Goal: Information Seeking & Learning: Find specific page/section

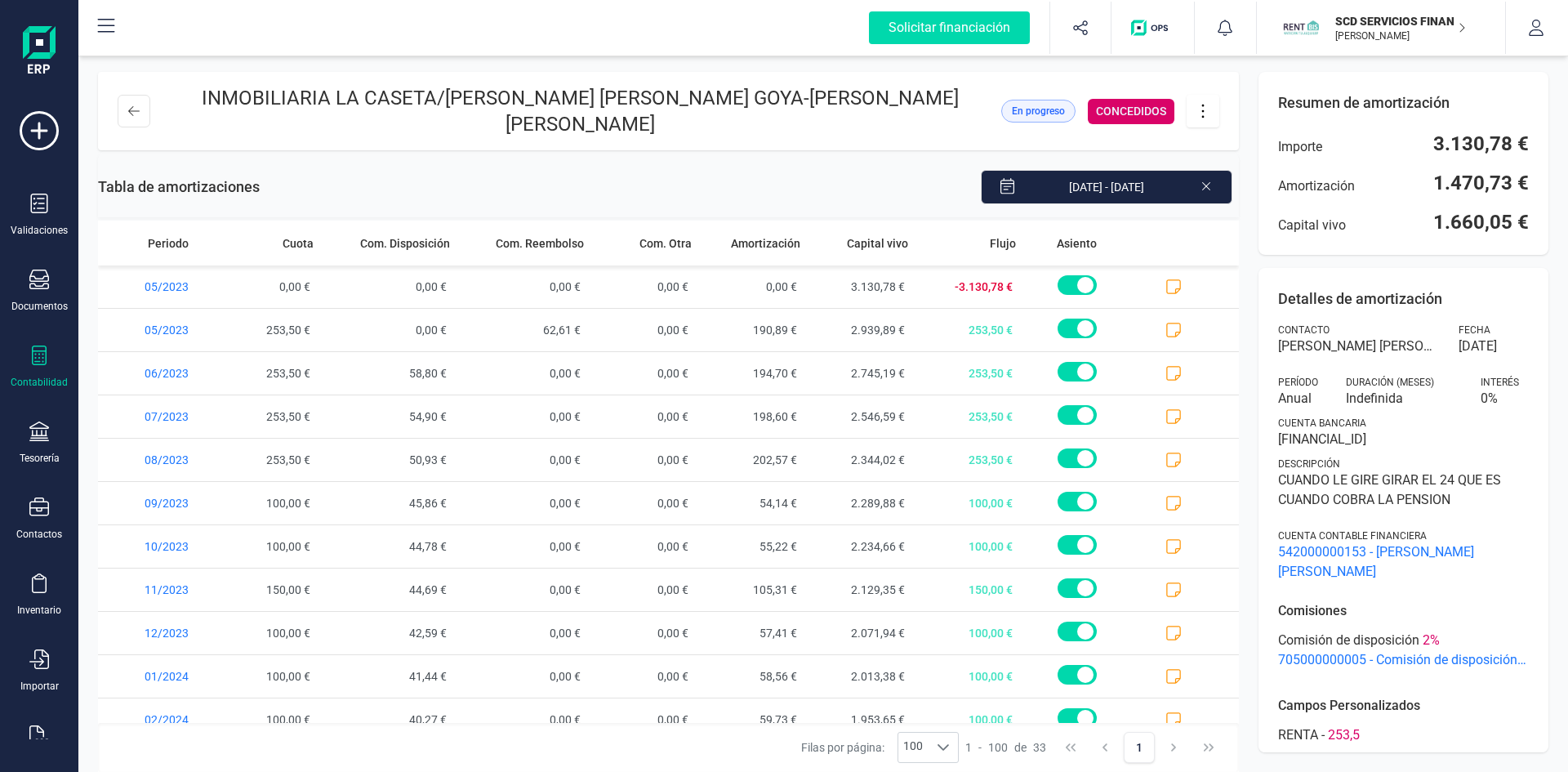
scroll to position [972, 0]
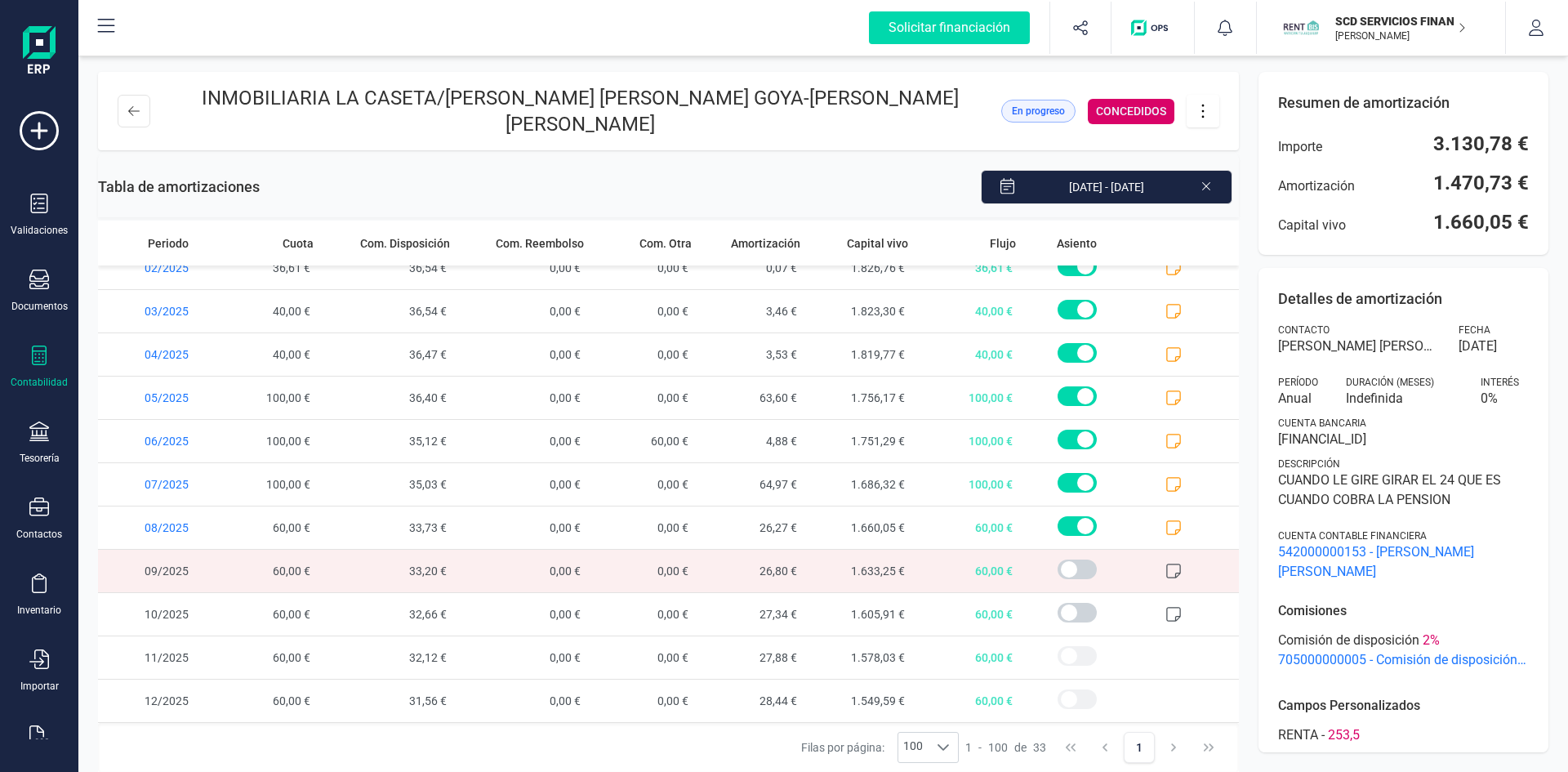
click at [1382, 26] on p "SCD SERVICIOS FINANCIEROS SL" at bounding box center [1401, 21] width 130 height 16
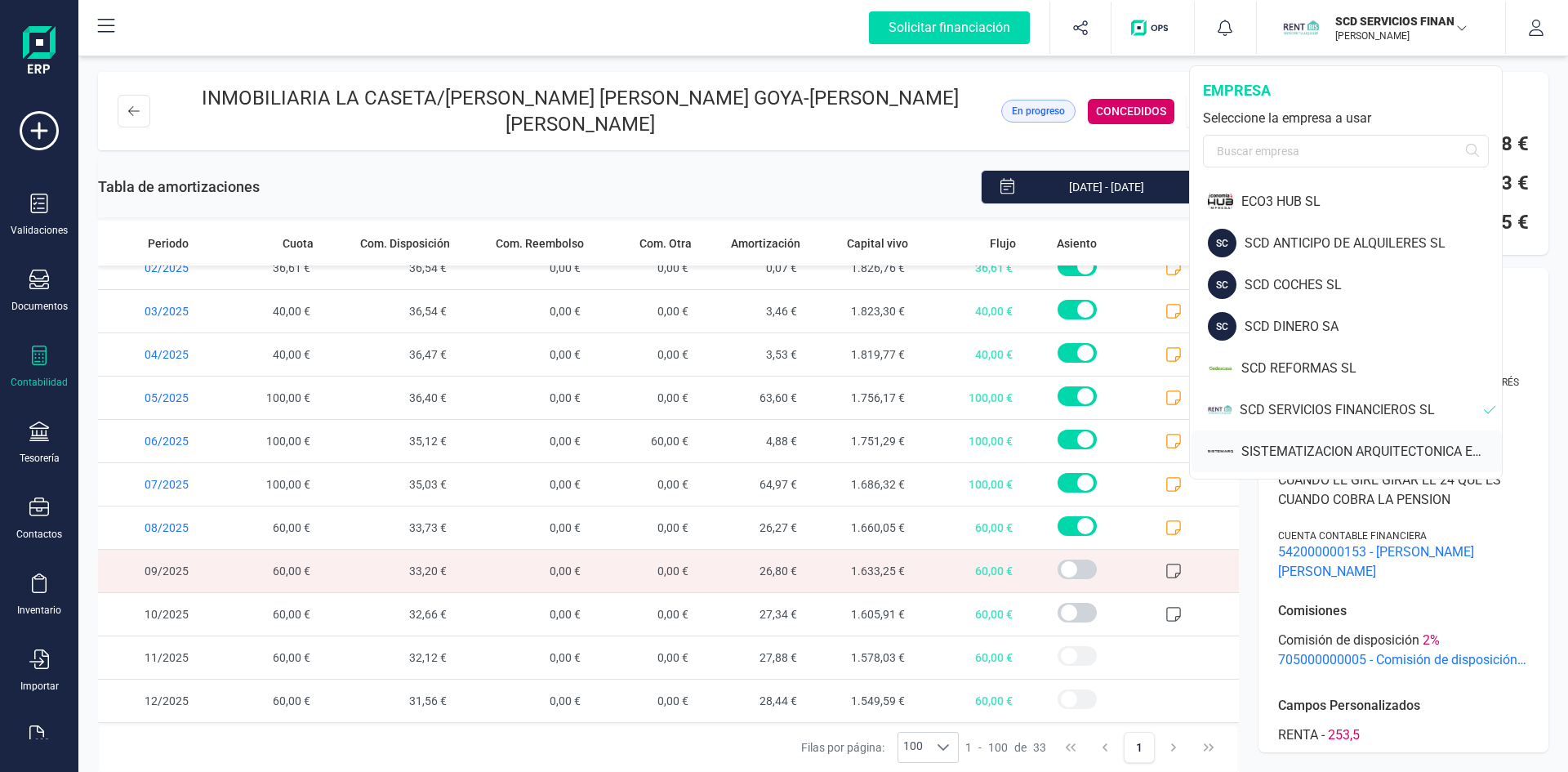
click at [1346, 448] on div "SISTEMATIZACION ARQUITECTONICA EN REFORMAS SL" at bounding box center [1372, 451] width 261 height 20
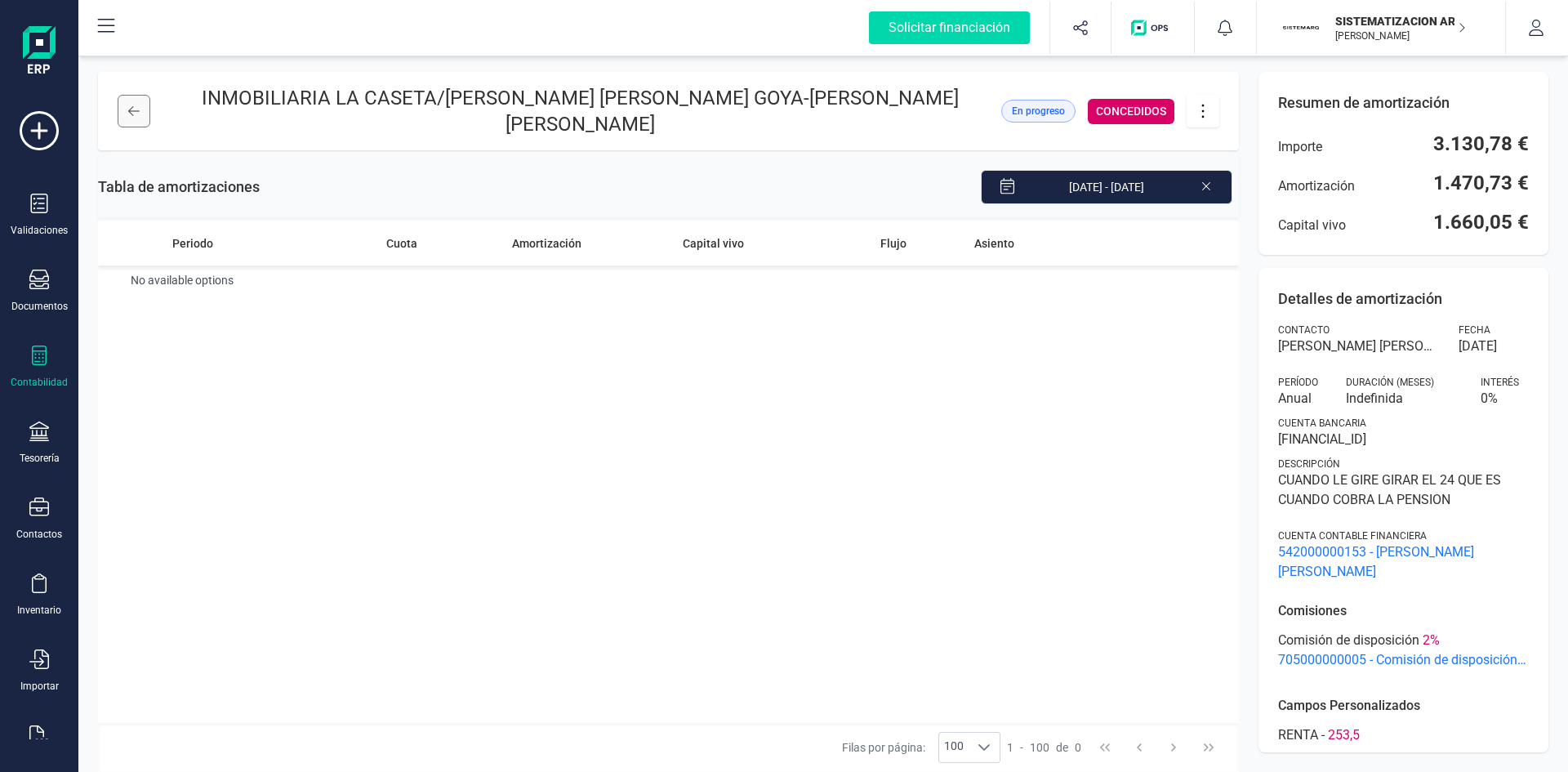
click at [130, 105] on icon at bounding box center [134, 111] width 11 height 13
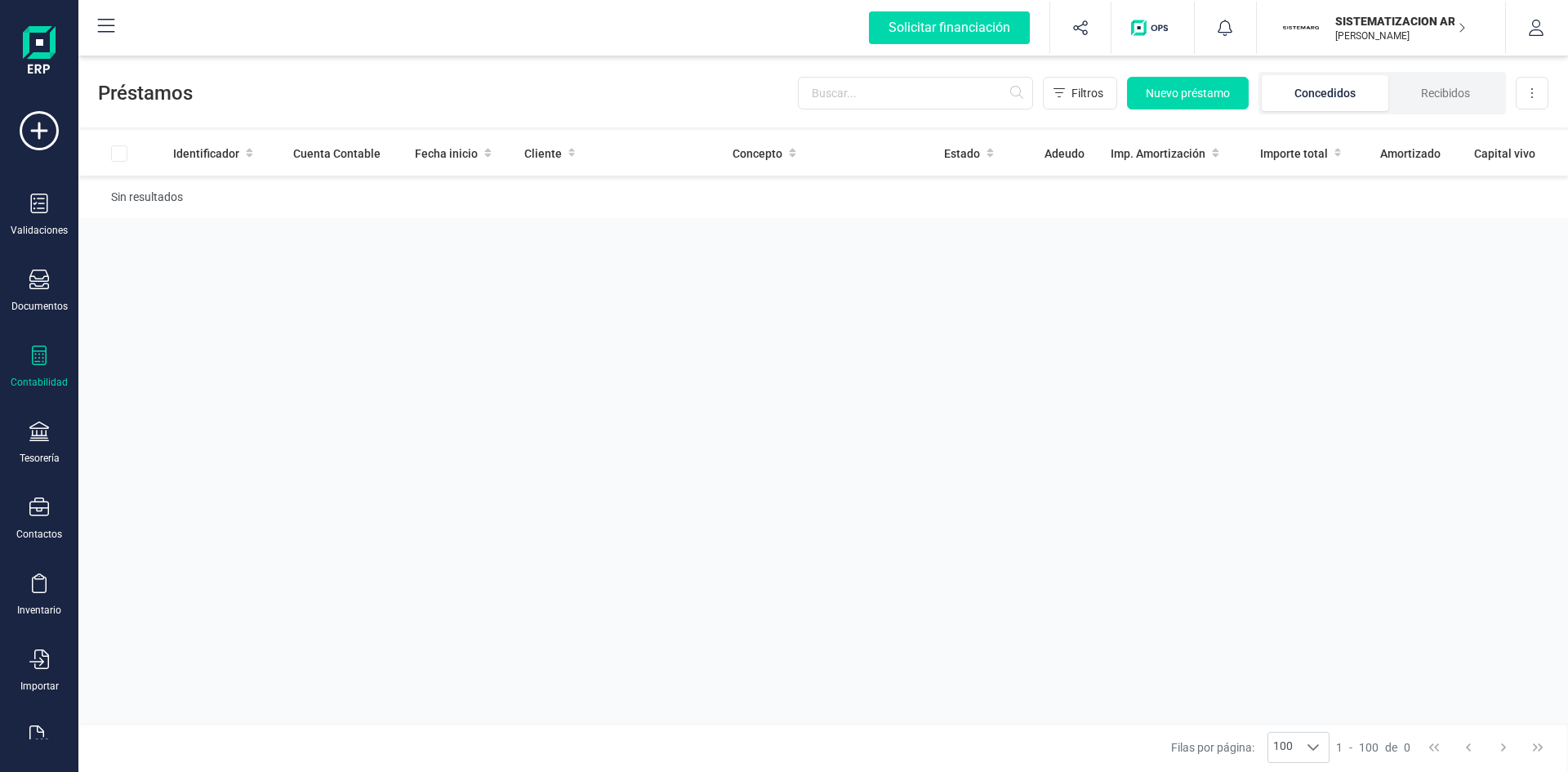
click at [31, 358] on icon at bounding box center [39, 355] width 20 height 20
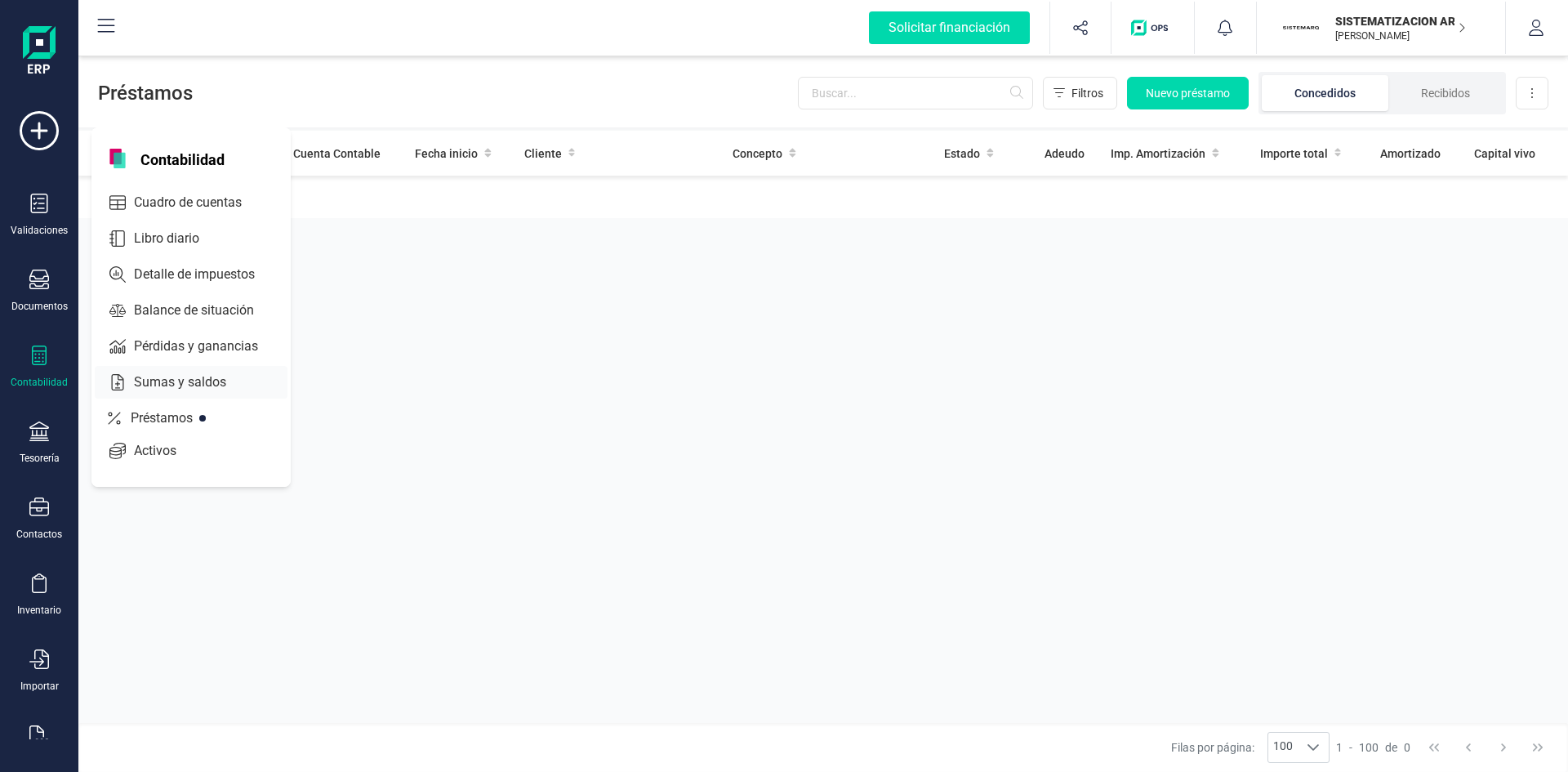
click at [180, 340] on span "Pérdidas y ganancias" at bounding box center [207, 347] width 160 height 20
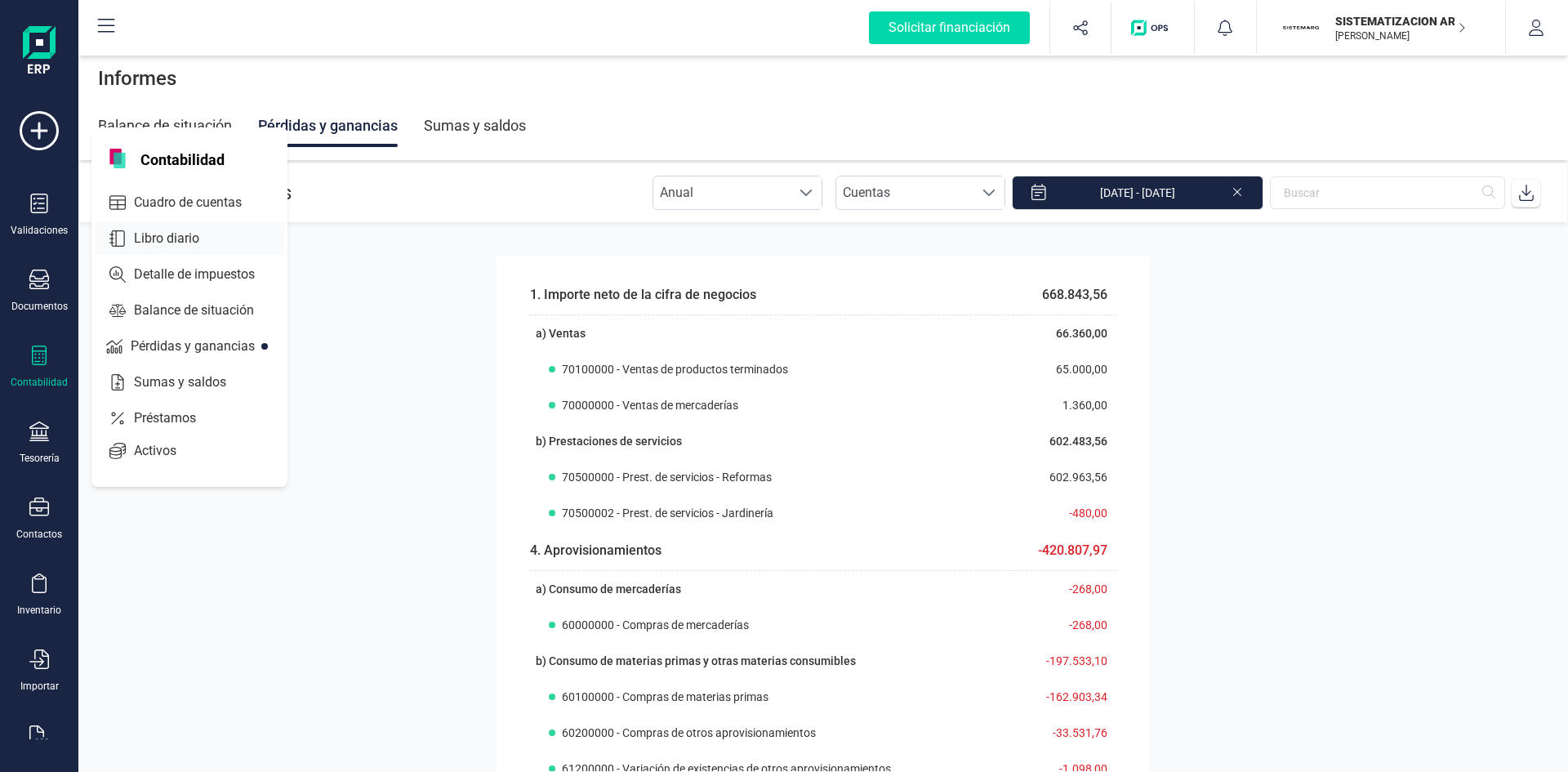
scroll to position [164, 0]
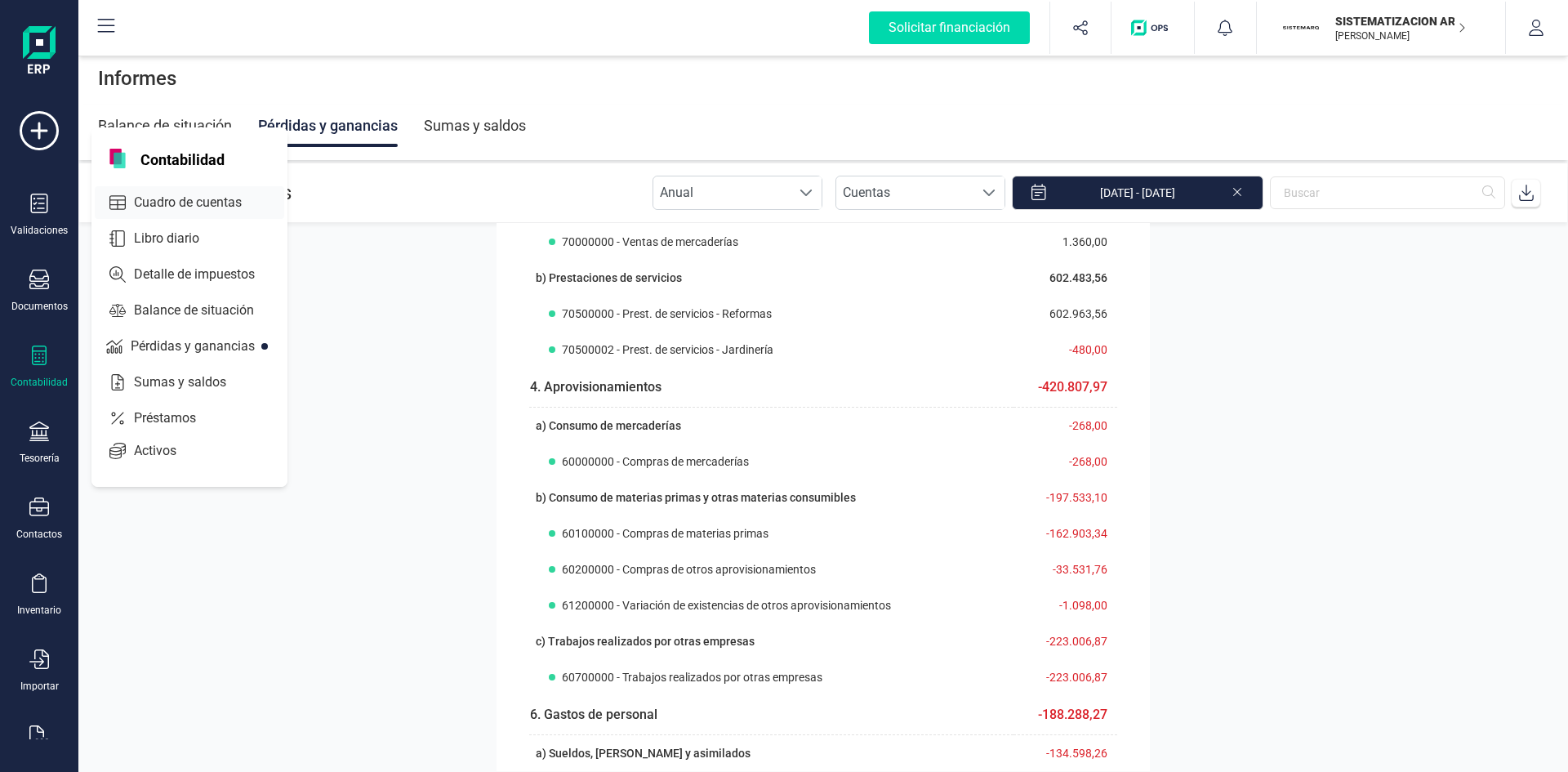
click at [206, 196] on span "Cuadro de cuentas" at bounding box center [200, 202] width 144 height 20
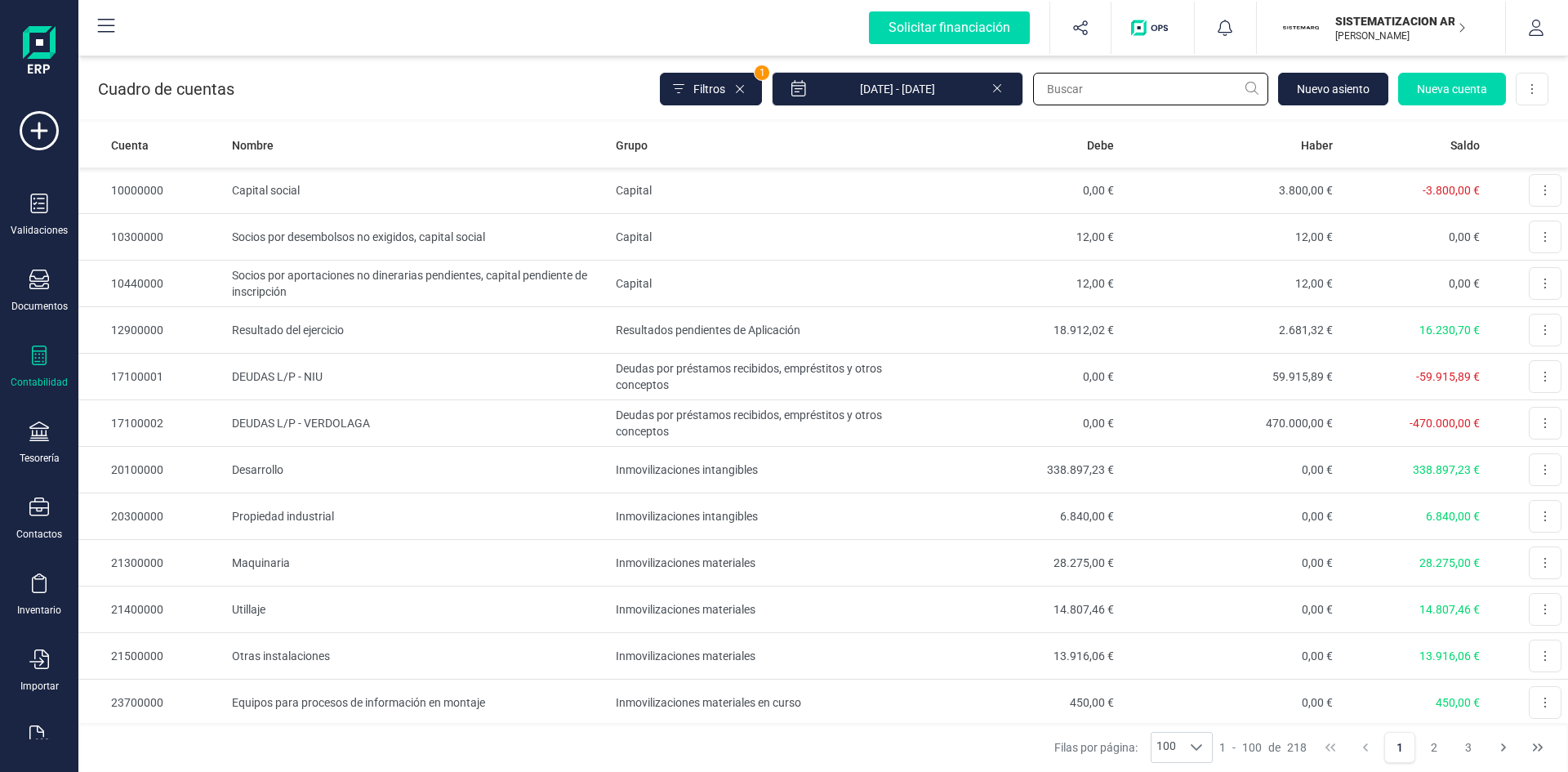
click at [1136, 82] on input "text" at bounding box center [1150, 89] width 235 height 33
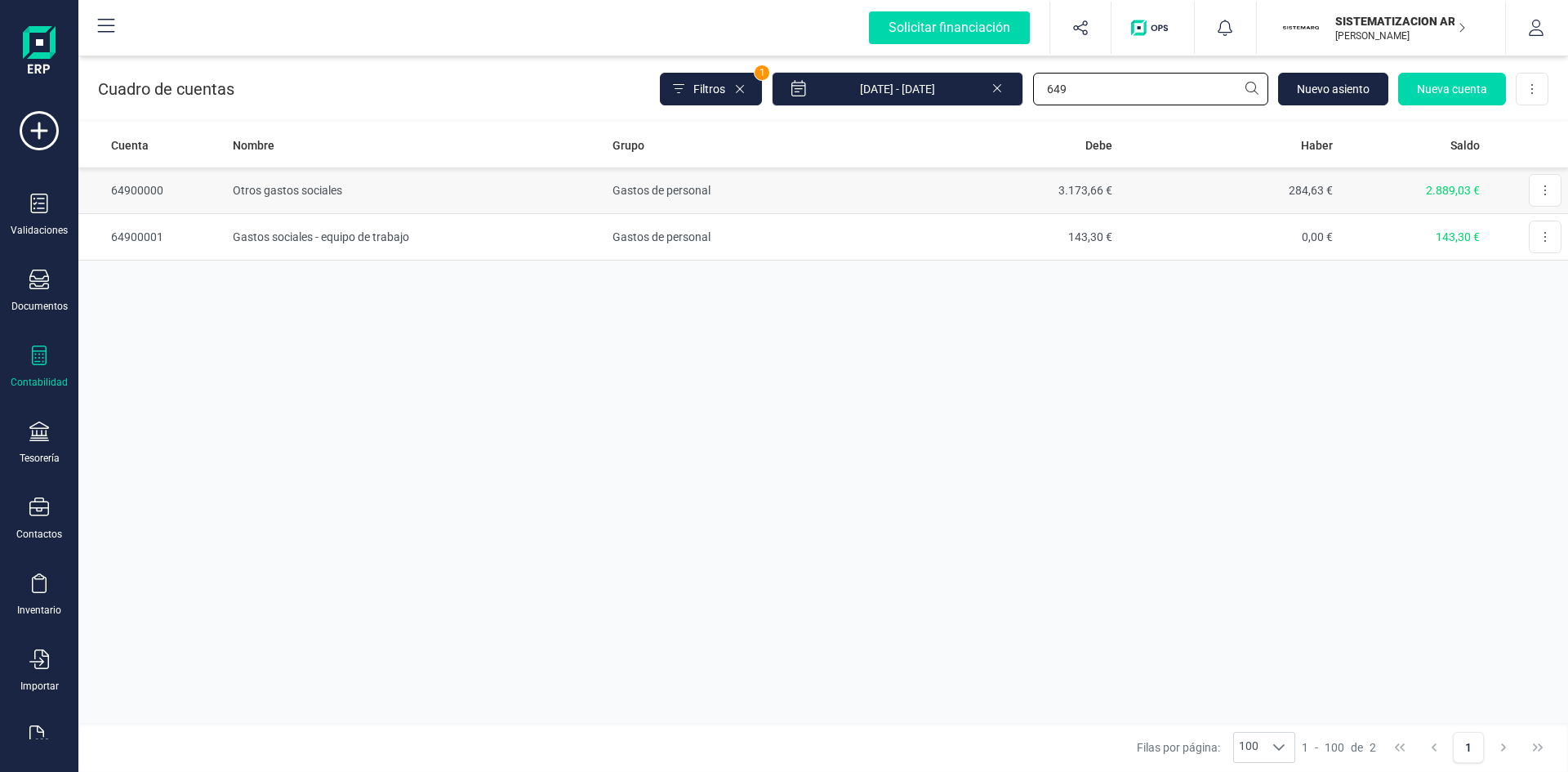
type input "649"
click at [287, 190] on td "Otros gastos sociales" at bounding box center [416, 190] width 380 height 46
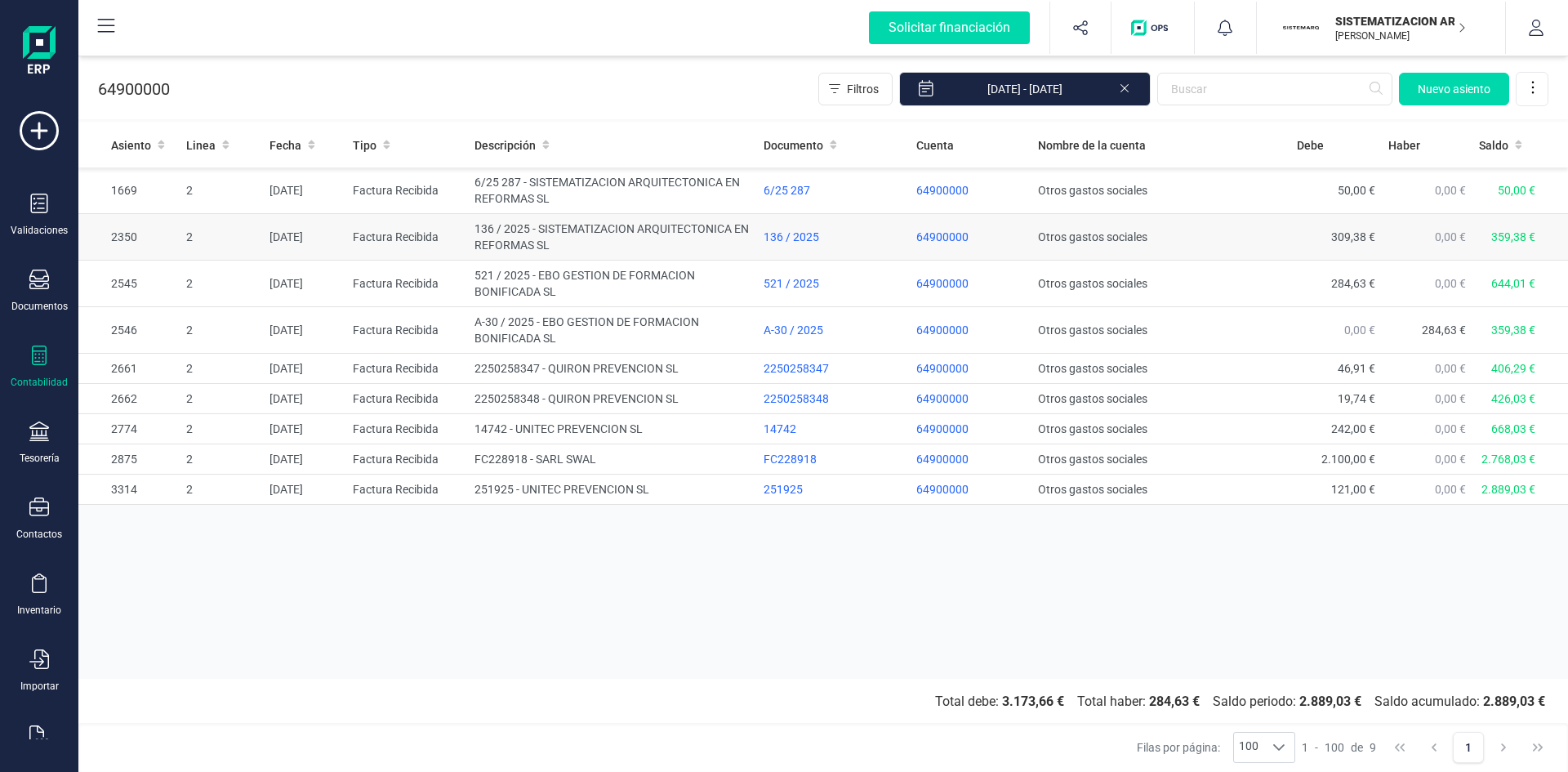
click at [516, 233] on td "136 / 2025 - SISTEMATIZACION ARQUITECTONICA EN REFORMAS SL" at bounding box center [612, 238] width 289 height 46
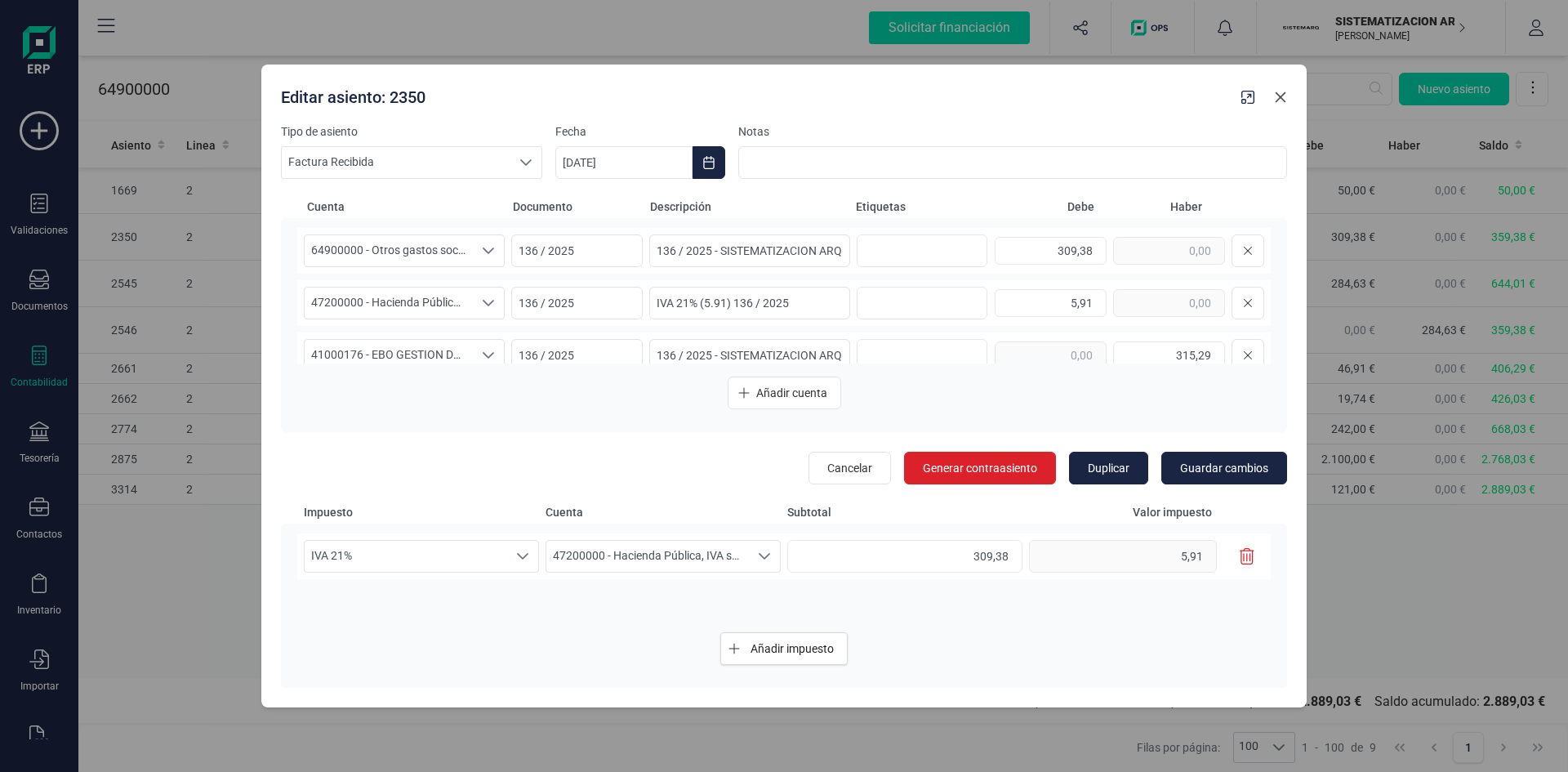
click at [1283, 95] on icon "button" at bounding box center [1281, 97] width 10 height 10
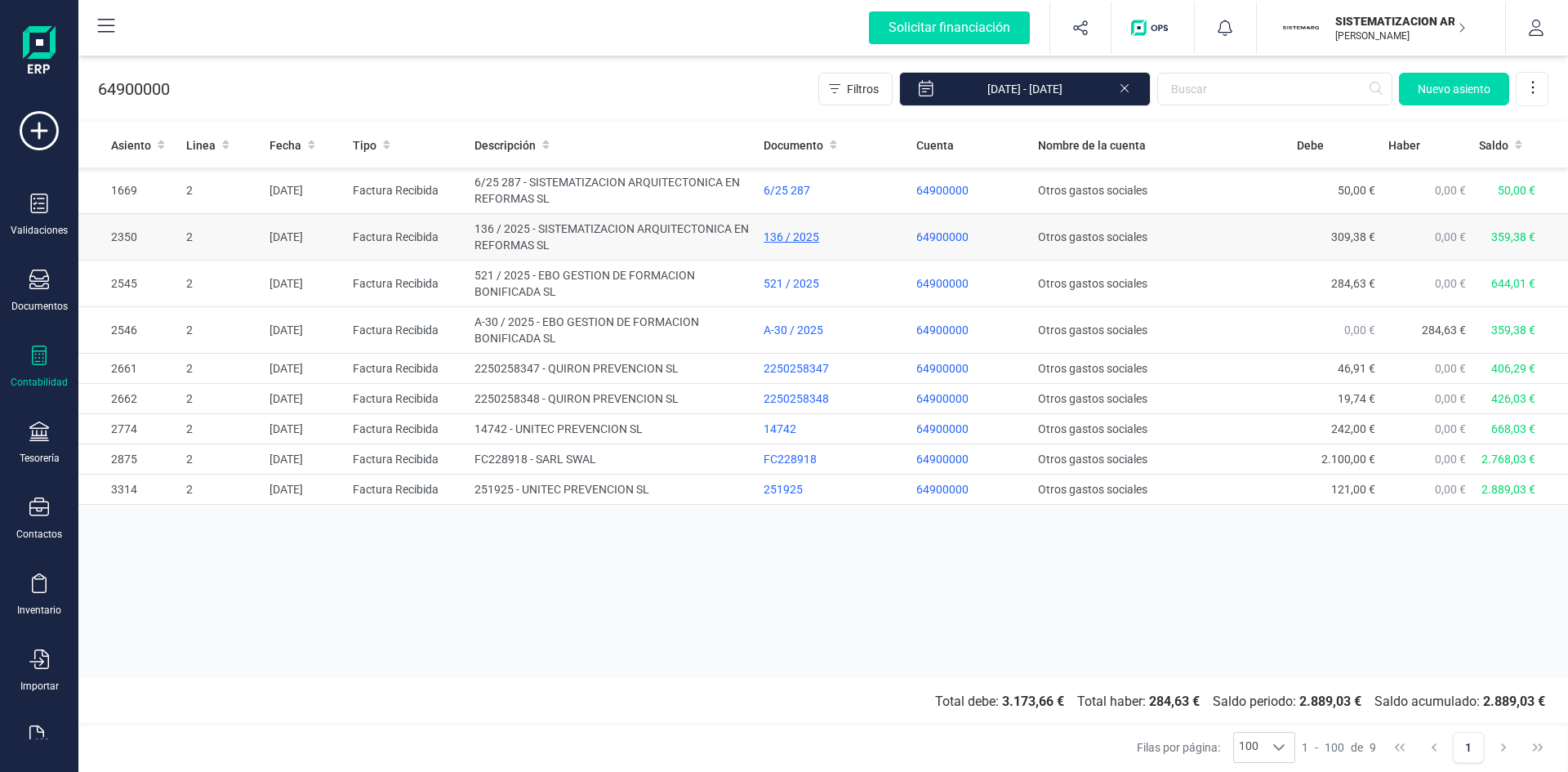
click at [793, 235] on div "136 / 2025" at bounding box center [833, 237] width 139 height 16
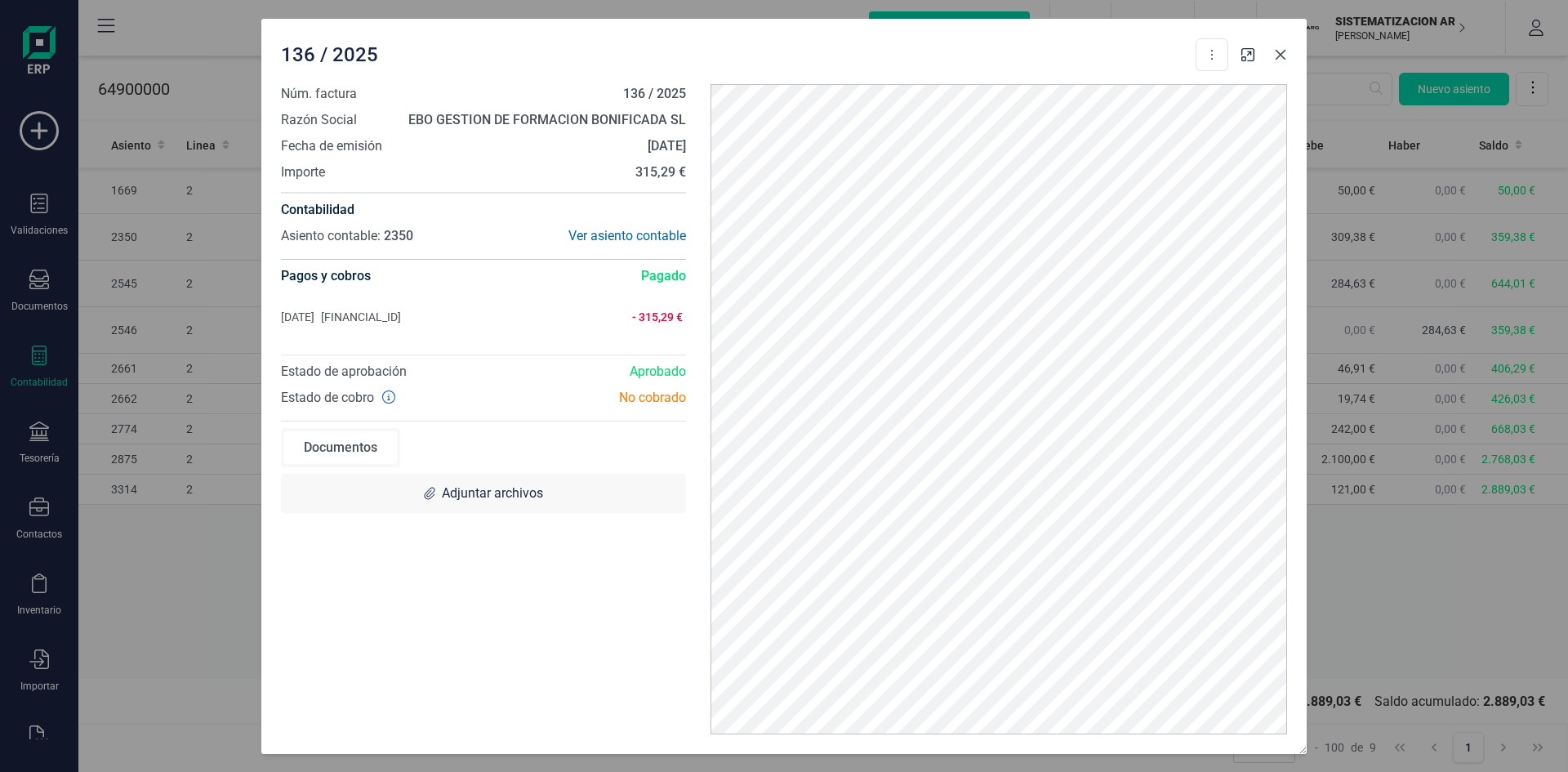
click at [1277, 57] on icon "button" at bounding box center [1280, 54] width 13 height 13
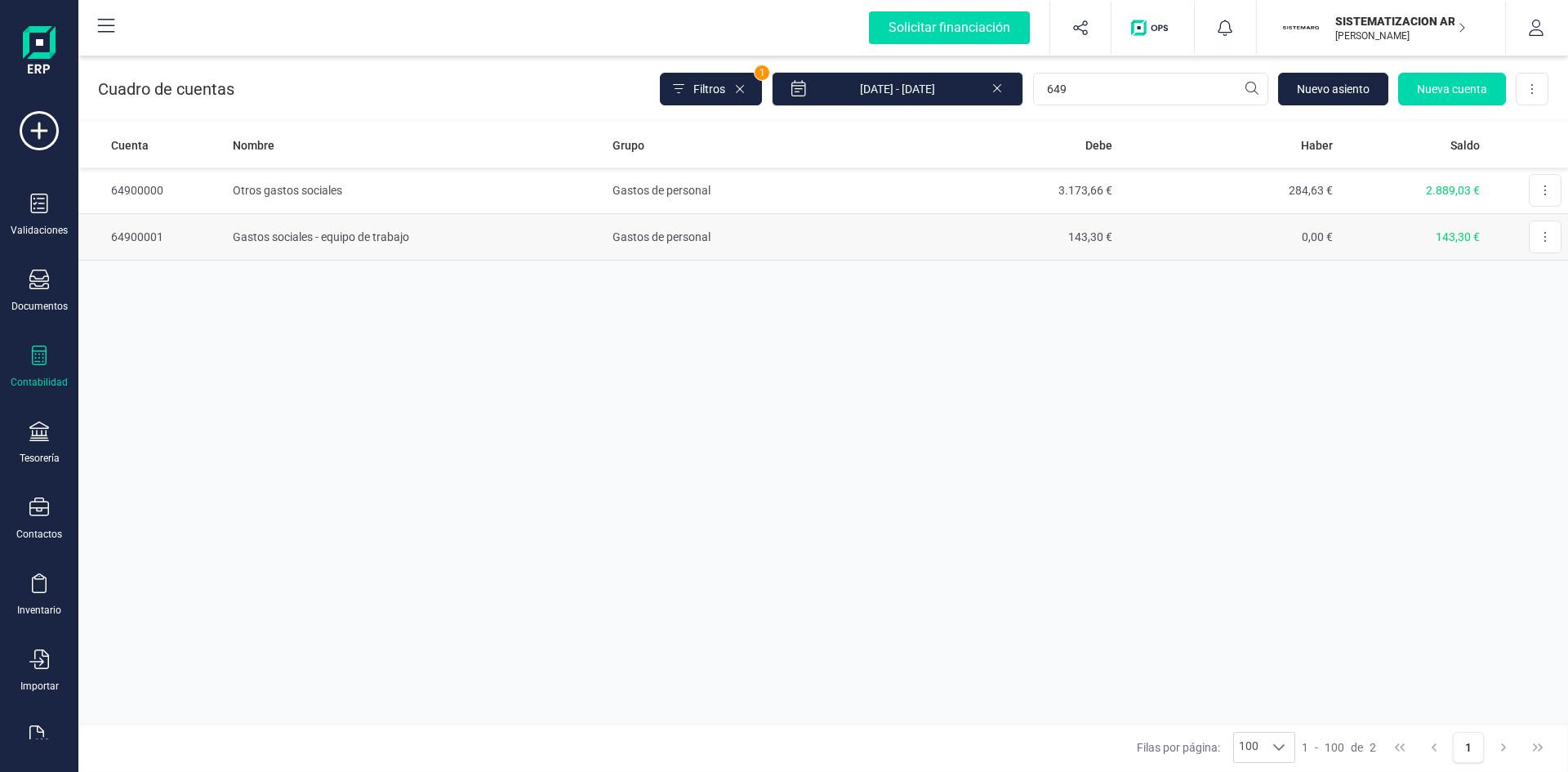
click at [130, 238] on td "64900001" at bounding box center [152, 238] width 147 height 46
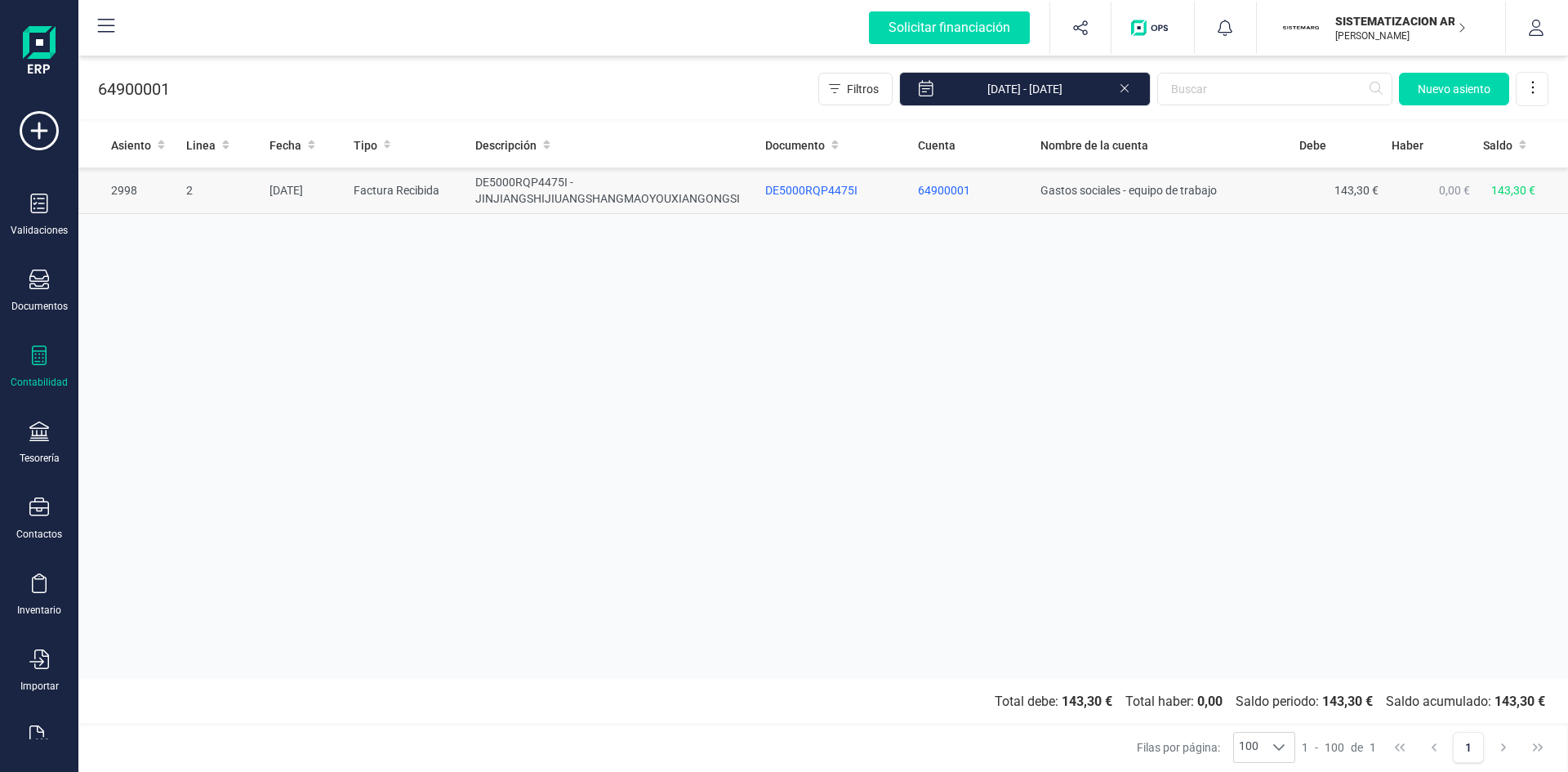
click at [547, 190] on td "DE5000RQP4475I - JINJIANGSHIJIUANGSHANGMAOYOUXIANGONGSI" at bounding box center [614, 190] width 290 height 46
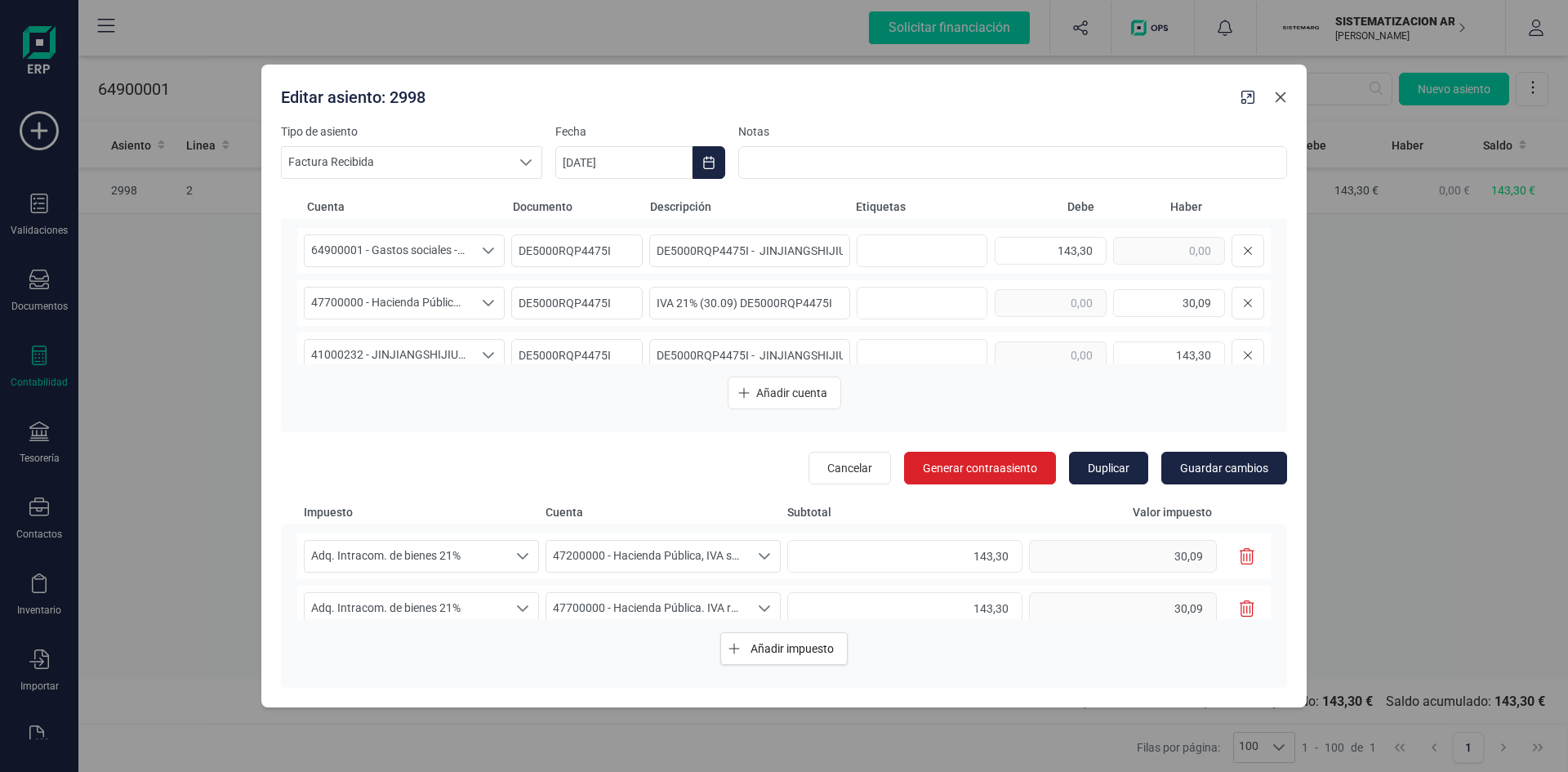
click at [1280, 96] on icon "button" at bounding box center [1281, 97] width 10 height 10
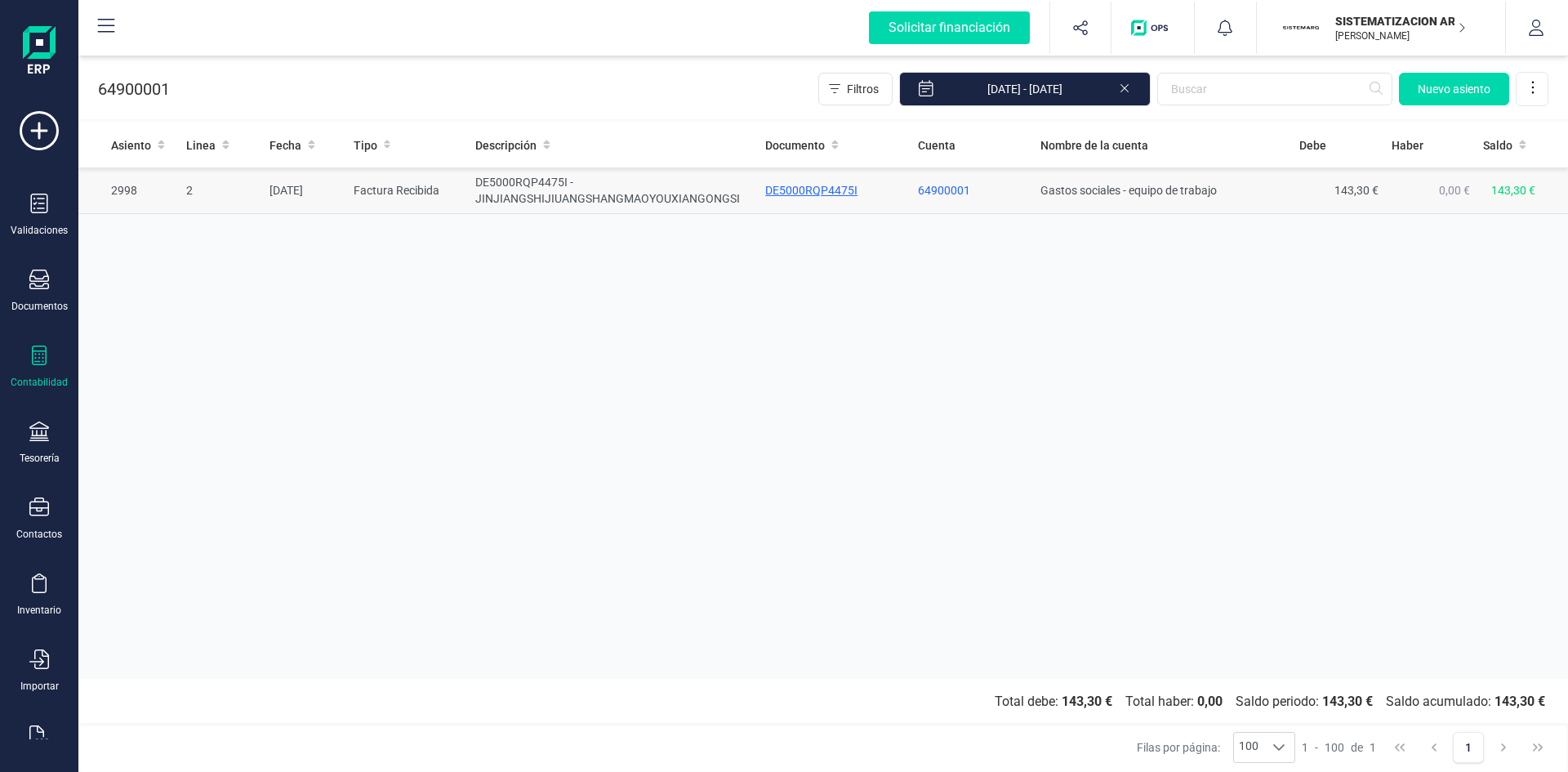
click at [825, 184] on div "DE5000RQP4475I" at bounding box center [835, 190] width 140 height 16
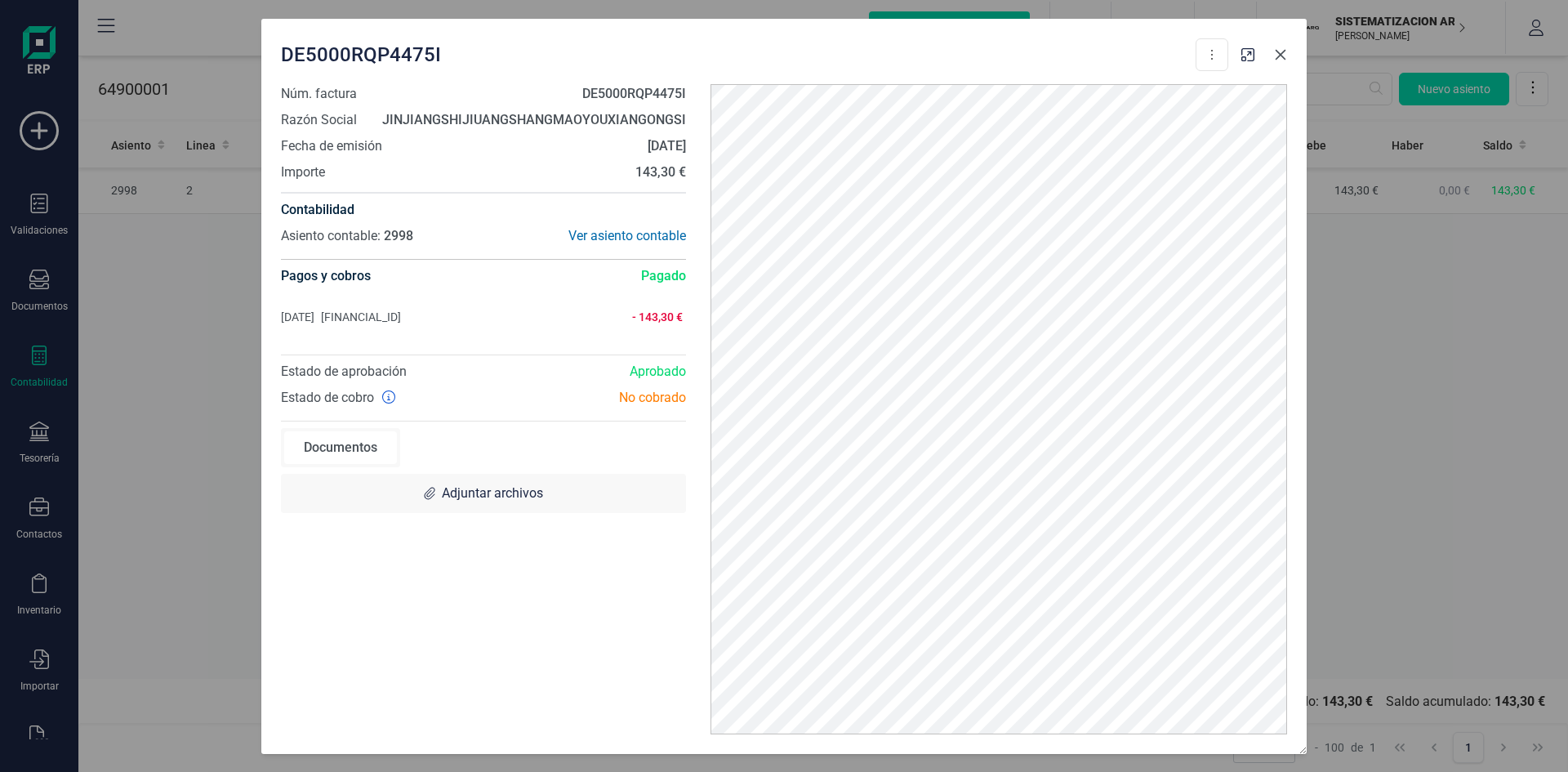
click at [1283, 51] on icon "button" at bounding box center [1280, 54] width 13 height 13
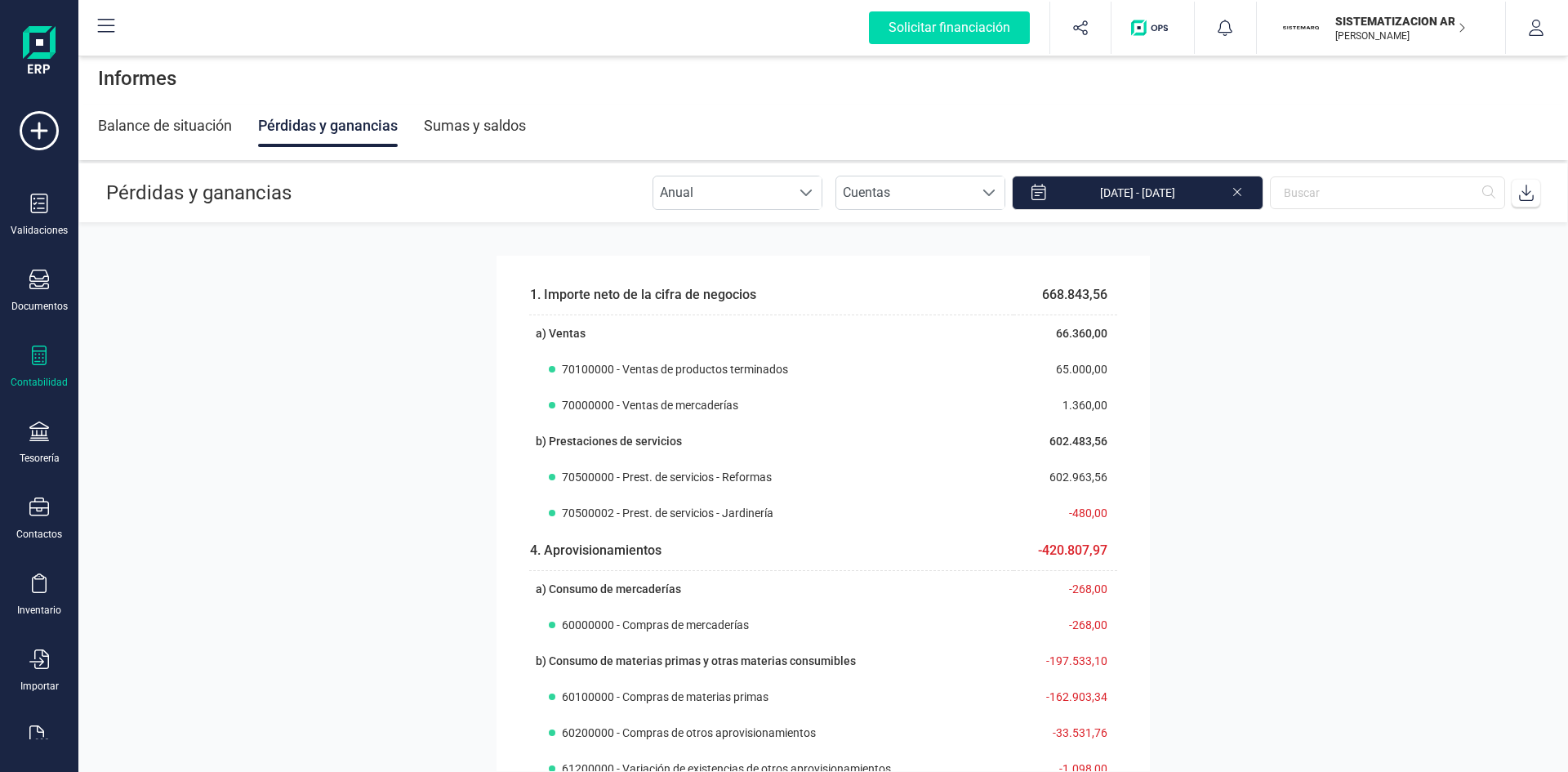
click at [36, 362] on icon at bounding box center [39, 355] width 15 height 20
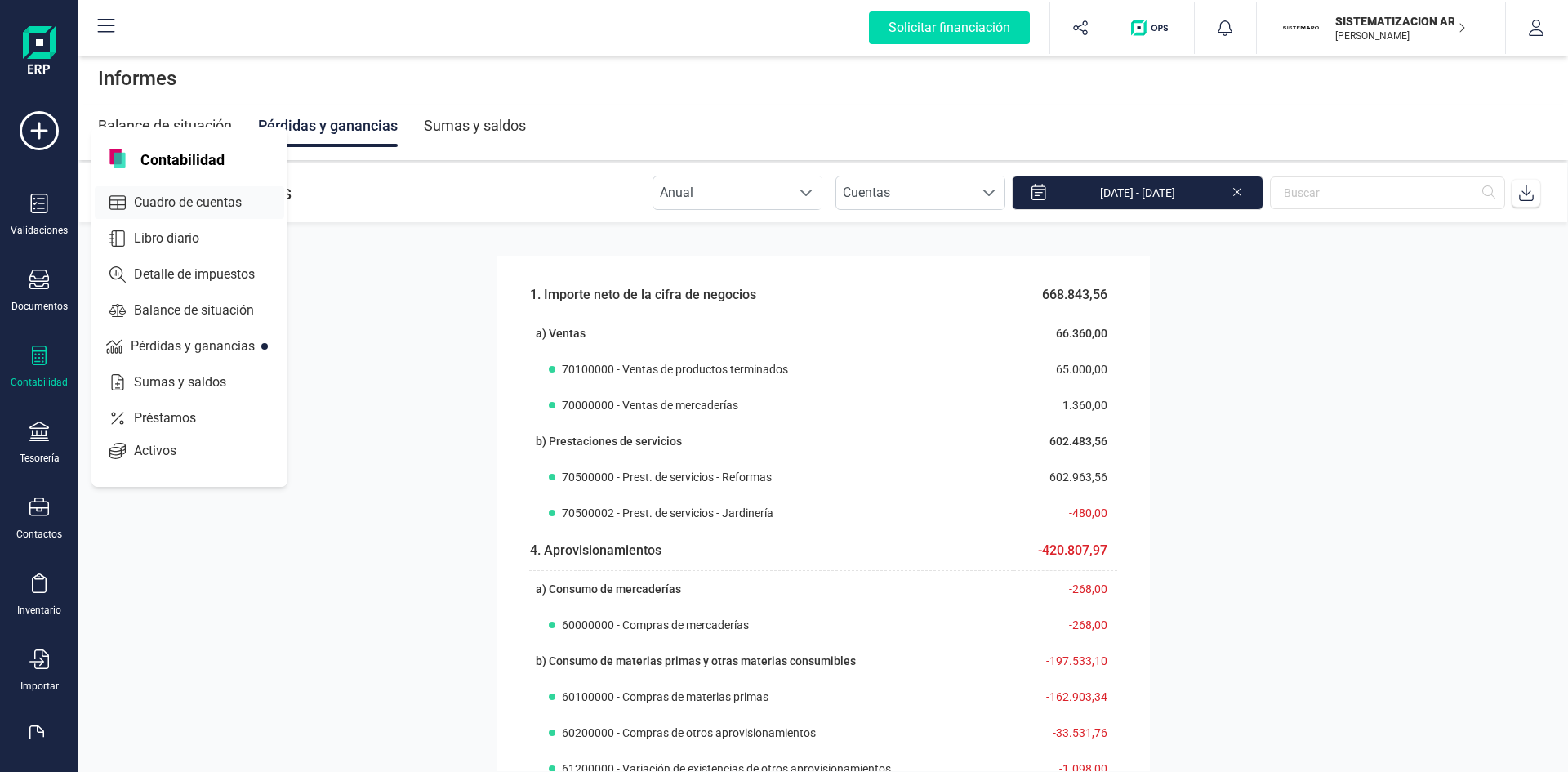
click at [181, 206] on span "Cuadro de cuentas" at bounding box center [200, 202] width 144 height 20
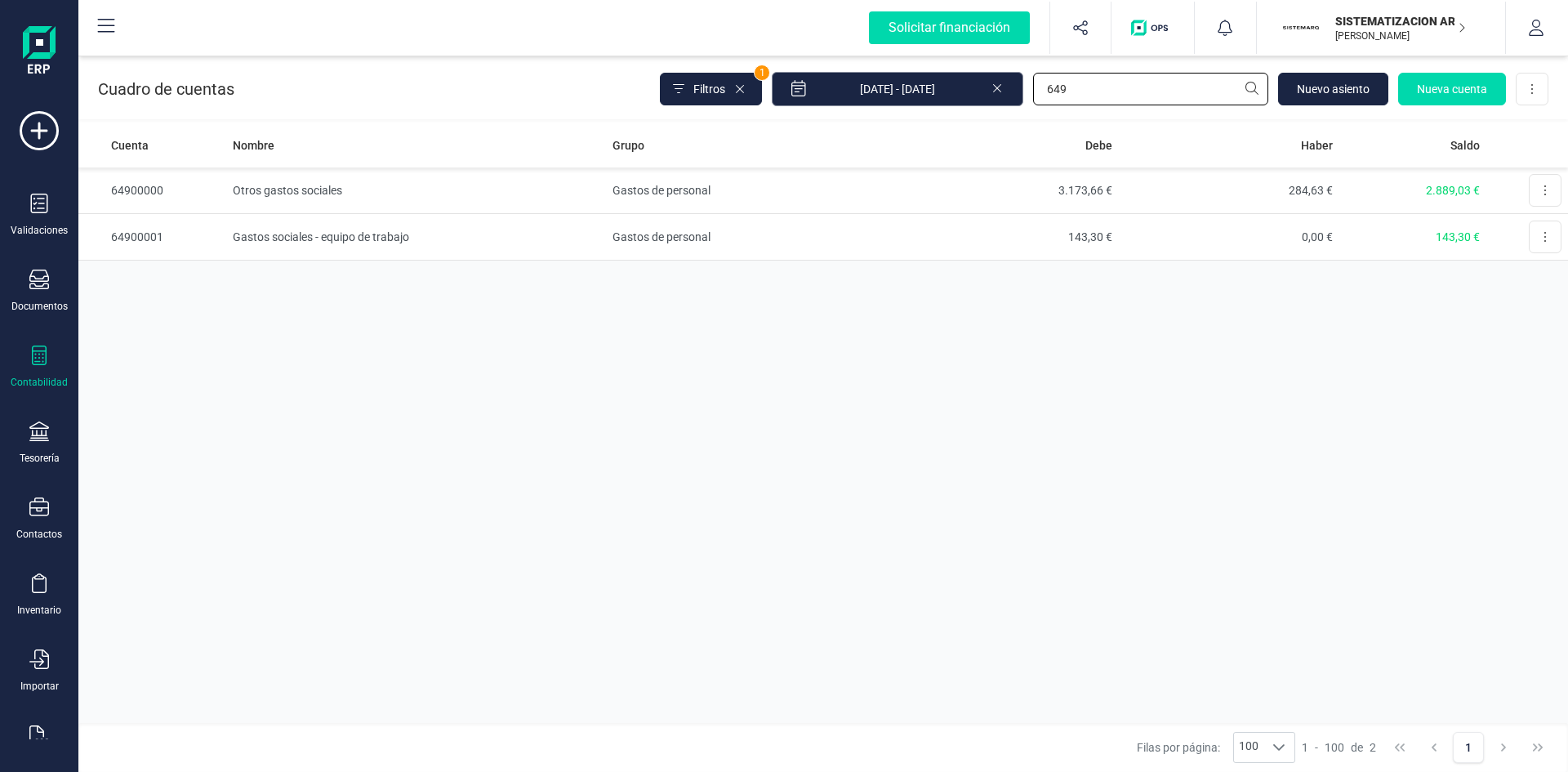
drag, startPoint x: 1077, startPoint y: 85, endPoint x: 946, endPoint y: 79, distance: 131.1
click at [953, 79] on div "Filtros 1 01/01/2025 - 17/09/2025 649 Nuevo asiento Nueva cuenta Descargar Excel" at bounding box center [1104, 89] width 889 height 34
type input "649"
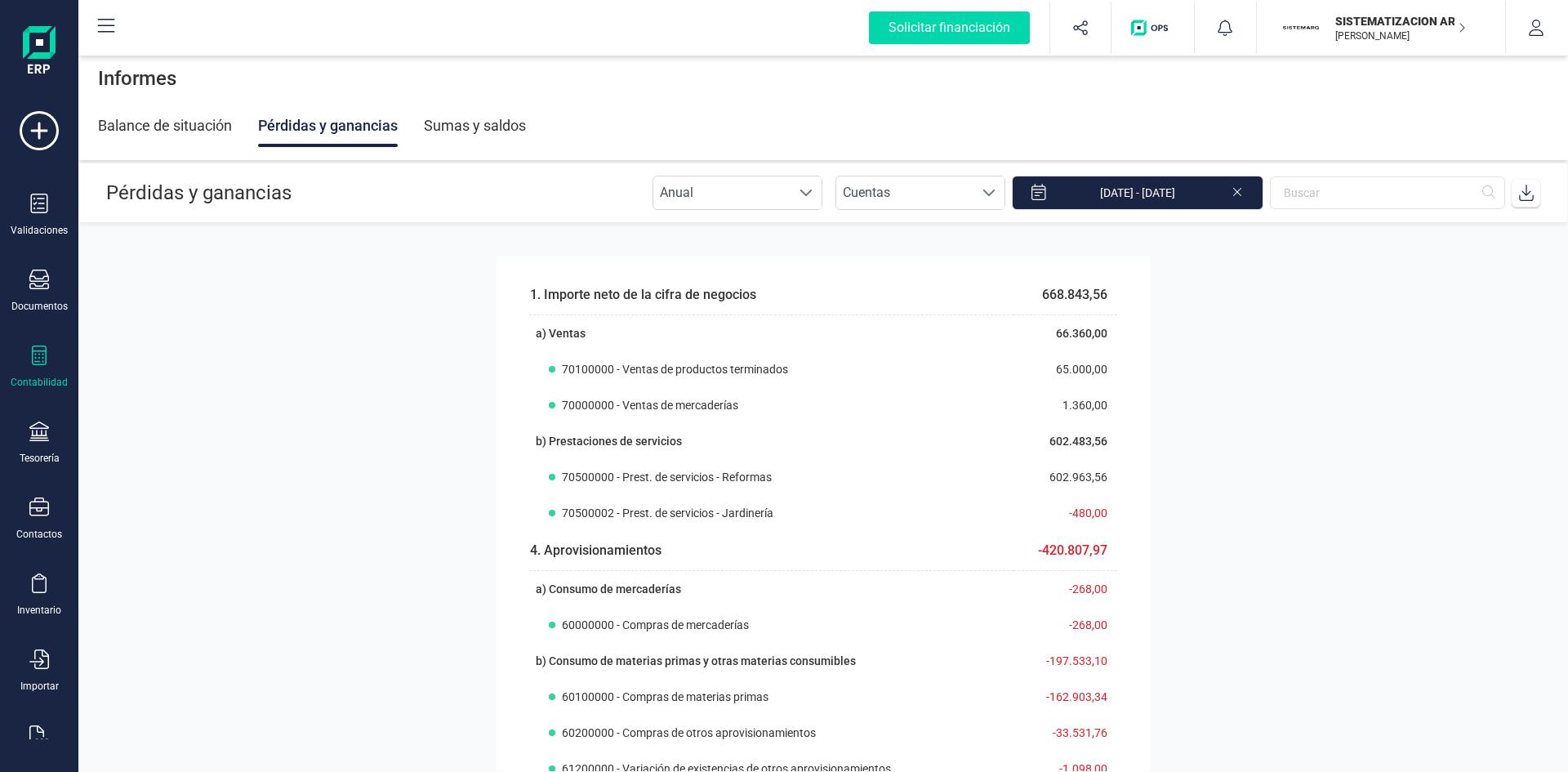
click at [43, 357] on icon at bounding box center [39, 355] width 15 height 20
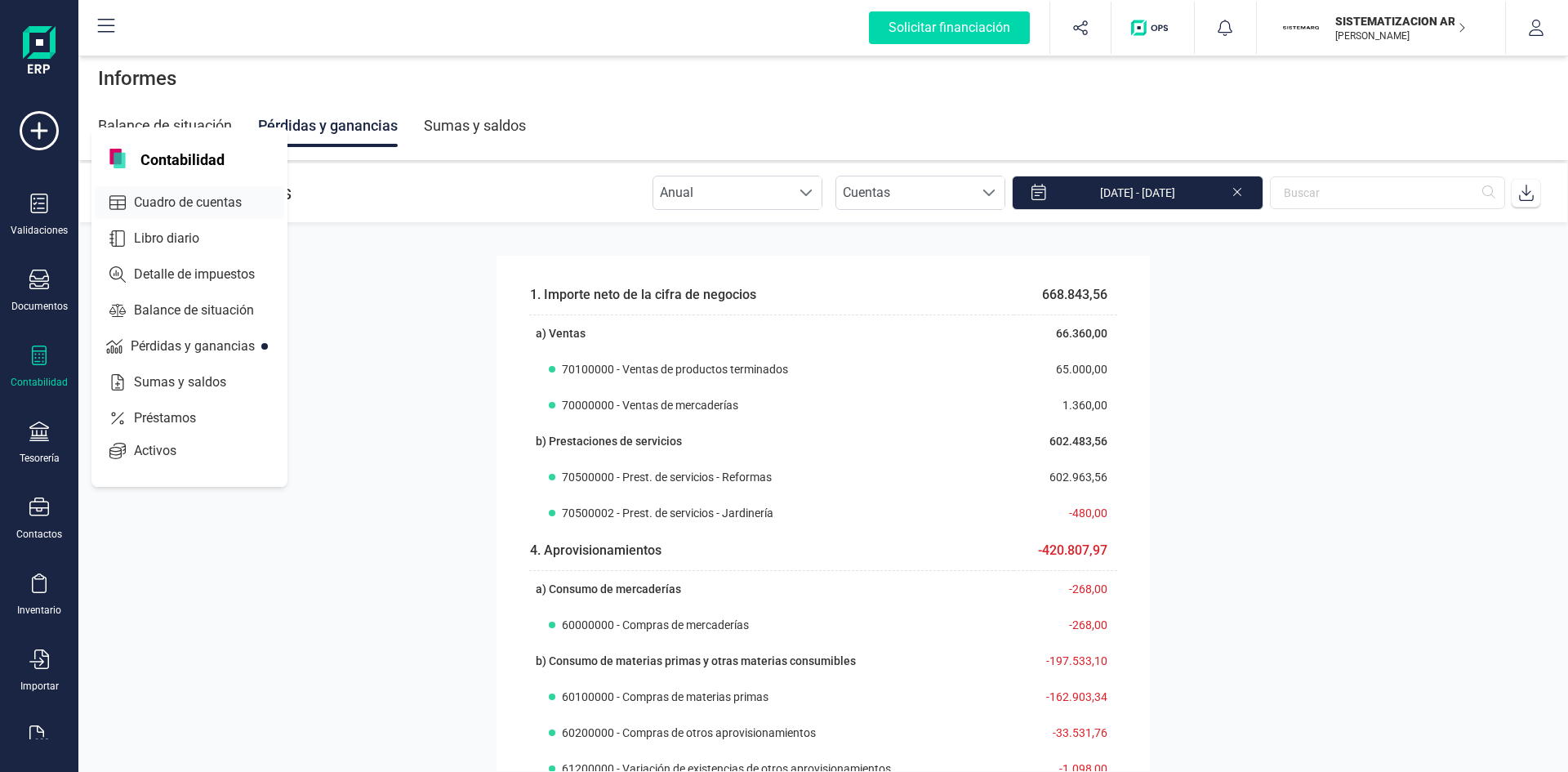
click at [180, 195] on span "Cuadro de cuentas" at bounding box center [200, 202] width 144 height 20
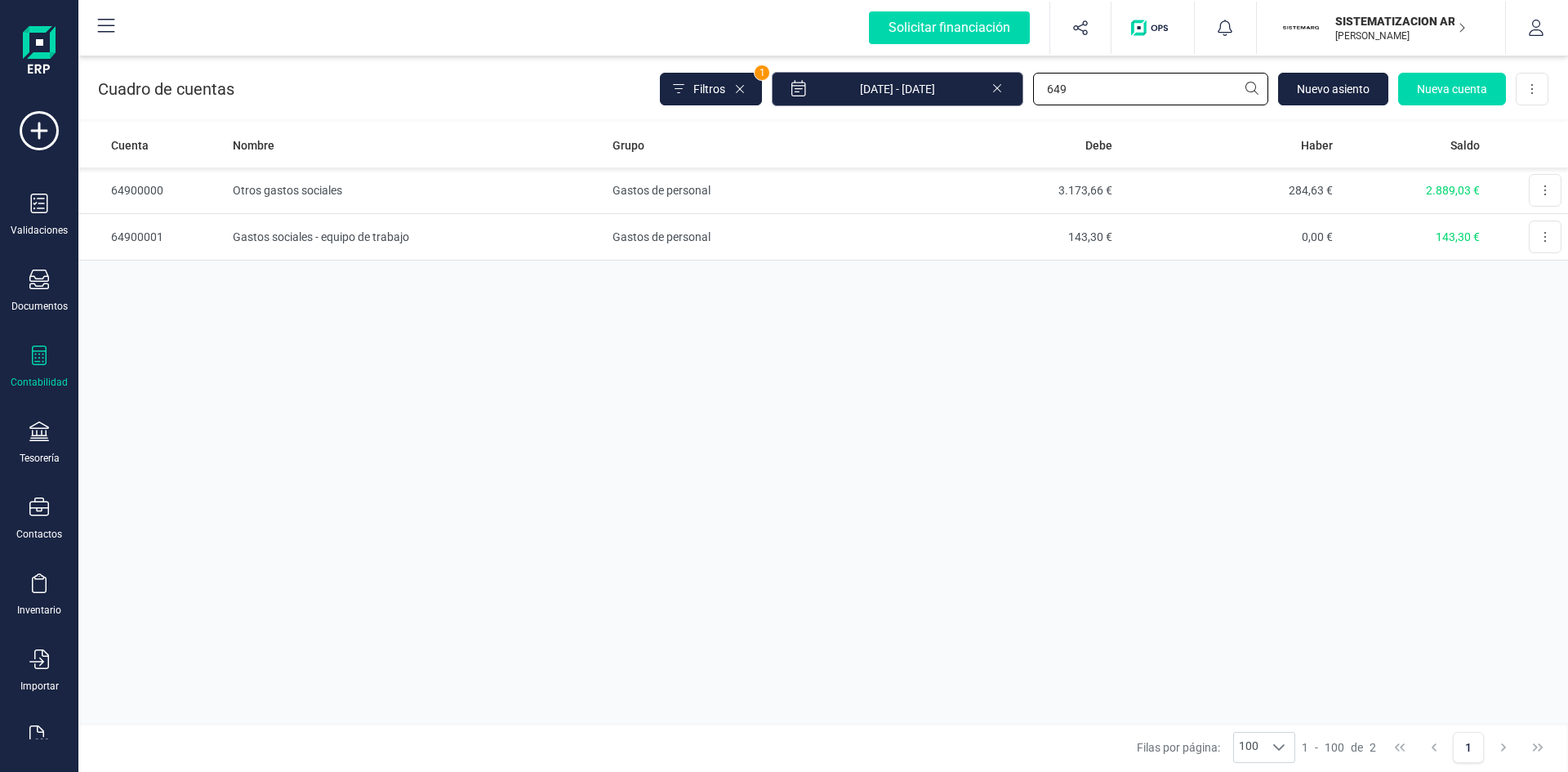
drag, startPoint x: 1076, startPoint y: 81, endPoint x: 910, endPoint y: 91, distance: 166.3
click at [918, 87] on div "Filtros 1 01/01/2025 - 17/09/2025 649 Nuevo asiento Nueva cuenta Descargar Excel" at bounding box center [1104, 89] width 889 height 34
type input "623"
click at [355, 183] on td "Servicios de profesionales independientes" at bounding box center [417, 190] width 381 height 46
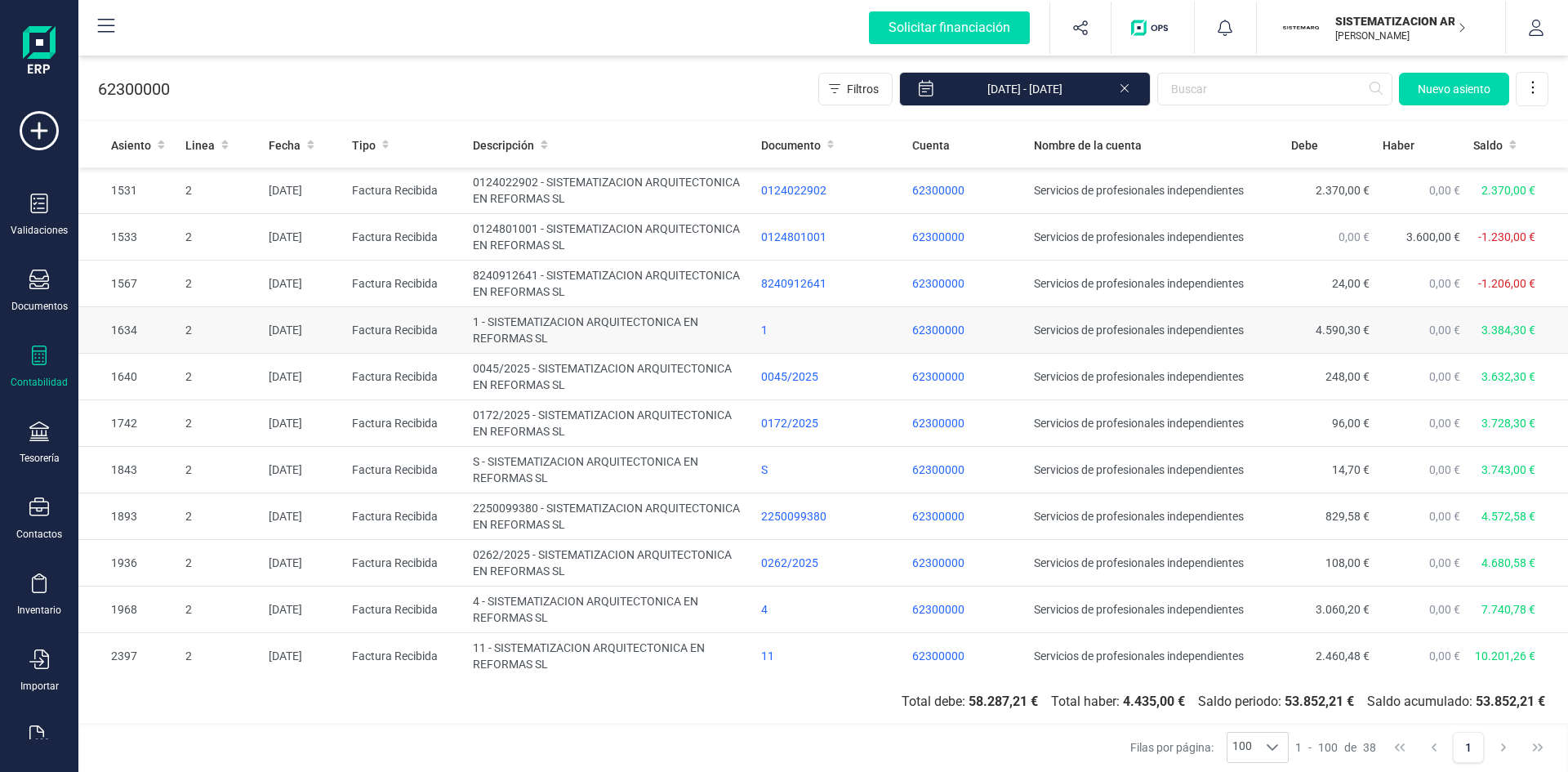
click at [529, 329] on td "1 - SISTEMATIZACION ARQUITECTONICA EN REFORMAS SL" at bounding box center [610, 330] width 288 height 46
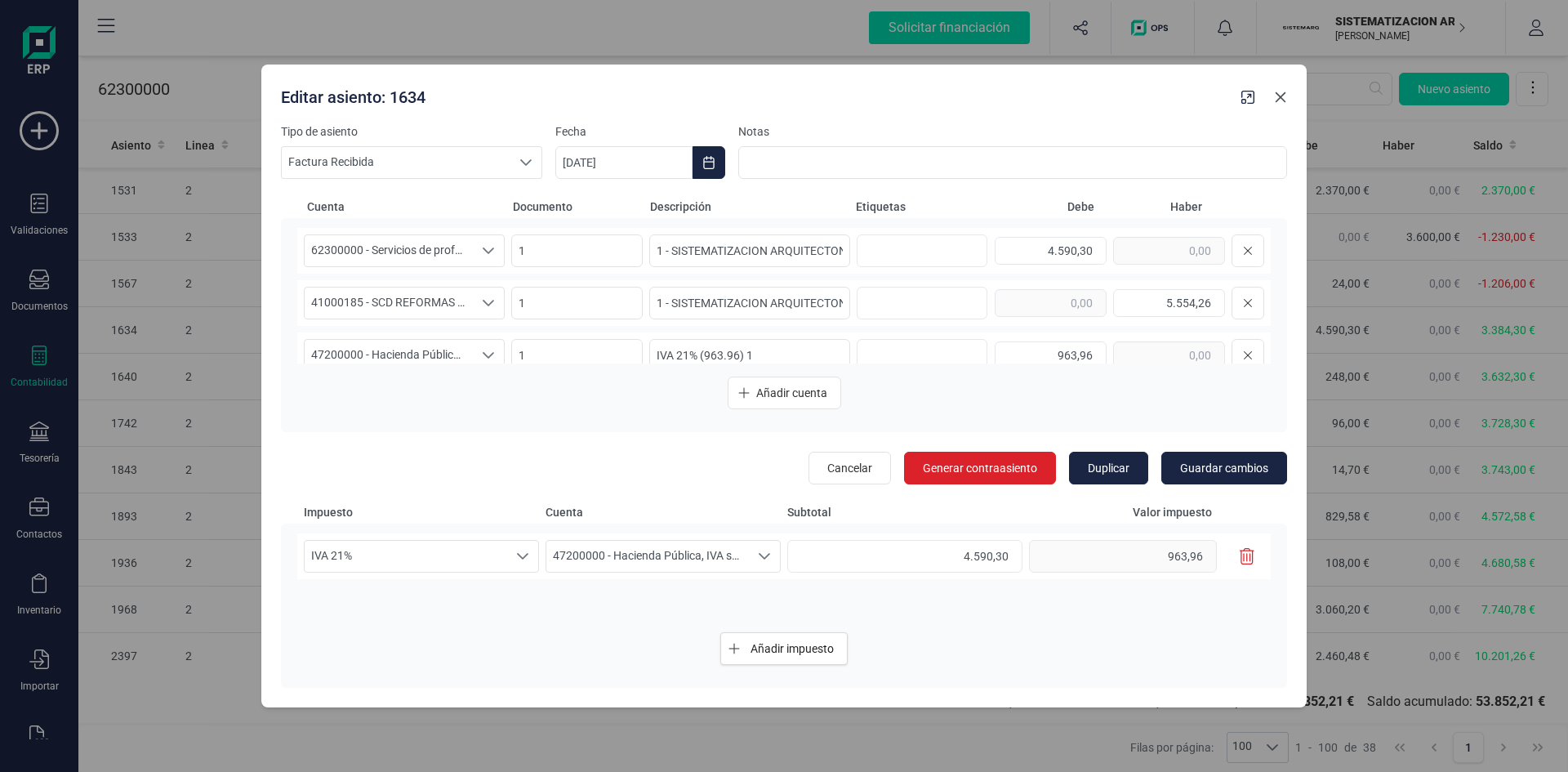
click at [1281, 95] on icon "button" at bounding box center [1280, 97] width 13 height 13
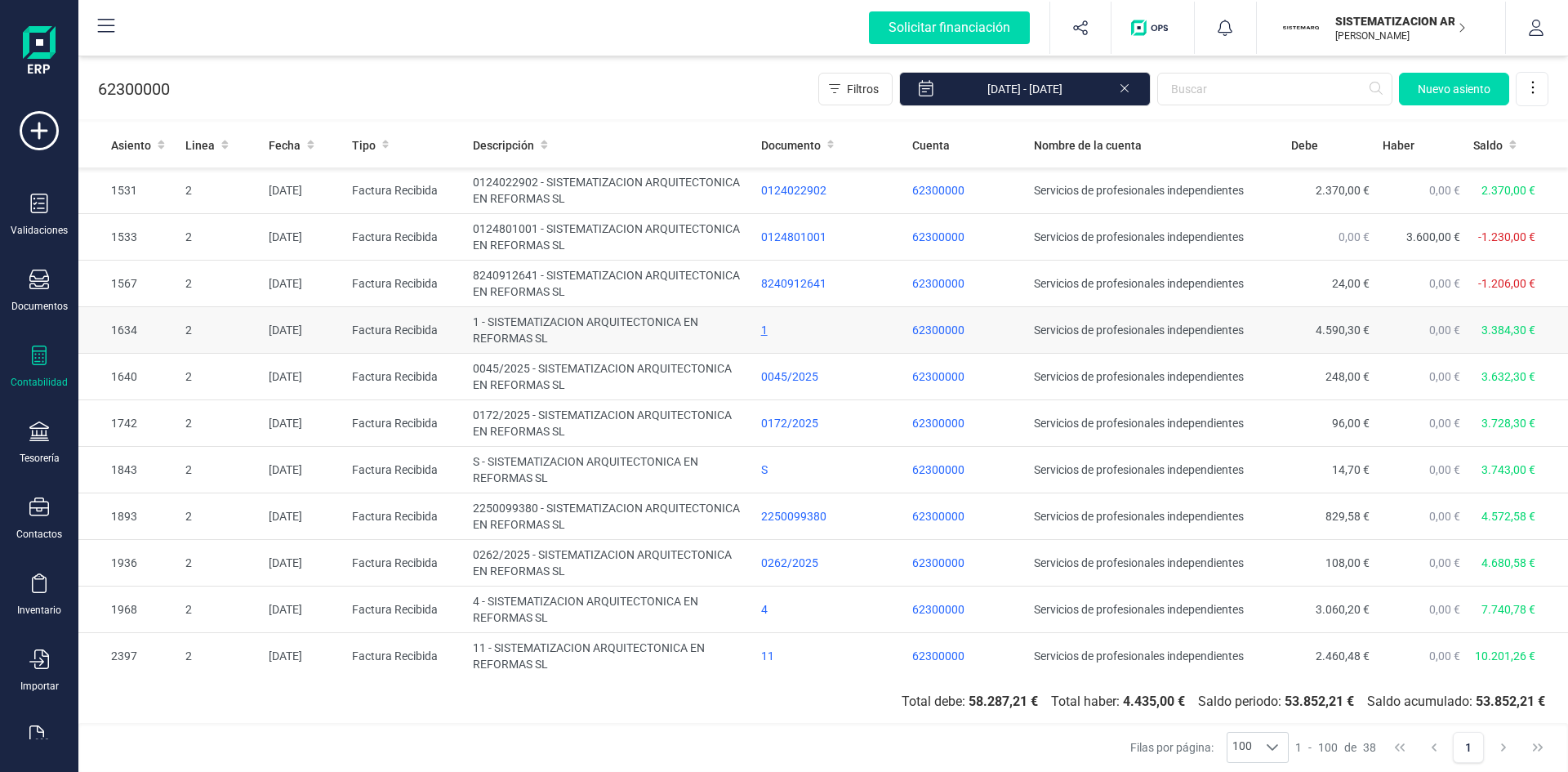
click at [767, 323] on div "1" at bounding box center [831, 329] width 139 height 16
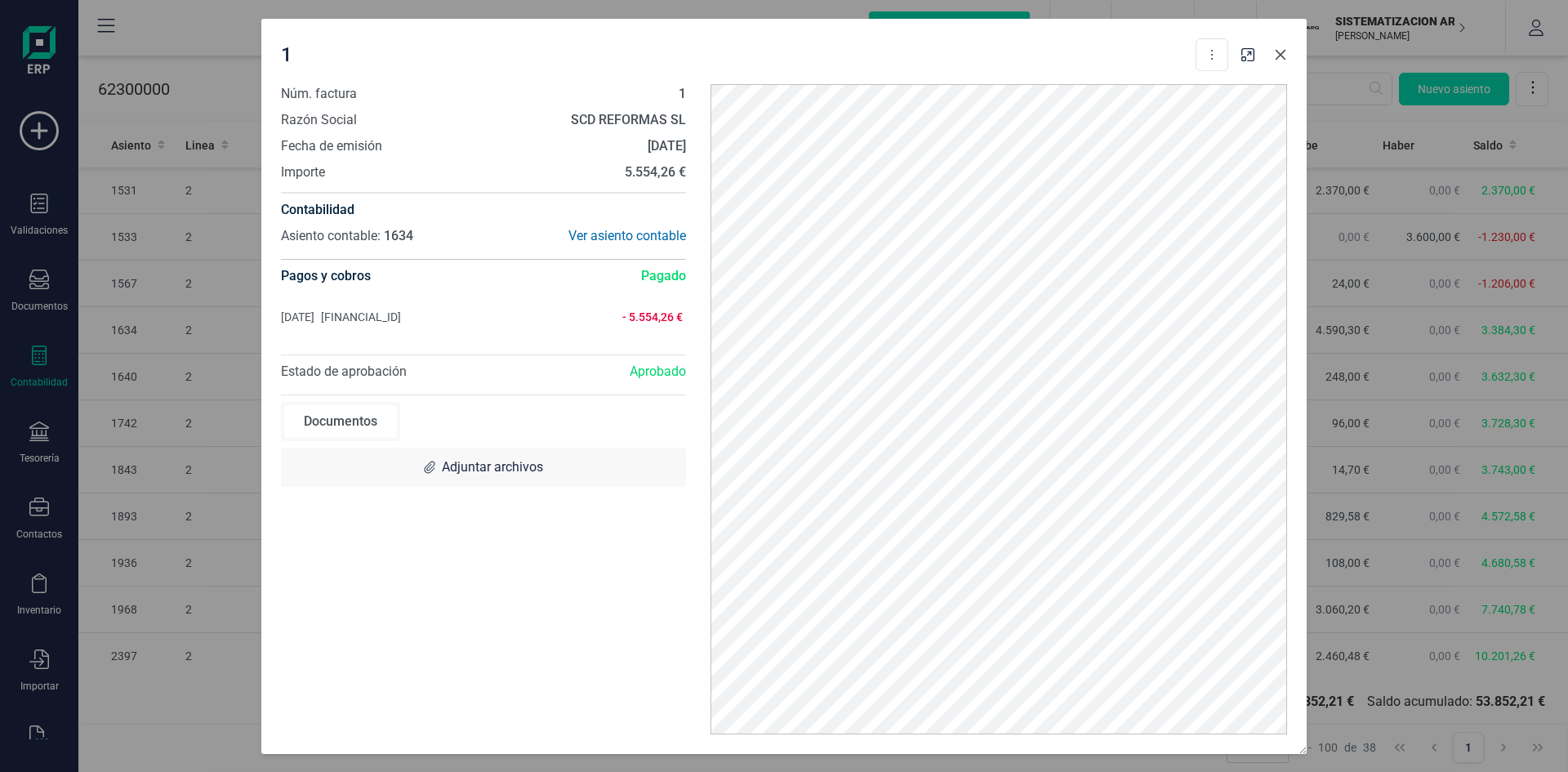
click at [1285, 53] on icon "button" at bounding box center [1280, 54] width 13 height 13
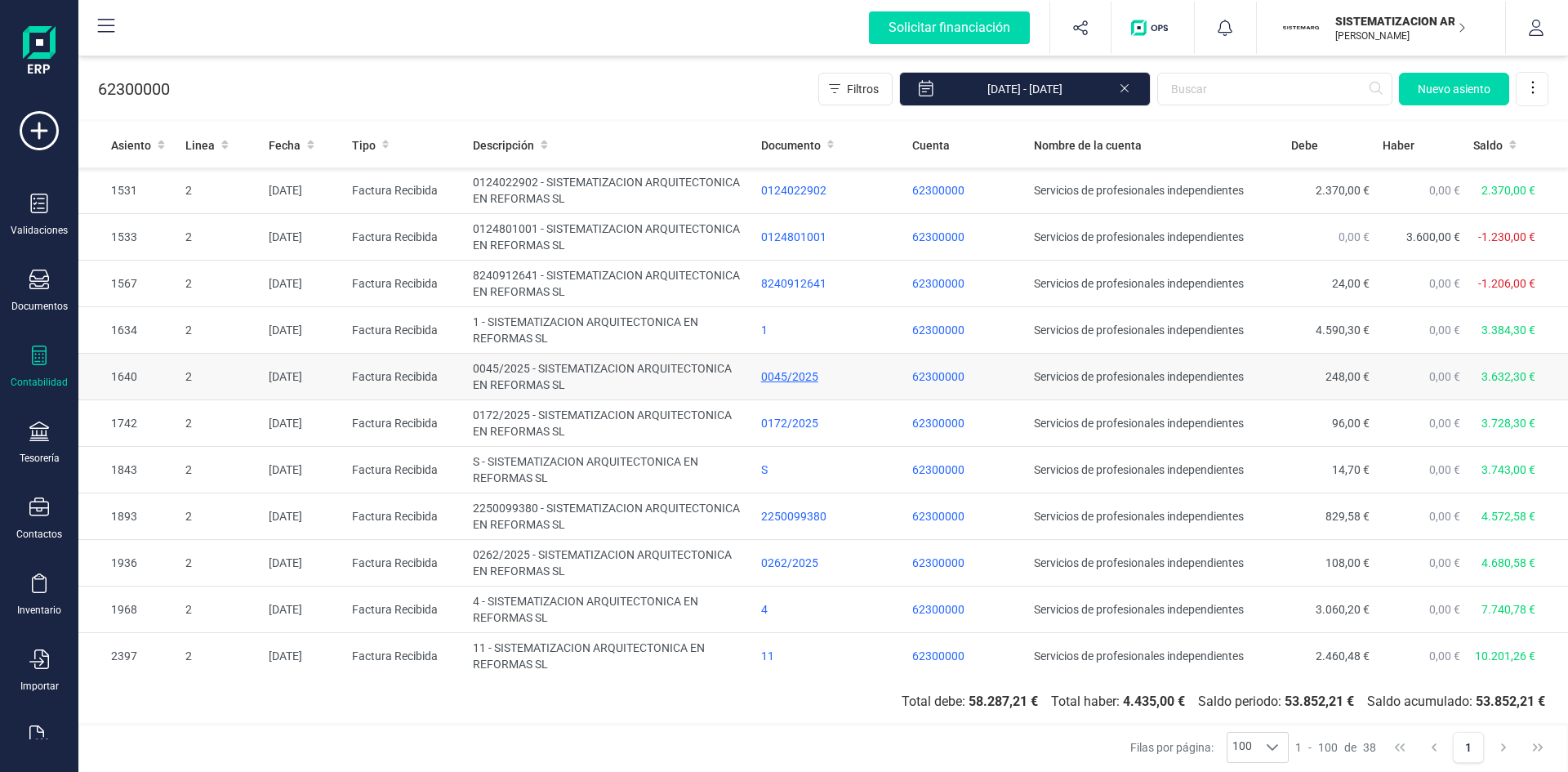
click at [778, 373] on div "0045/2025" at bounding box center [831, 377] width 139 height 16
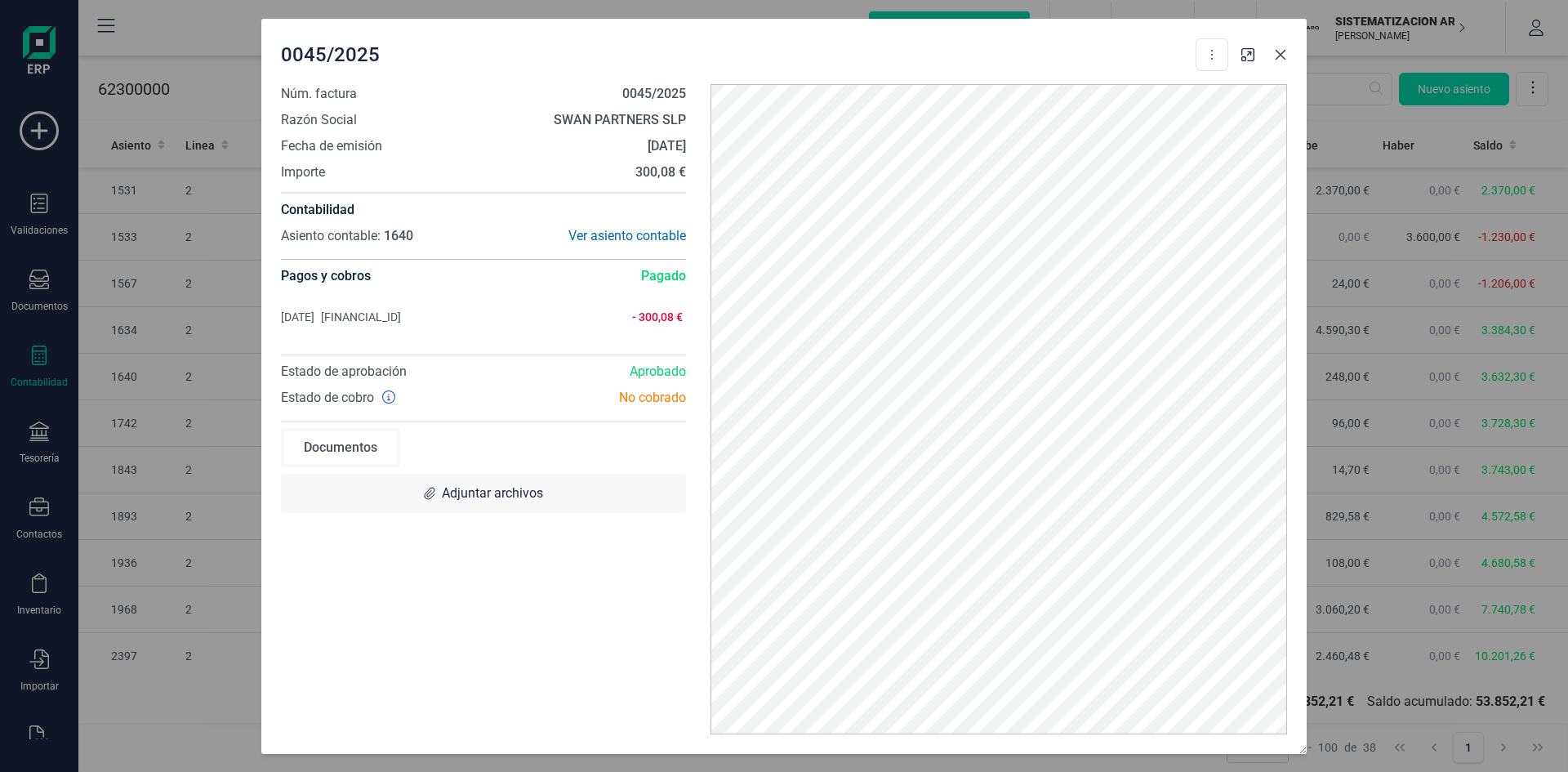
click at [1283, 45] on button "button" at bounding box center [1281, 55] width 26 height 26
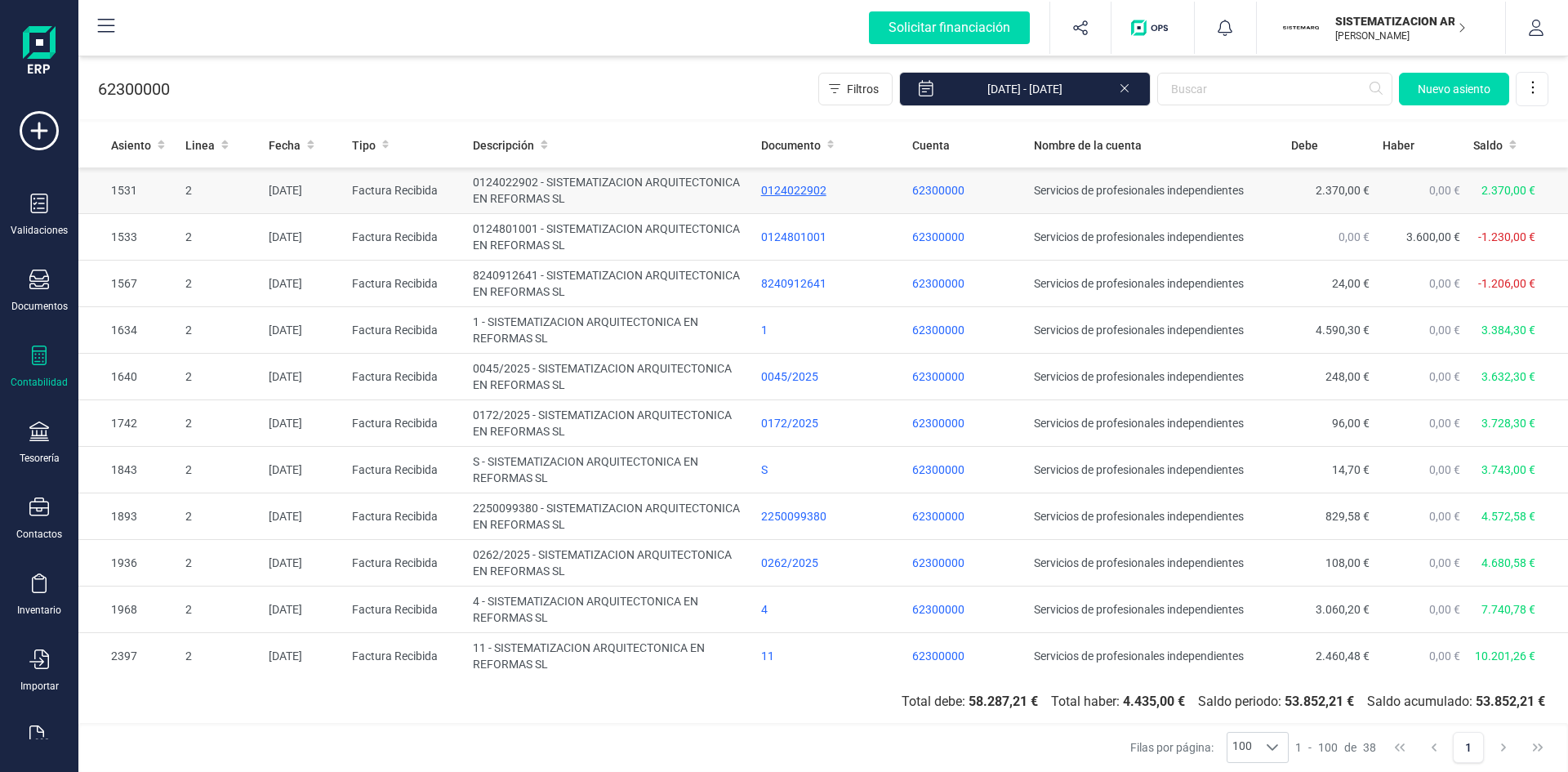
click at [788, 185] on div "0124022902" at bounding box center [831, 190] width 139 height 16
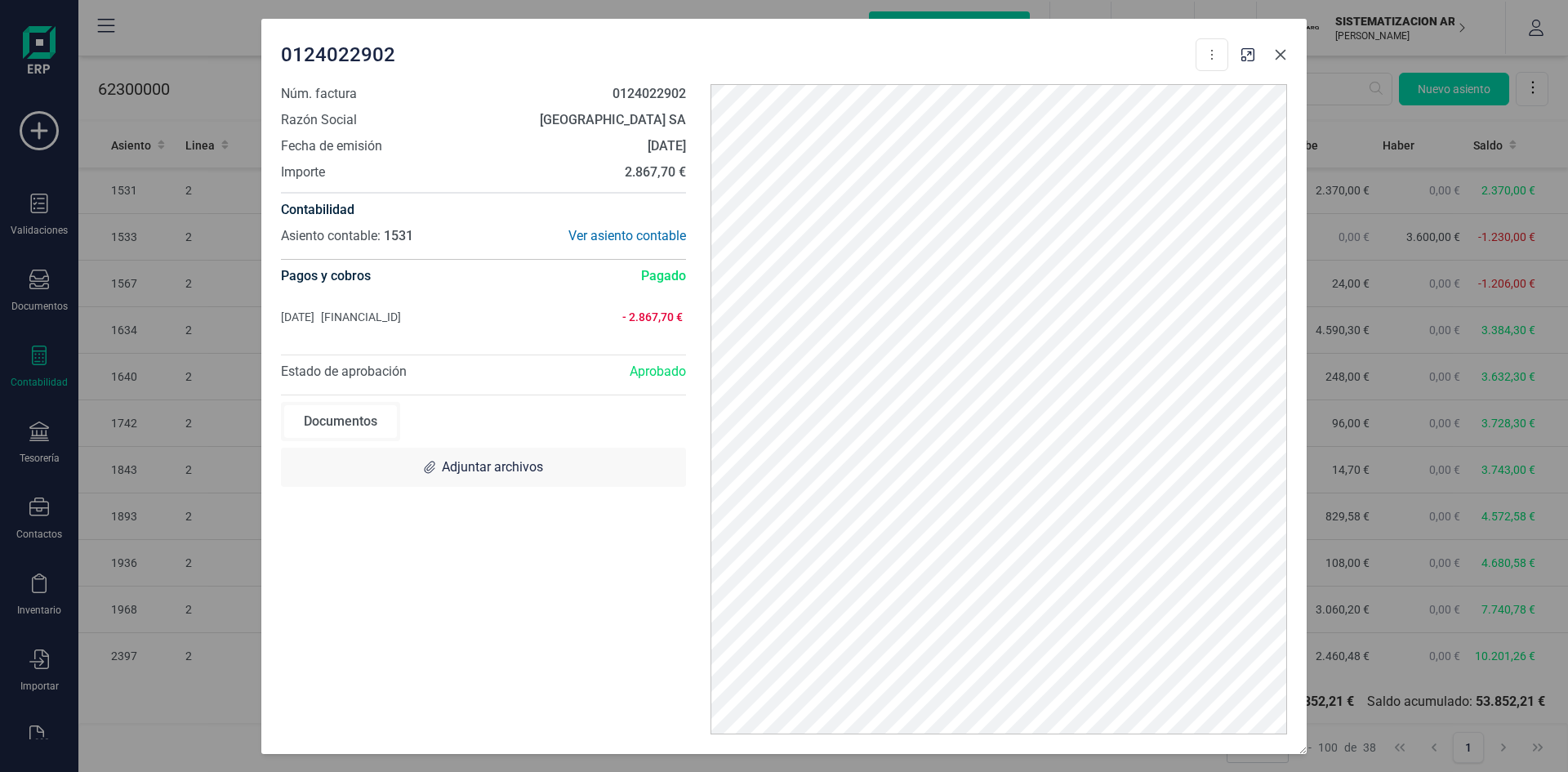
click at [1276, 55] on icon "button" at bounding box center [1280, 54] width 13 height 13
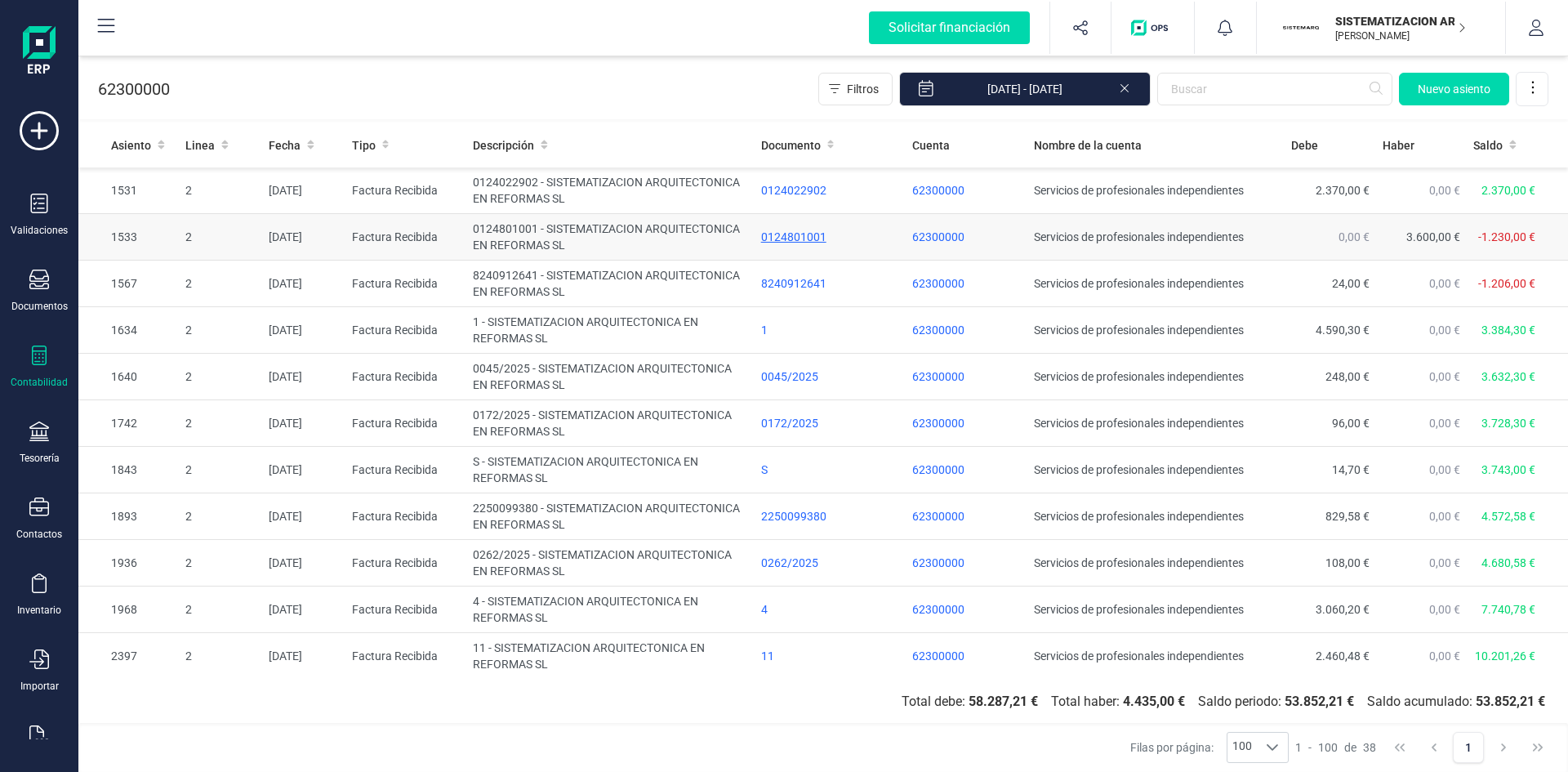
click at [776, 238] on div "0124801001" at bounding box center [831, 237] width 139 height 16
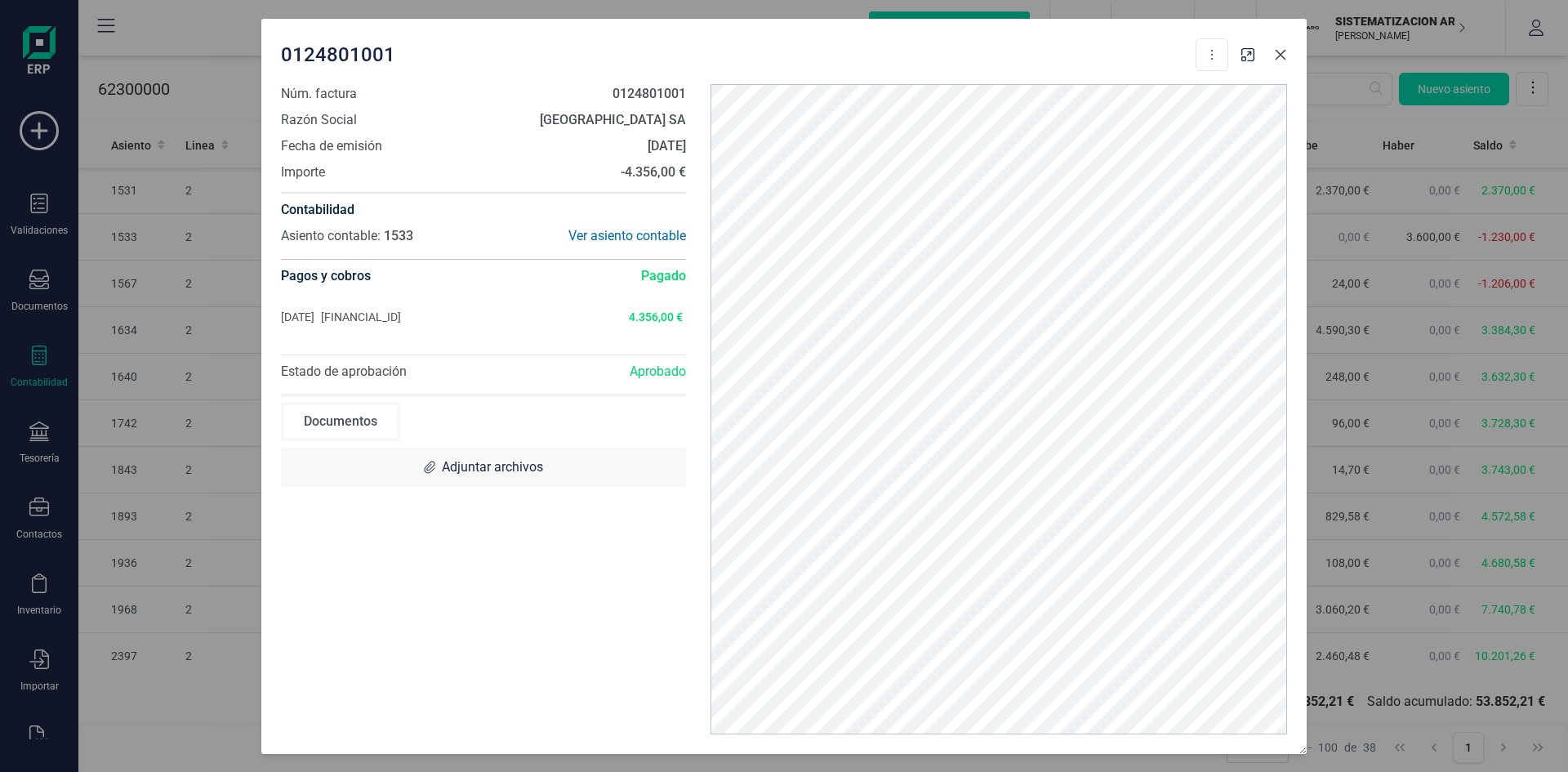
click at [1285, 48] on icon "button" at bounding box center [1280, 54] width 13 height 13
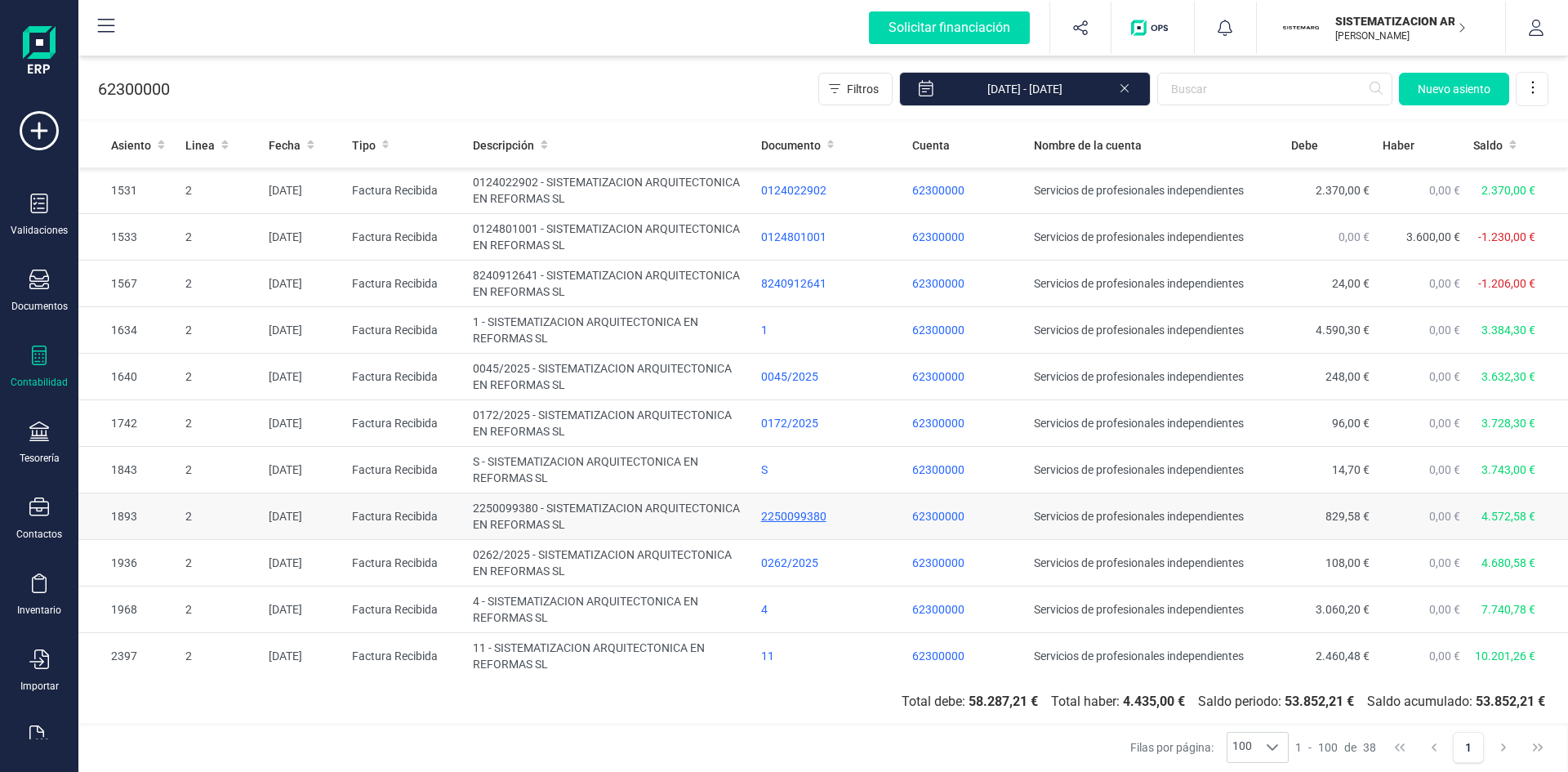
click at [786, 516] on div "2250099380" at bounding box center [831, 516] width 139 height 16
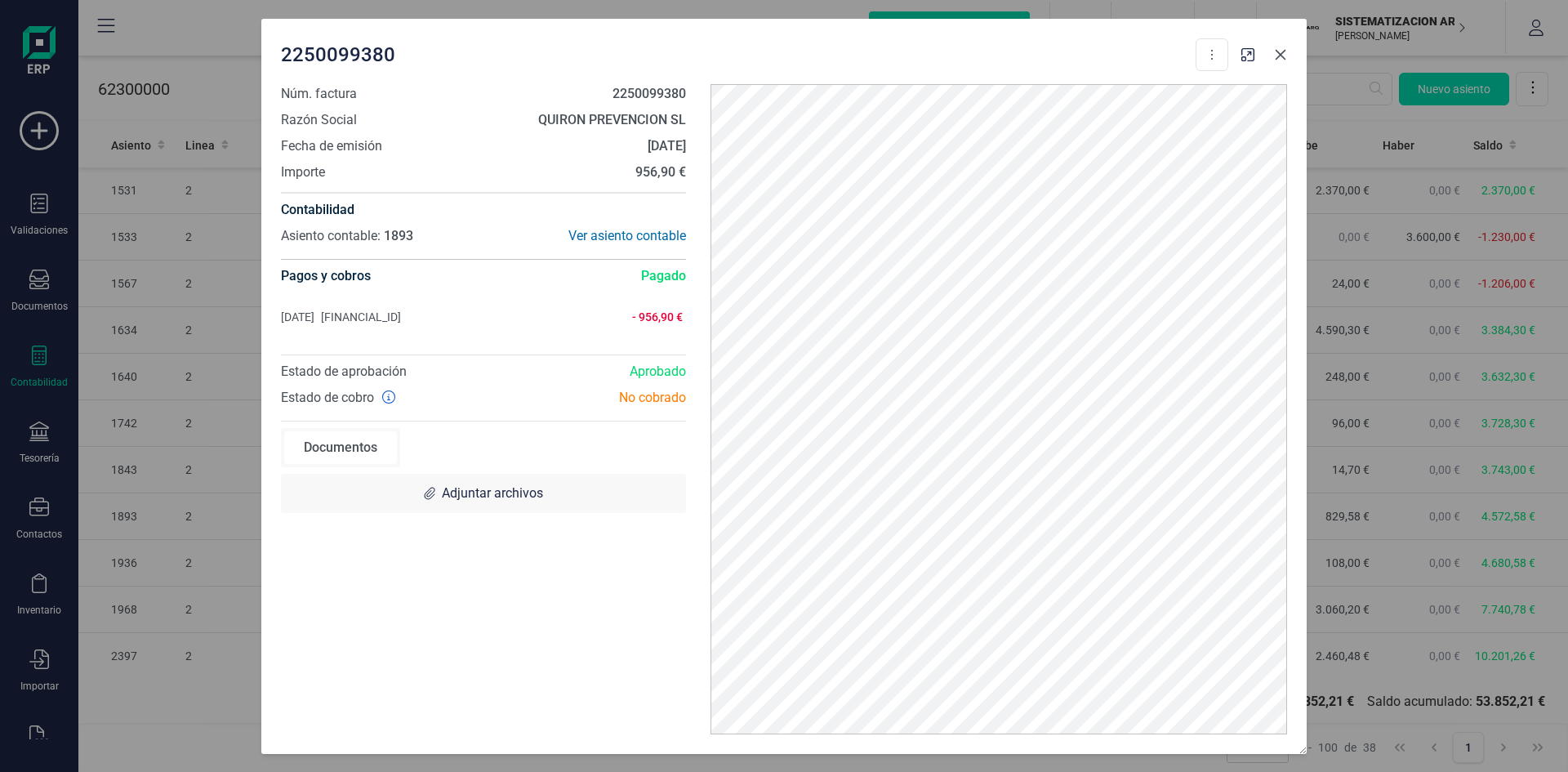
click at [1282, 53] on icon "button" at bounding box center [1281, 54] width 10 height 10
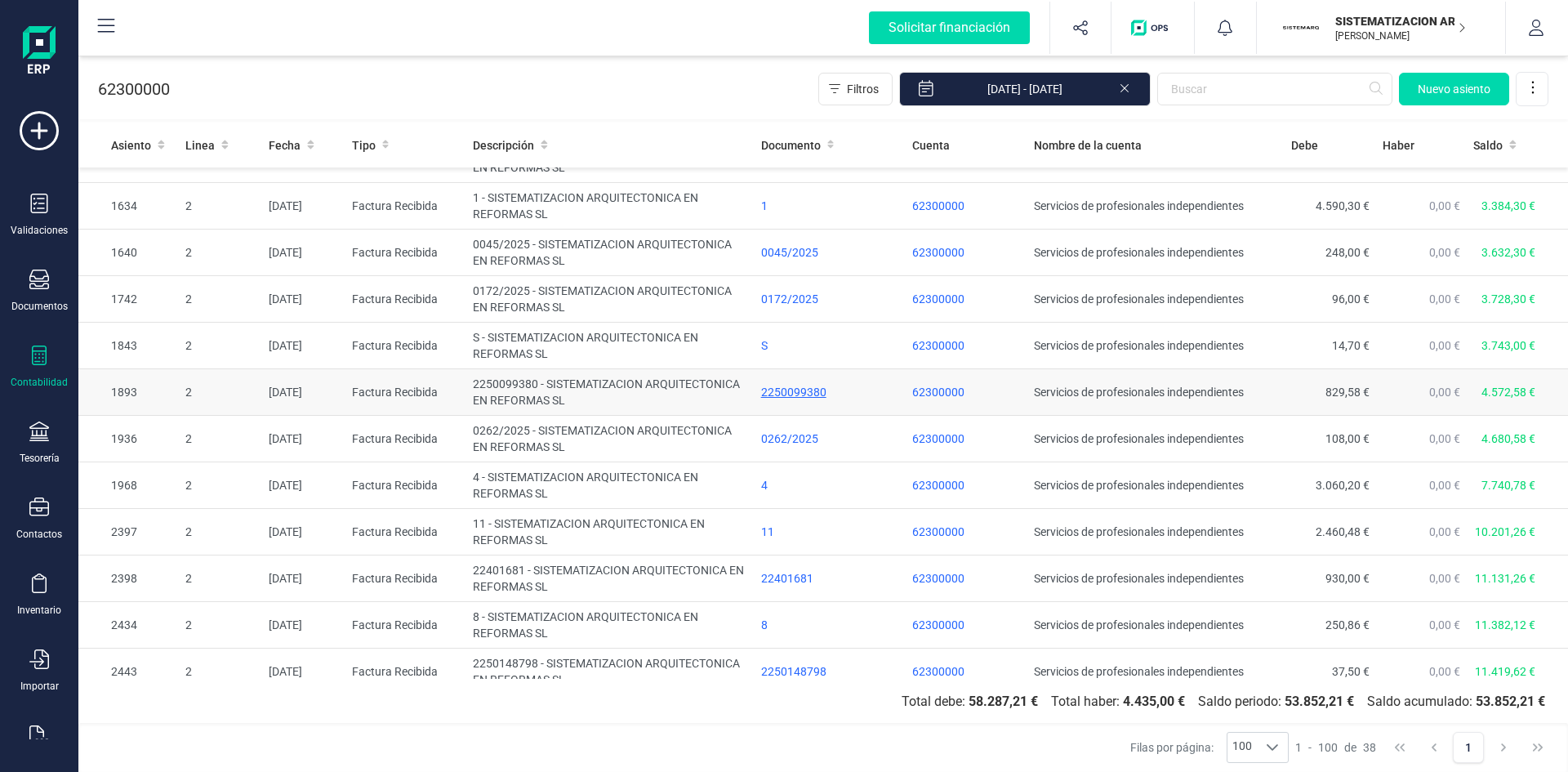
scroll to position [164, 0]
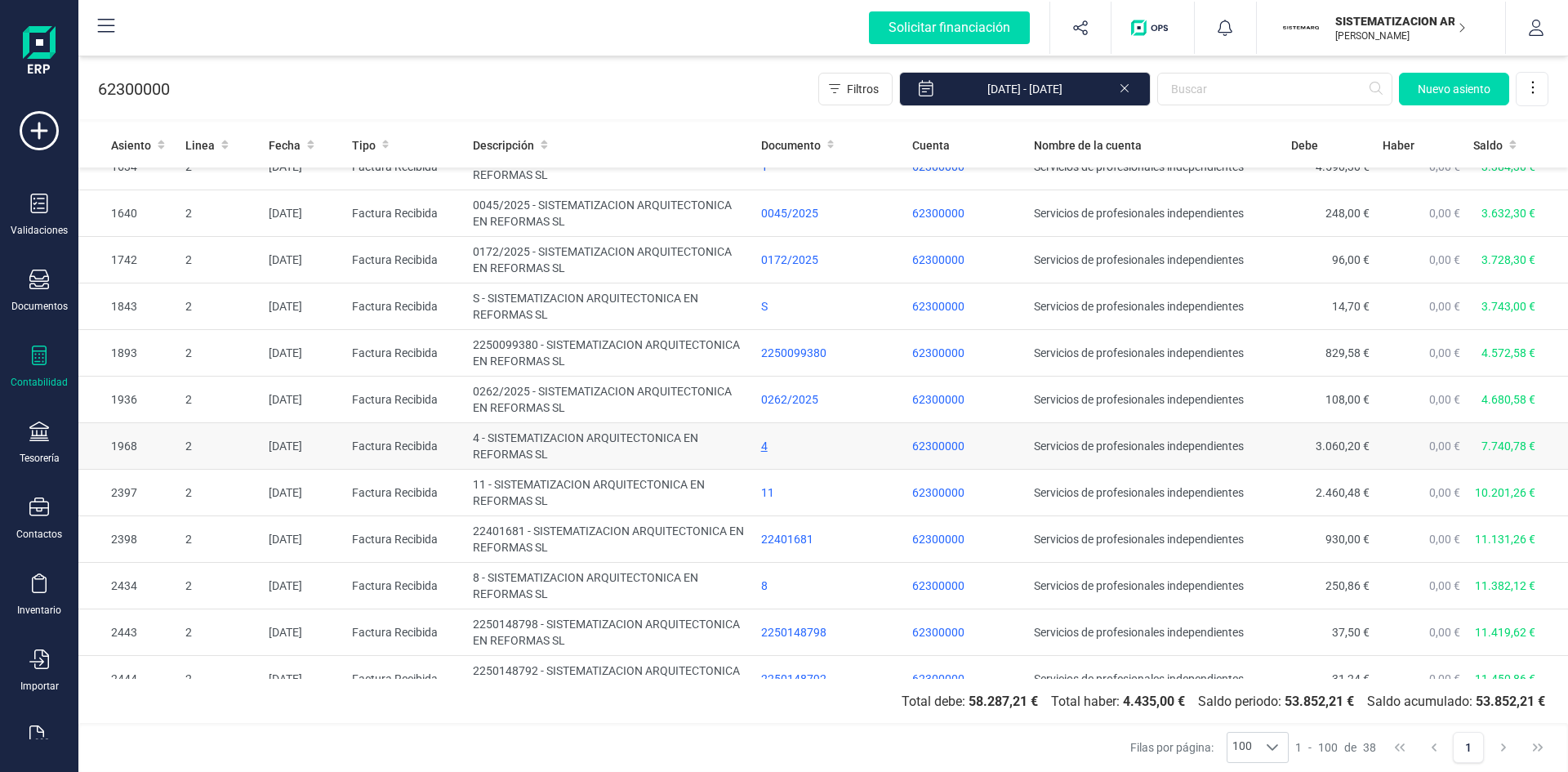
click at [765, 443] on div "4" at bounding box center [831, 446] width 139 height 16
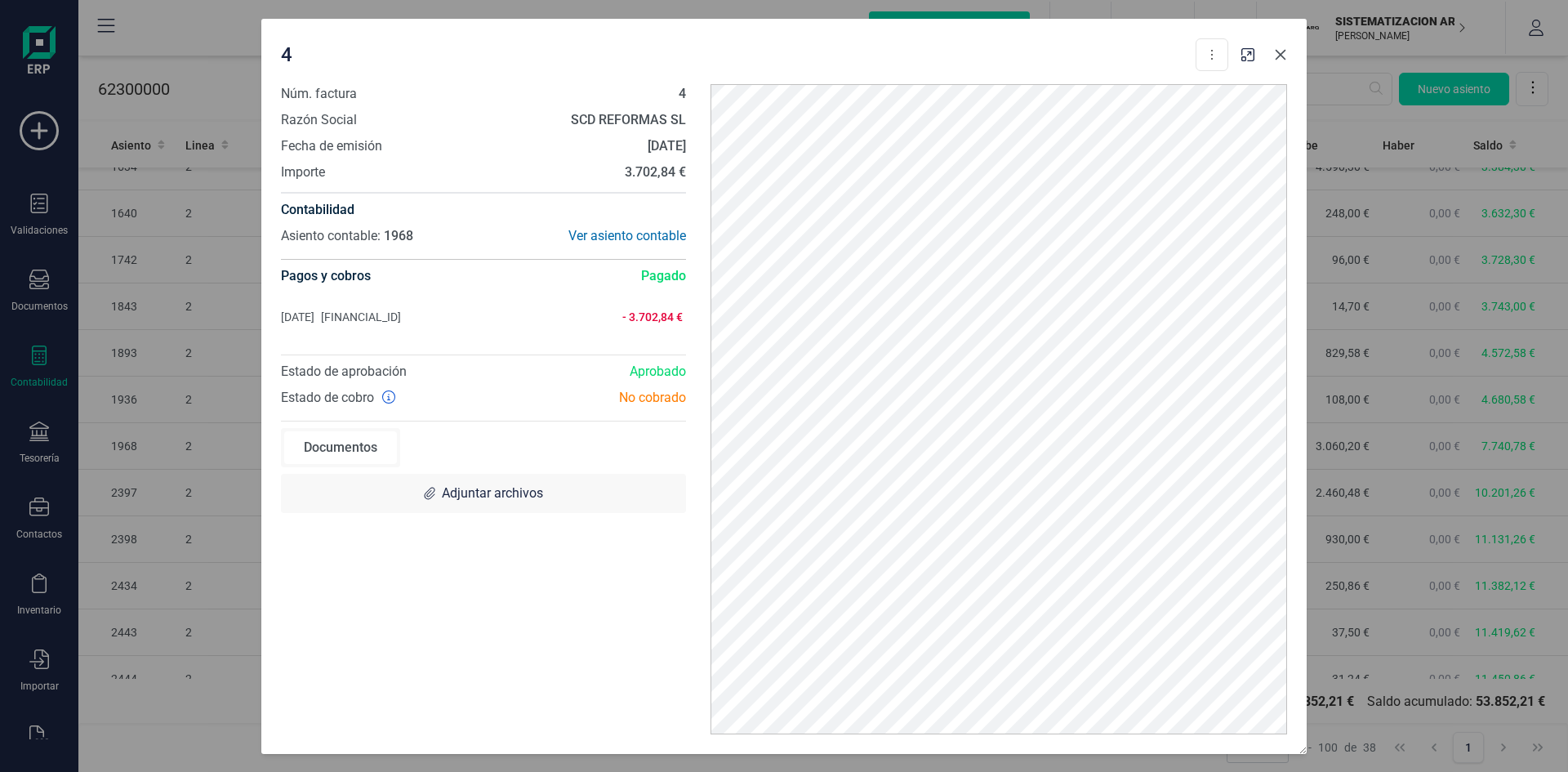
click at [1277, 55] on icon "button" at bounding box center [1280, 54] width 13 height 13
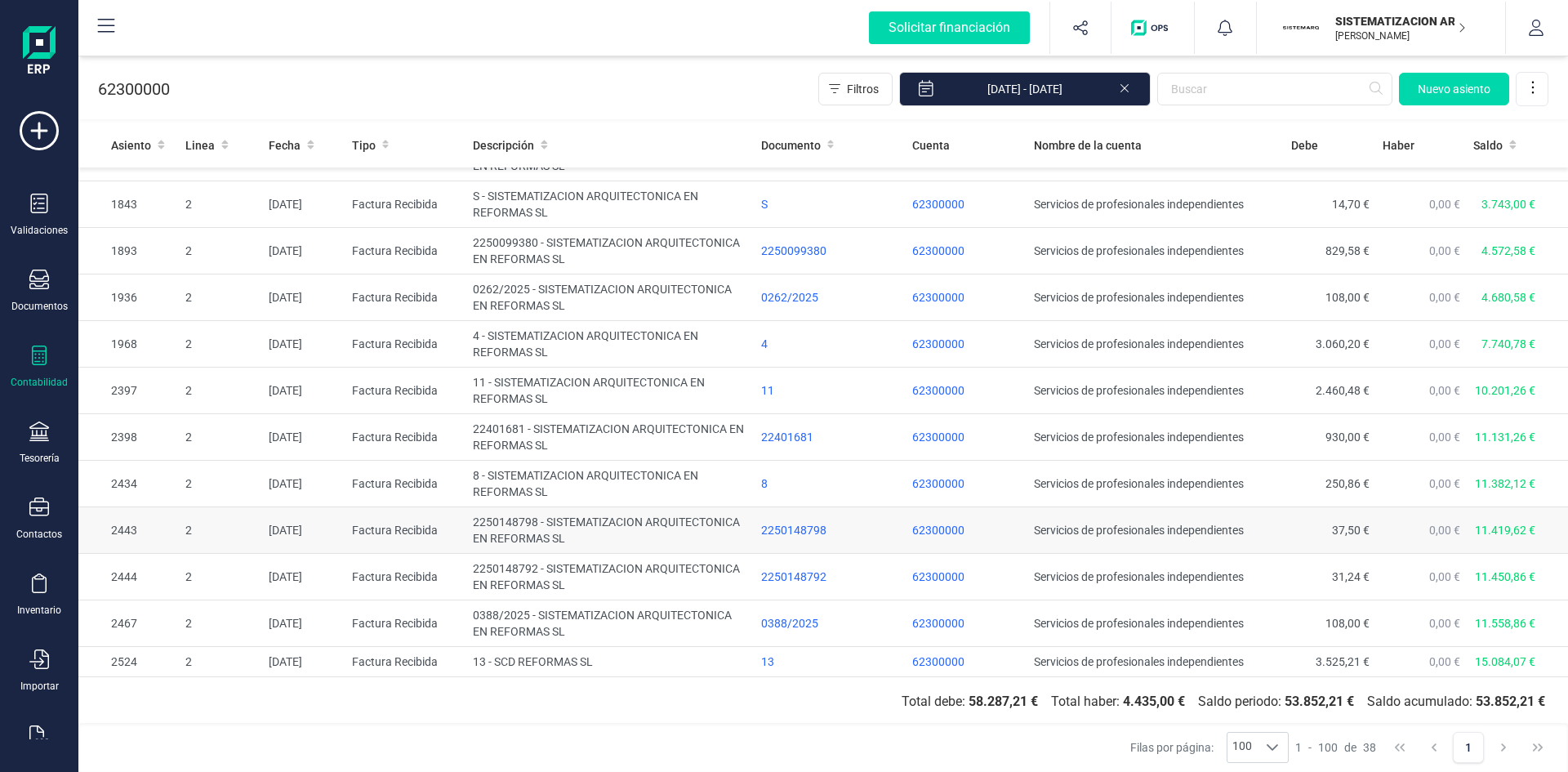
scroll to position [327, 0]
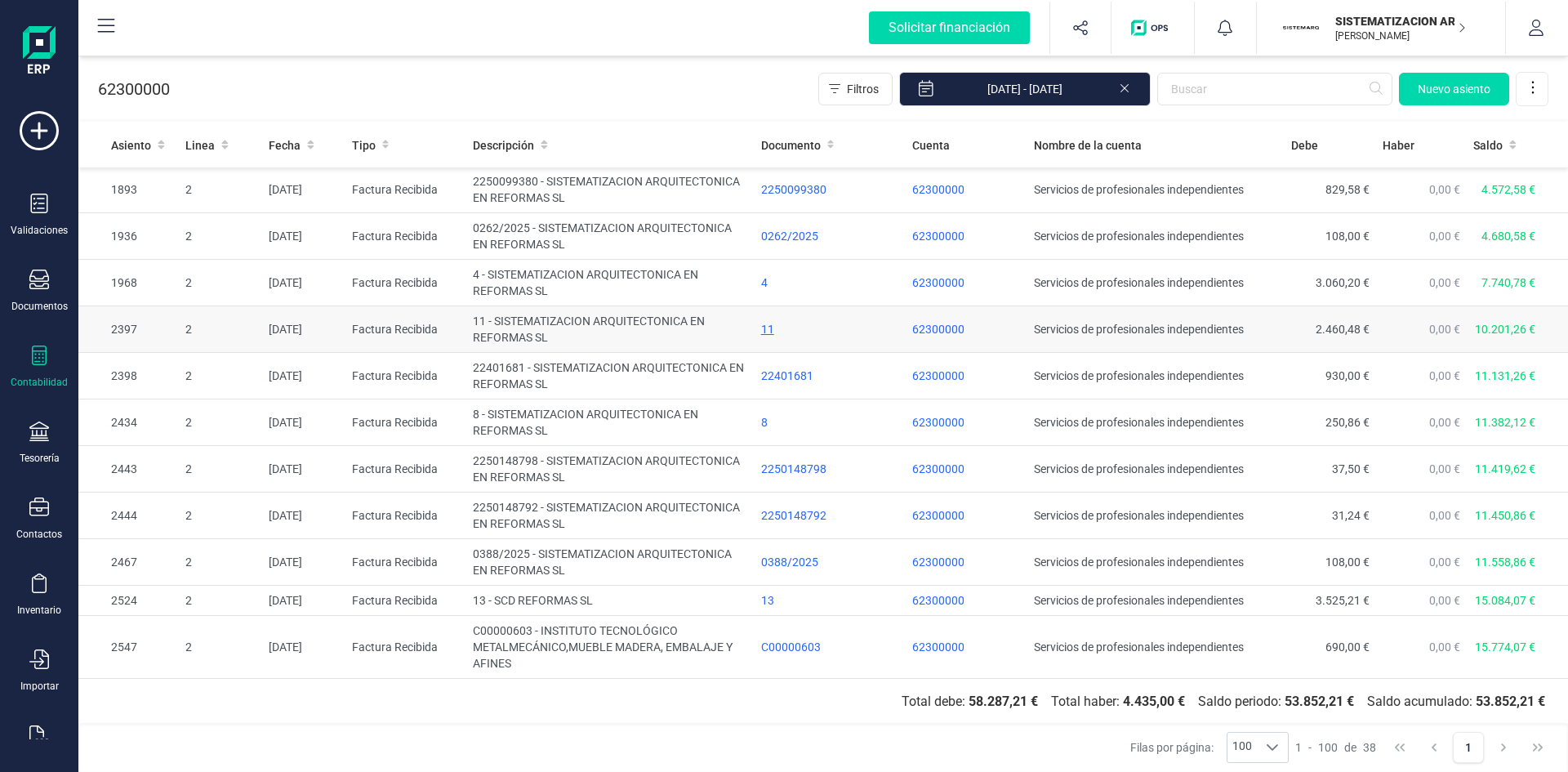
click at [766, 333] on div "11" at bounding box center [831, 329] width 139 height 16
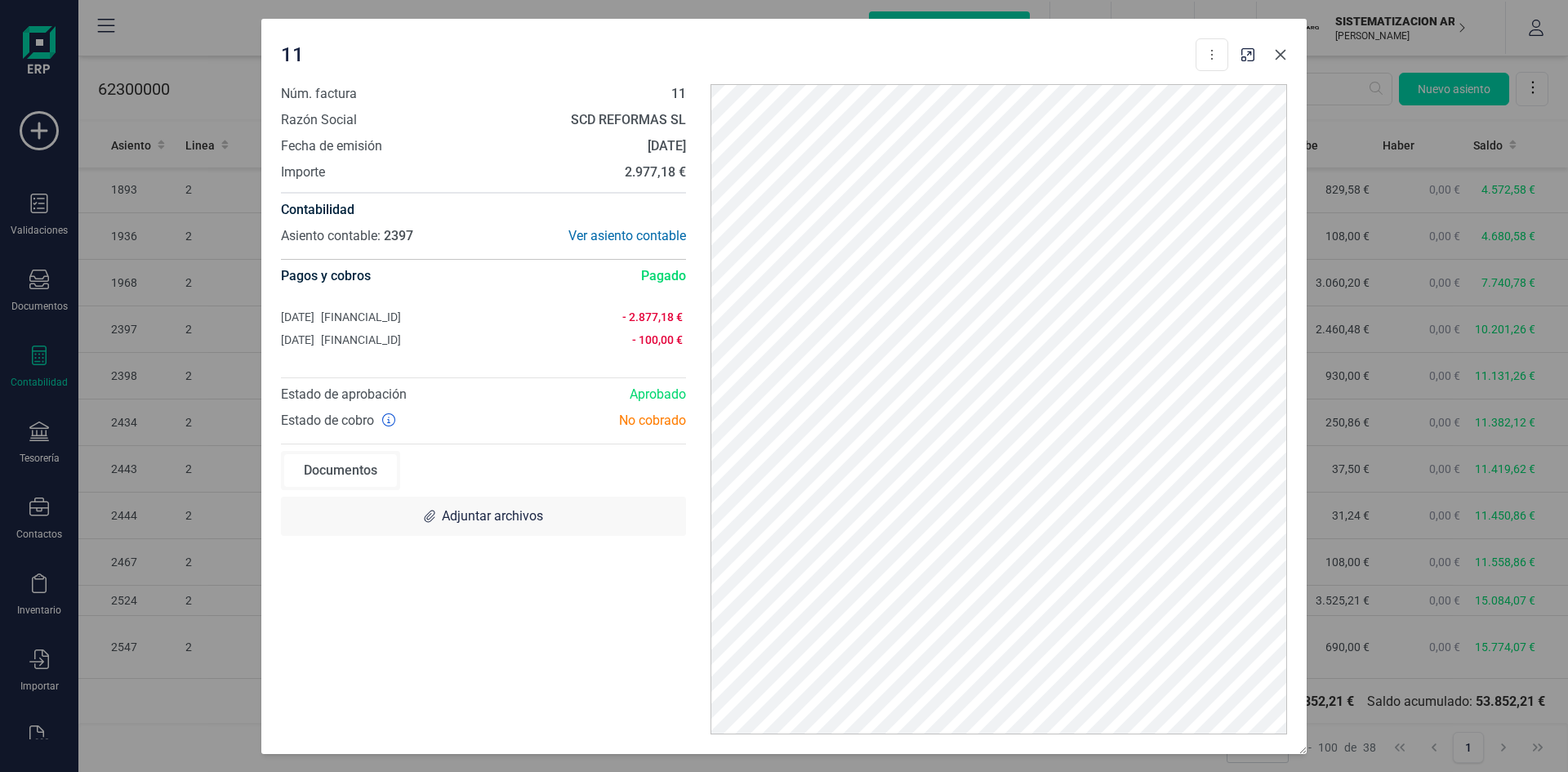
click at [1281, 60] on icon "button" at bounding box center [1280, 54] width 13 height 13
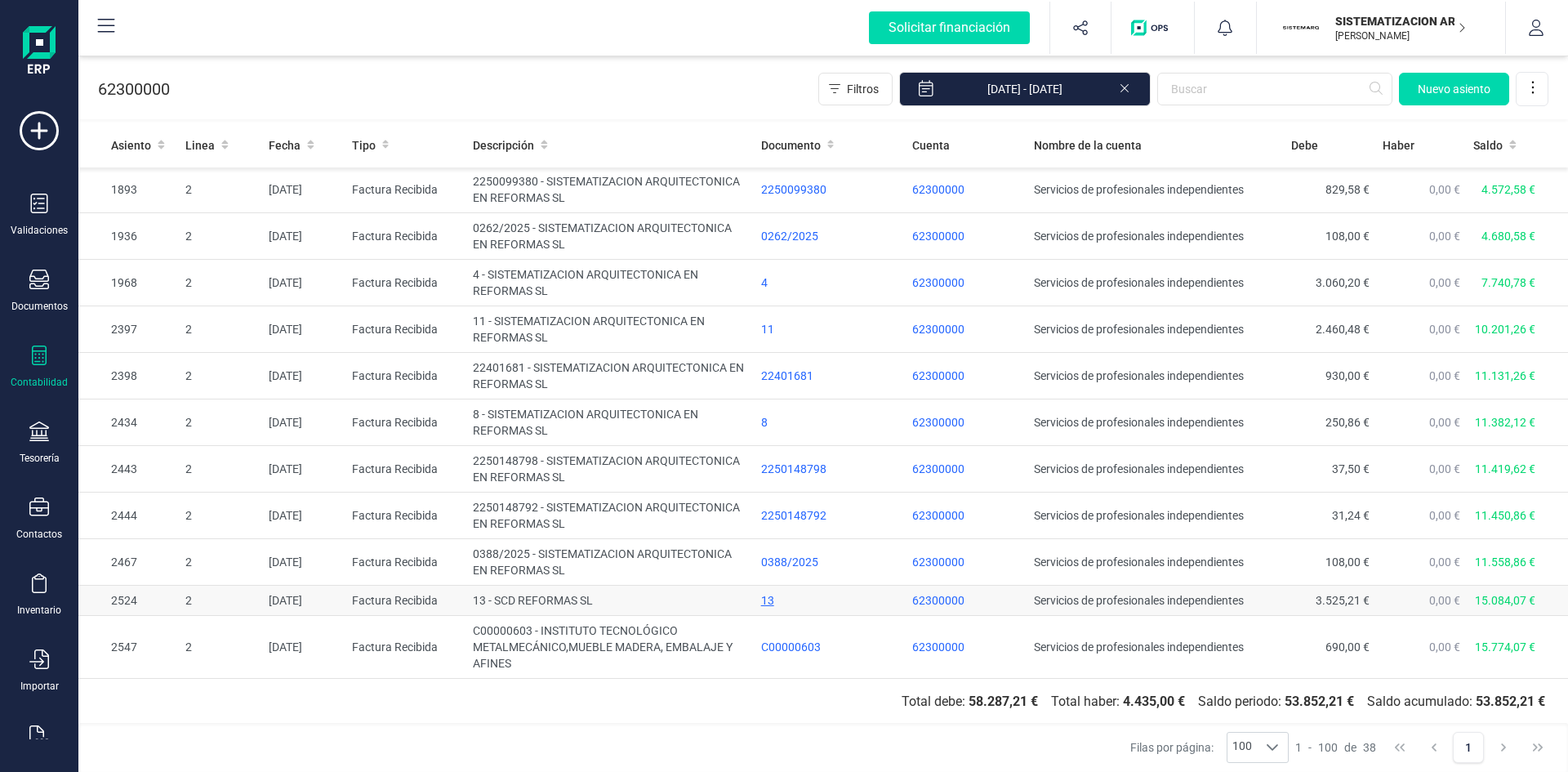
click at [763, 598] on div "13" at bounding box center [831, 600] width 139 height 16
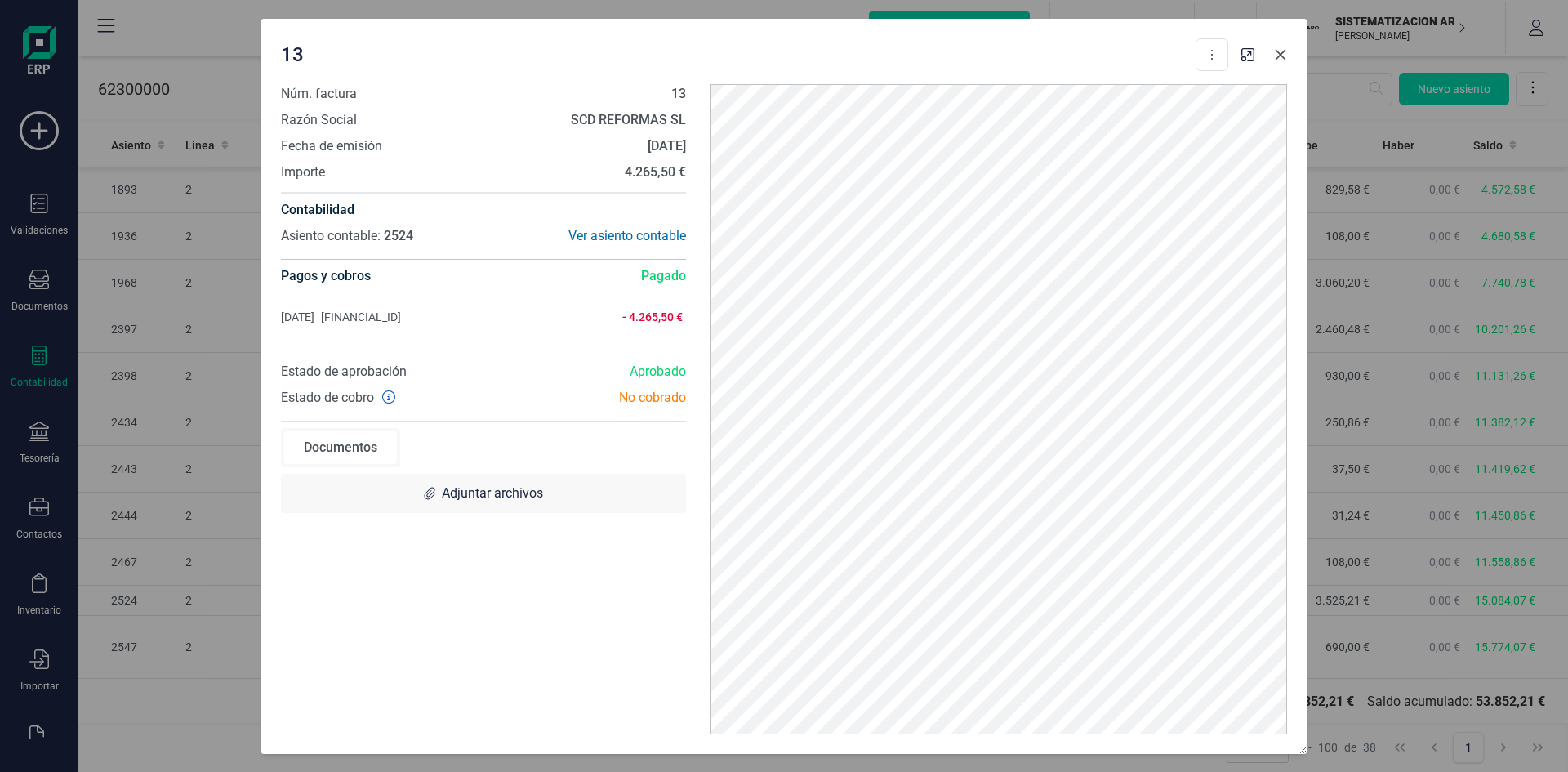
click at [1286, 51] on icon "button" at bounding box center [1280, 54] width 13 height 13
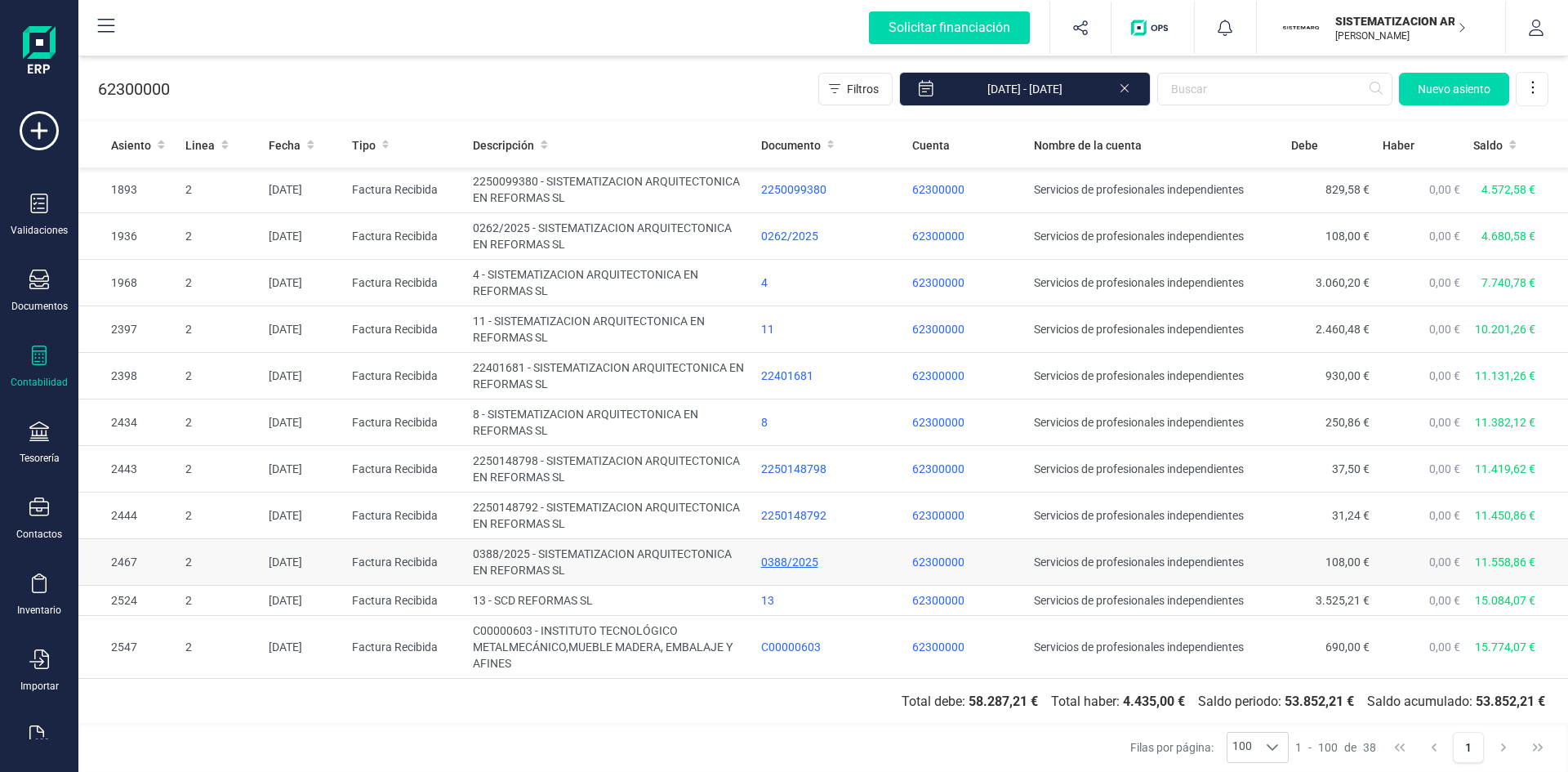
click at [772, 560] on div "0388/2025" at bounding box center [831, 562] width 139 height 16
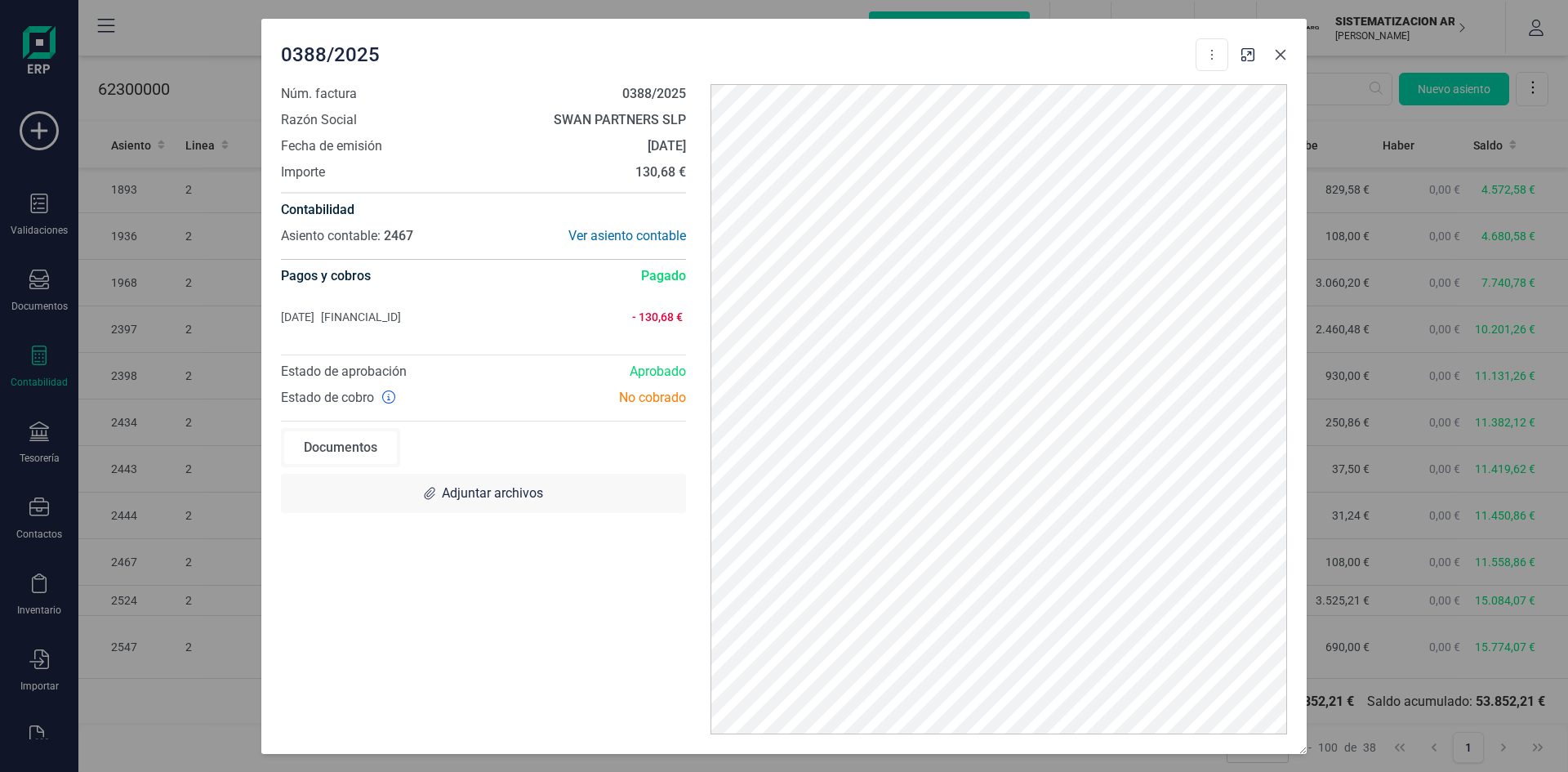
click at [1280, 53] on icon "button" at bounding box center [1281, 54] width 10 height 10
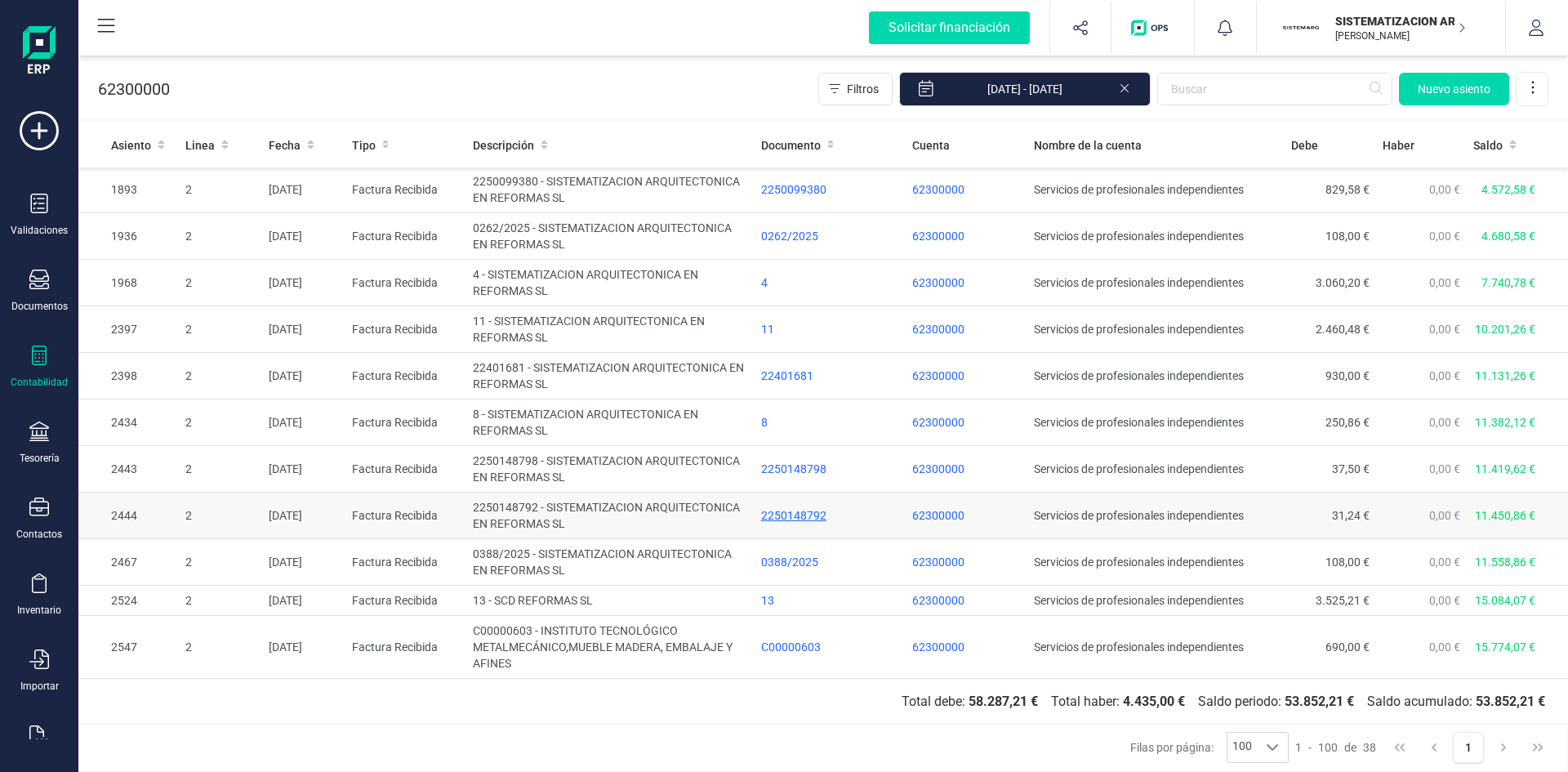
click at [785, 512] on div "2250148792" at bounding box center [831, 516] width 139 height 16
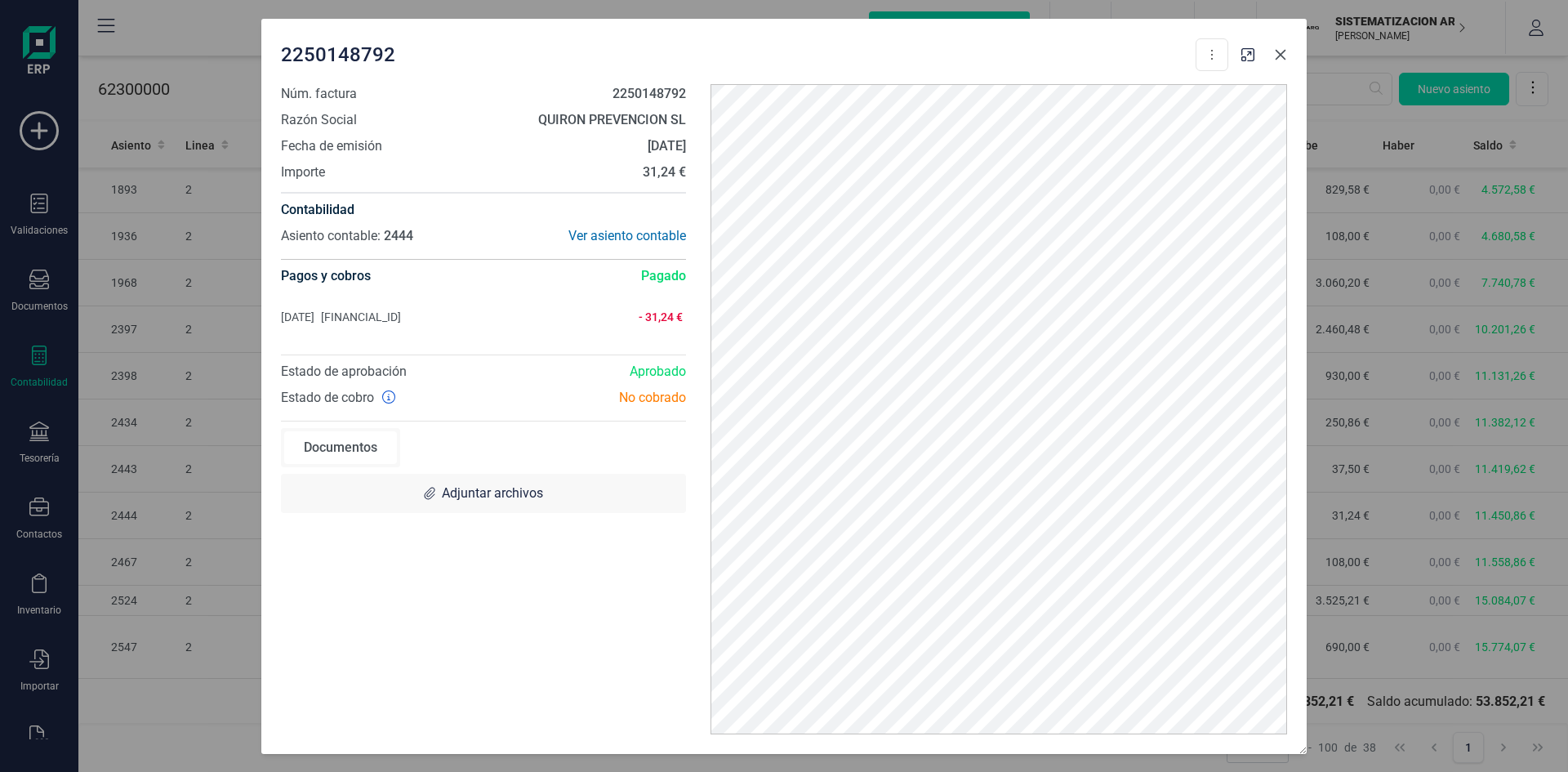
click at [1284, 53] on icon "button" at bounding box center [1280, 54] width 13 height 13
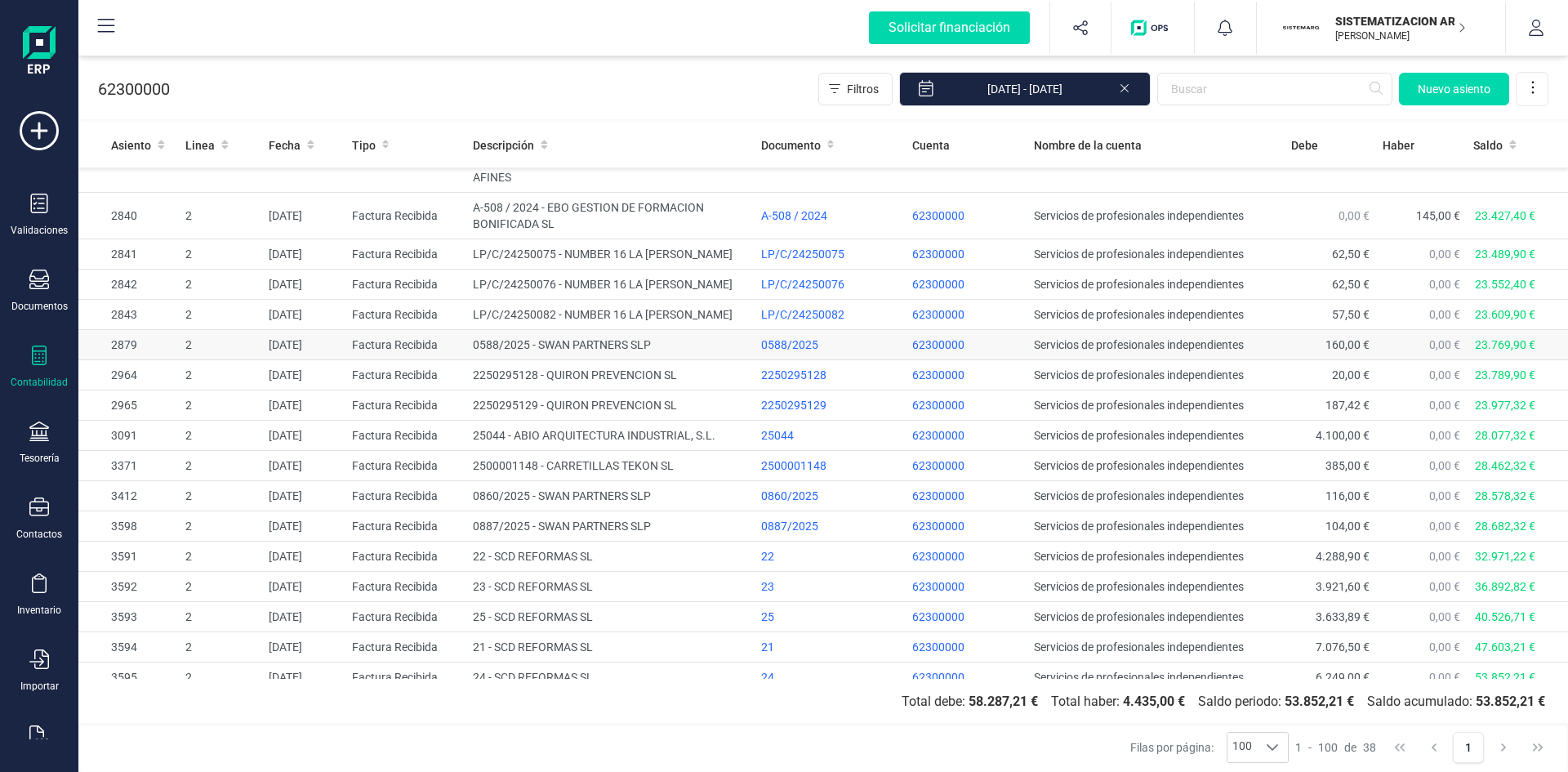
scroll to position [980, 0]
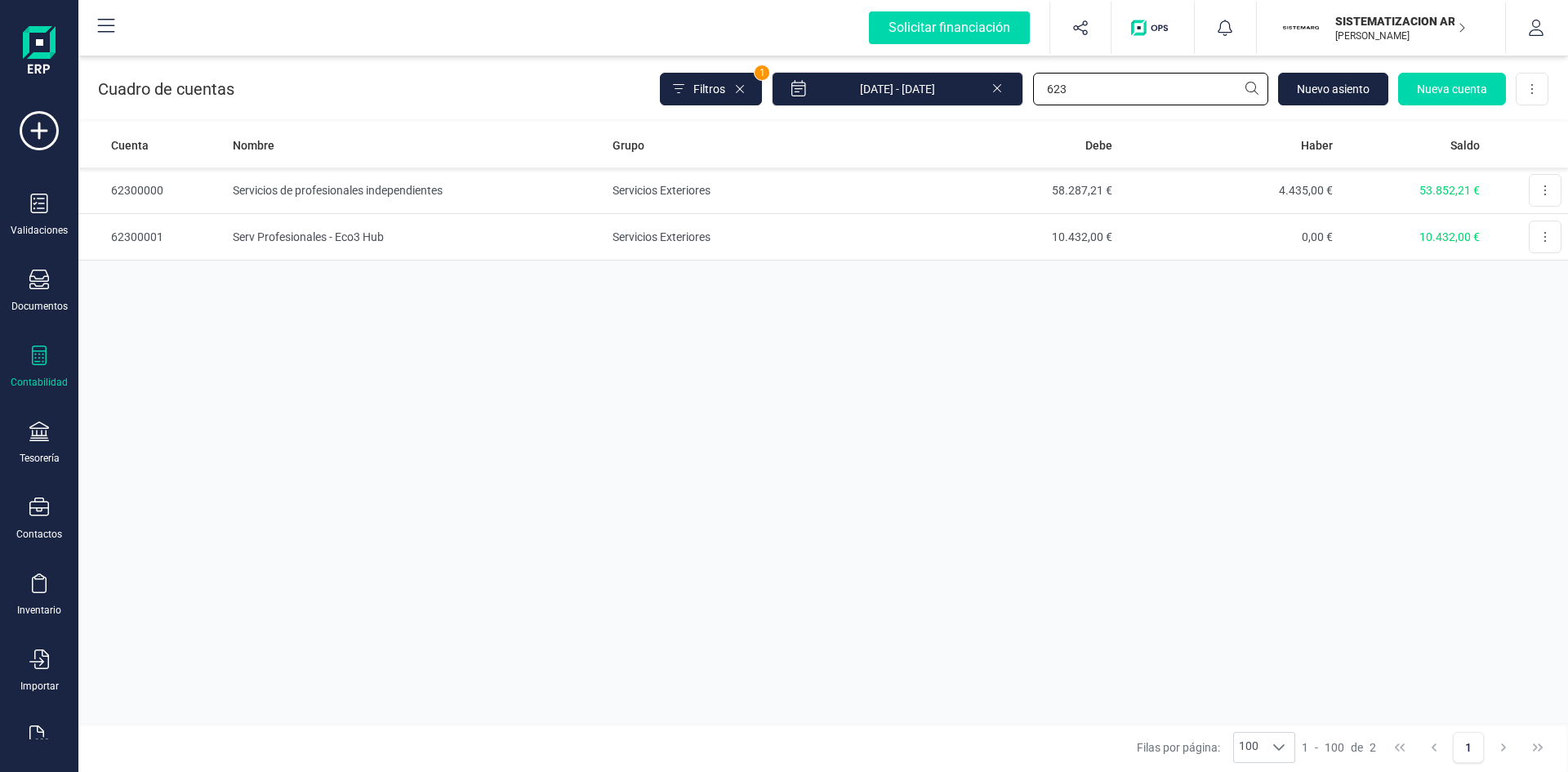
drag, startPoint x: 1080, startPoint y: 81, endPoint x: 880, endPoint y: 119, distance: 203.6
click at [892, 115] on div "Cuadro de cuentas Filtros 1 01/01/2025 - 17/09/2025 623 Nuevo asiento Nueva cue…" at bounding box center [823, 86] width 1490 height 67
type input "63"
click at [260, 238] on td "Otros tributos" at bounding box center [417, 238] width 381 height 46
drag, startPoint x: 1066, startPoint y: 90, endPoint x: 912, endPoint y: 86, distance: 154.1
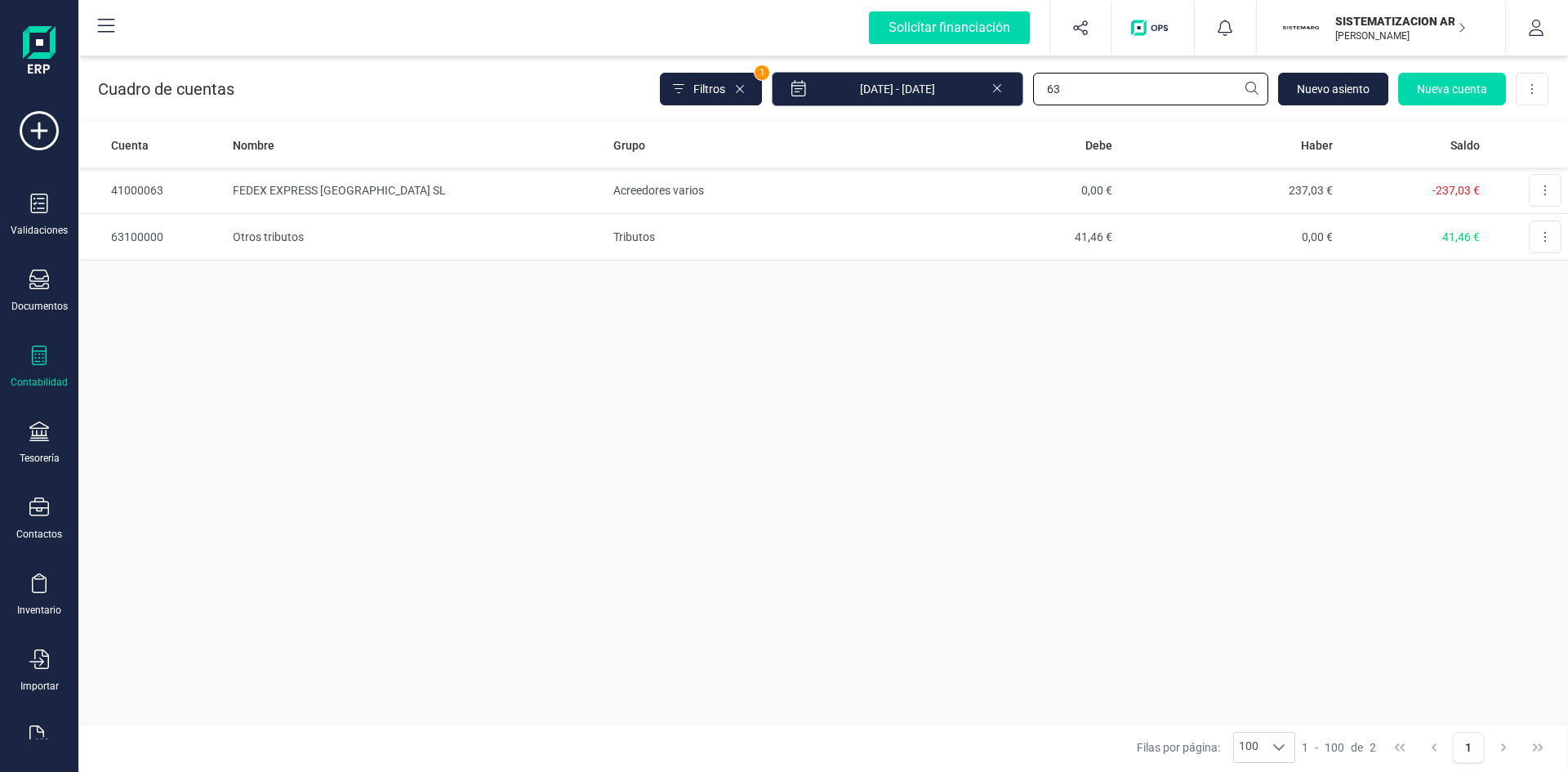
click at [914, 86] on div "Filtros 1 01/01/2025 - 17/09/2025 63 Nuevo asiento Nueva cuenta Descargar Excel" at bounding box center [1104, 89] width 889 height 34
type input "623"
click at [345, 190] on td "Servicios de profesionales independientes" at bounding box center [417, 190] width 381 height 46
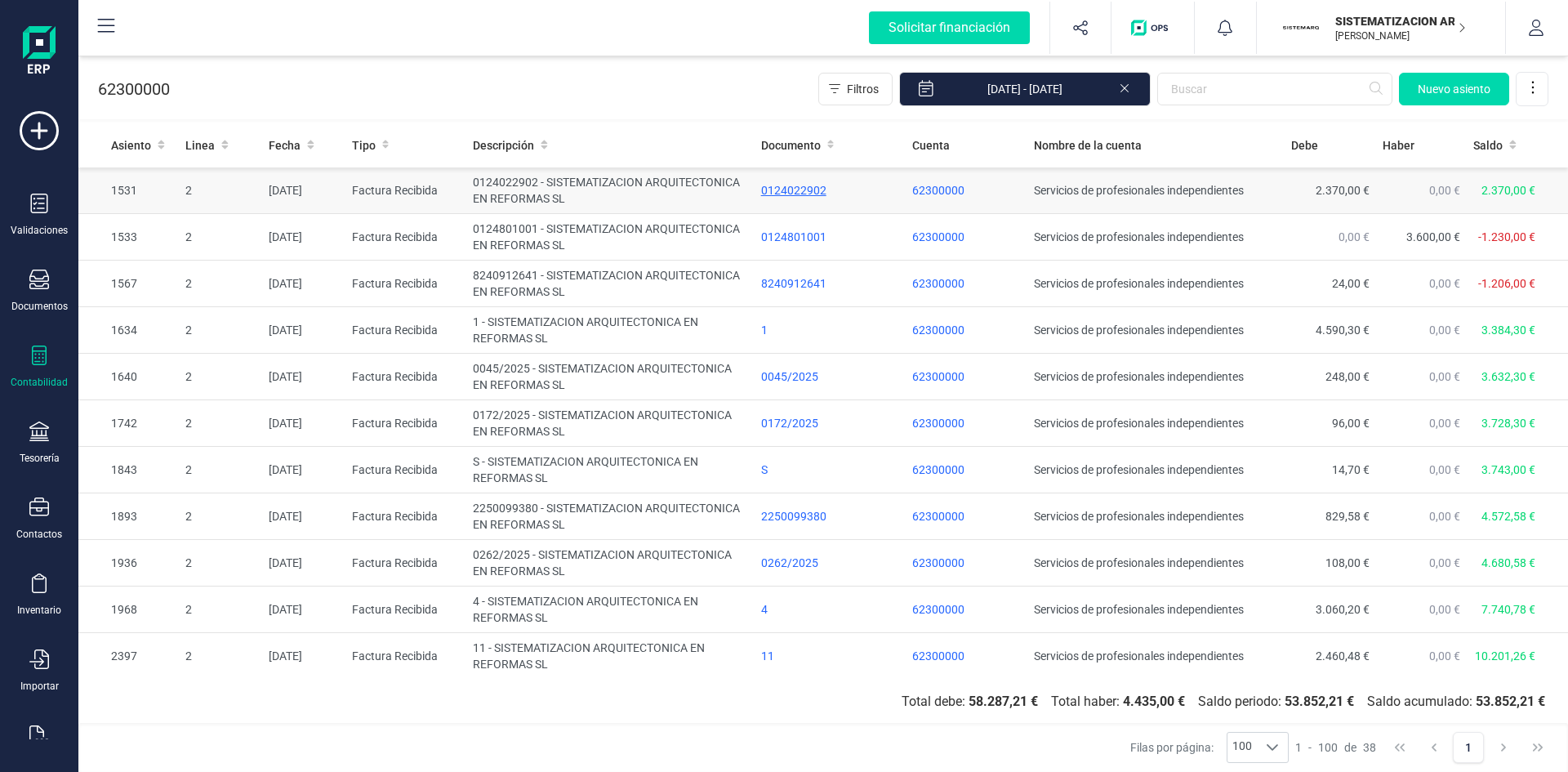
click at [786, 187] on div "0124022902" at bounding box center [831, 190] width 139 height 16
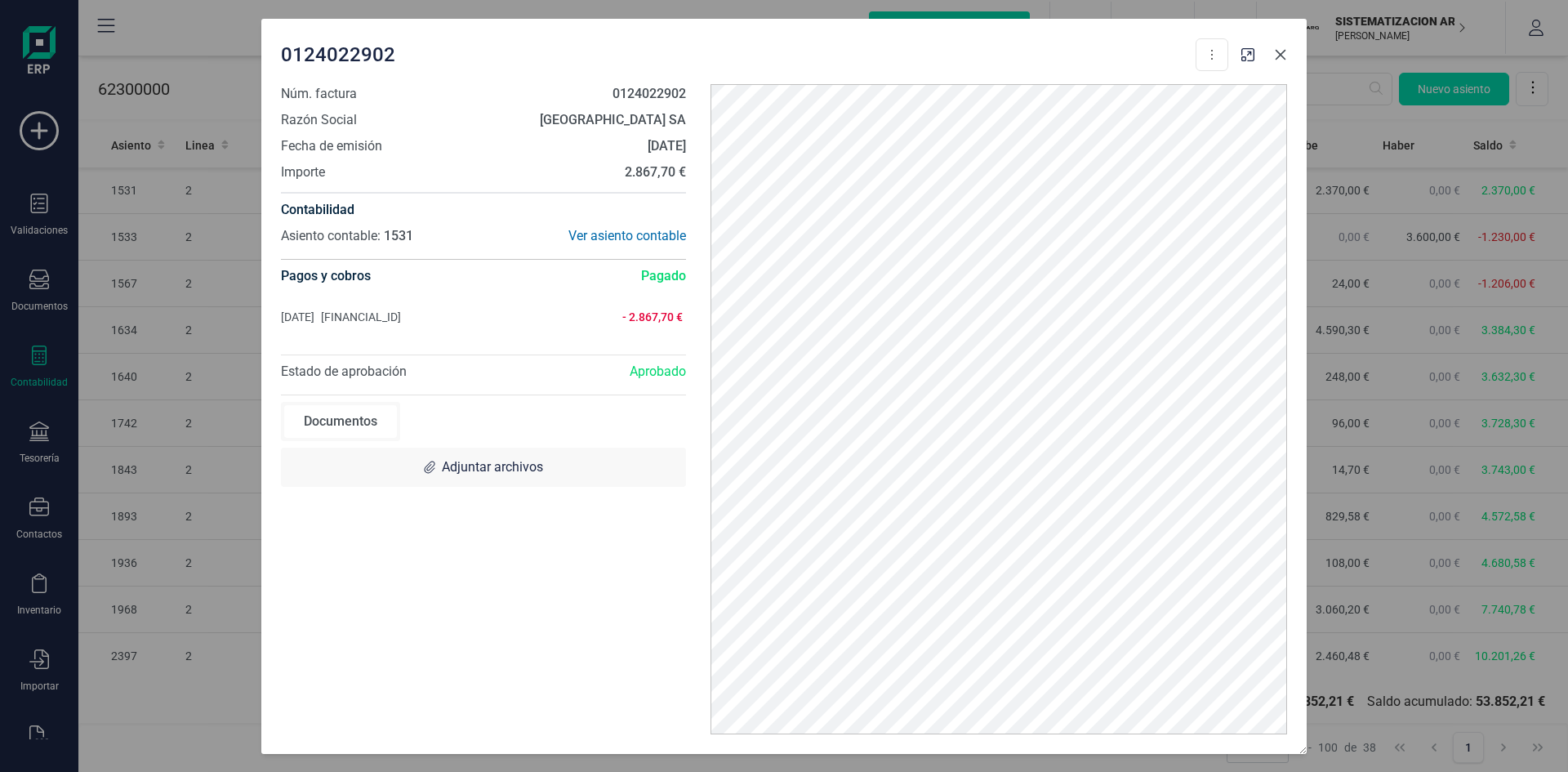
click at [1283, 48] on icon "button" at bounding box center [1280, 54] width 13 height 13
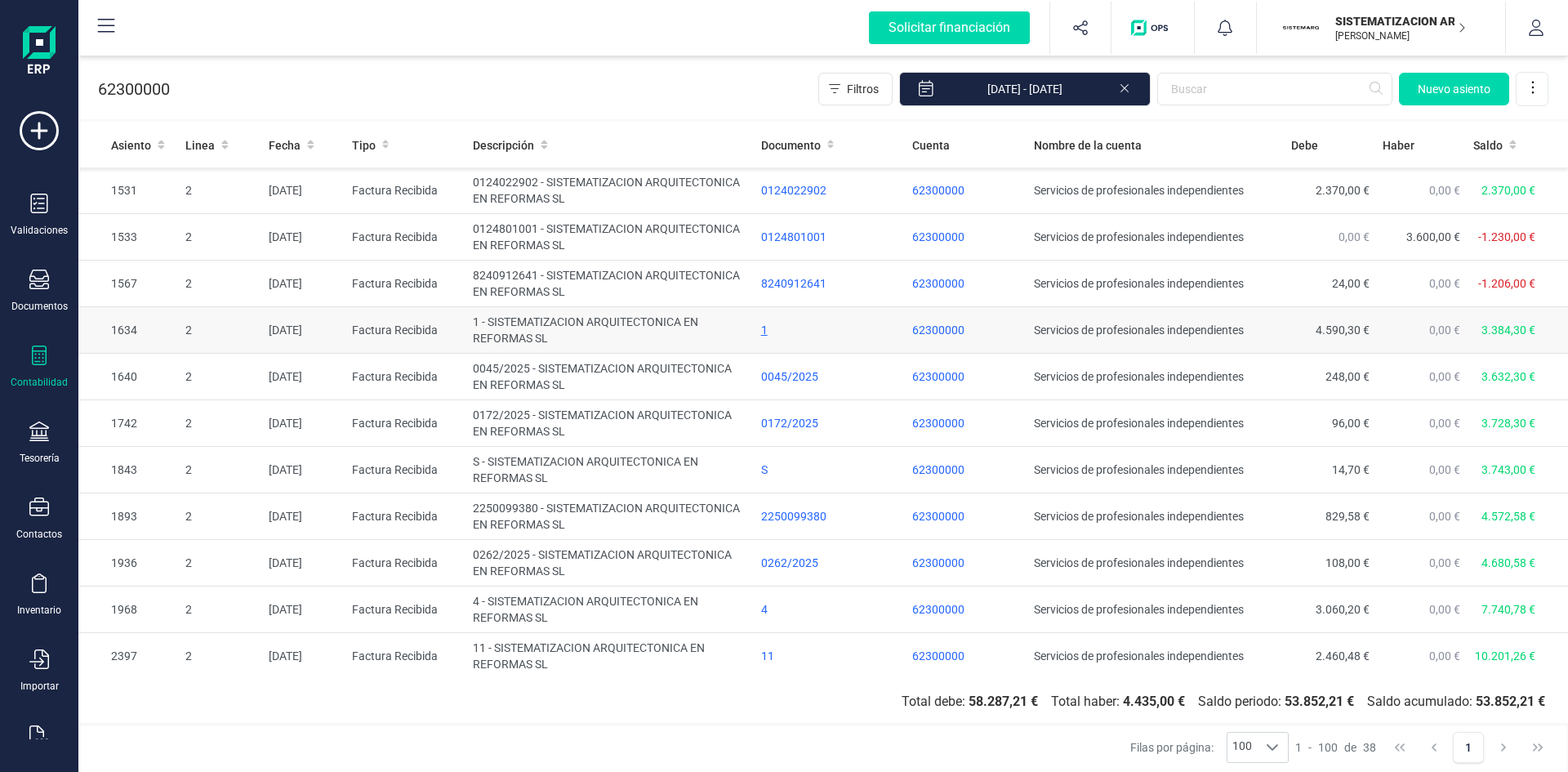
drag, startPoint x: 759, startPoint y: 329, endPoint x: 881, endPoint y: 334, distance: 122.1
click at [761, 329] on div "1" at bounding box center [831, 329] width 139 height 16
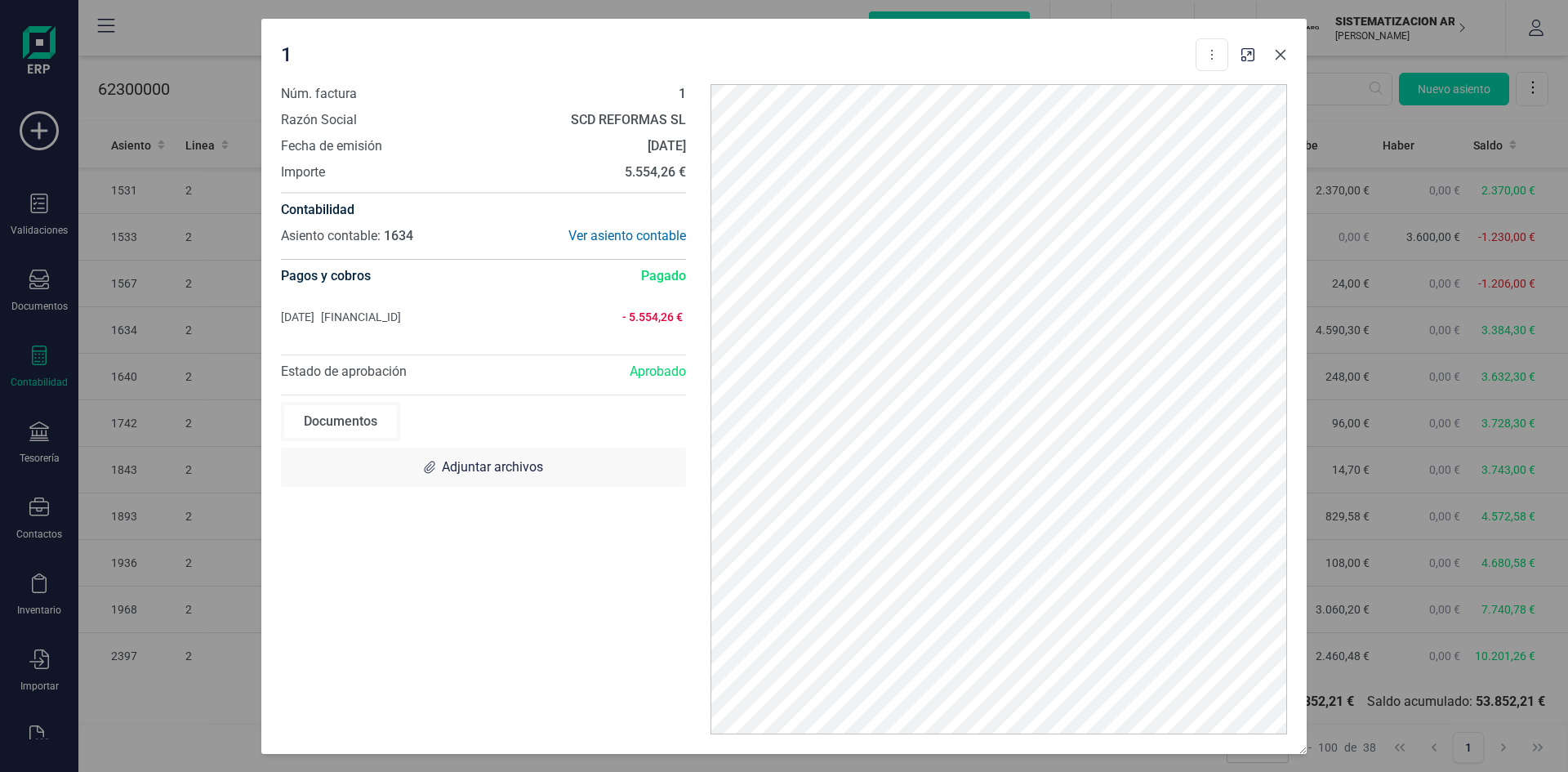
click at [1279, 52] on icon "button" at bounding box center [1281, 54] width 10 height 10
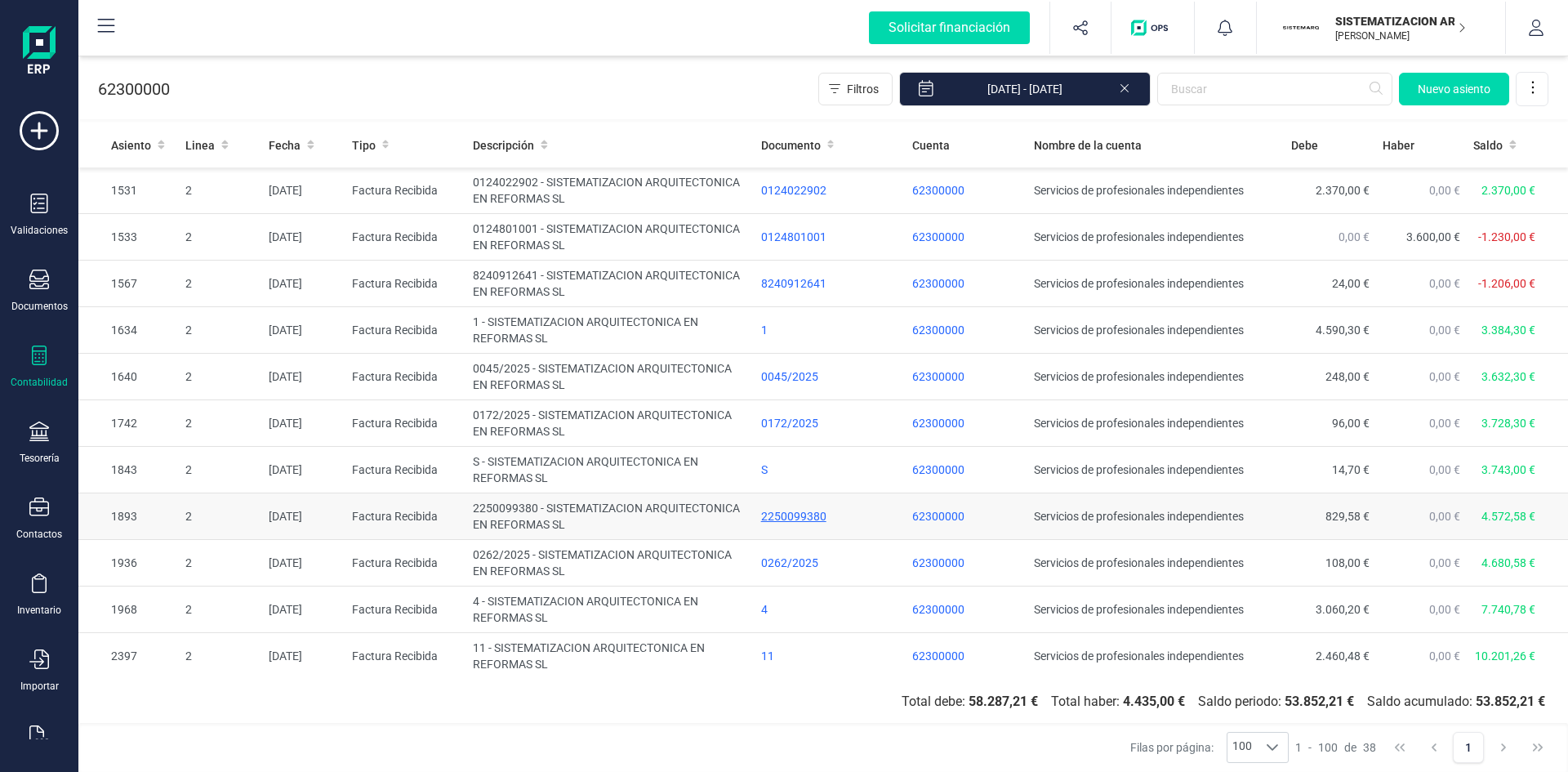
click at [790, 511] on div "2250099380" at bounding box center [831, 516] width 139 height 16
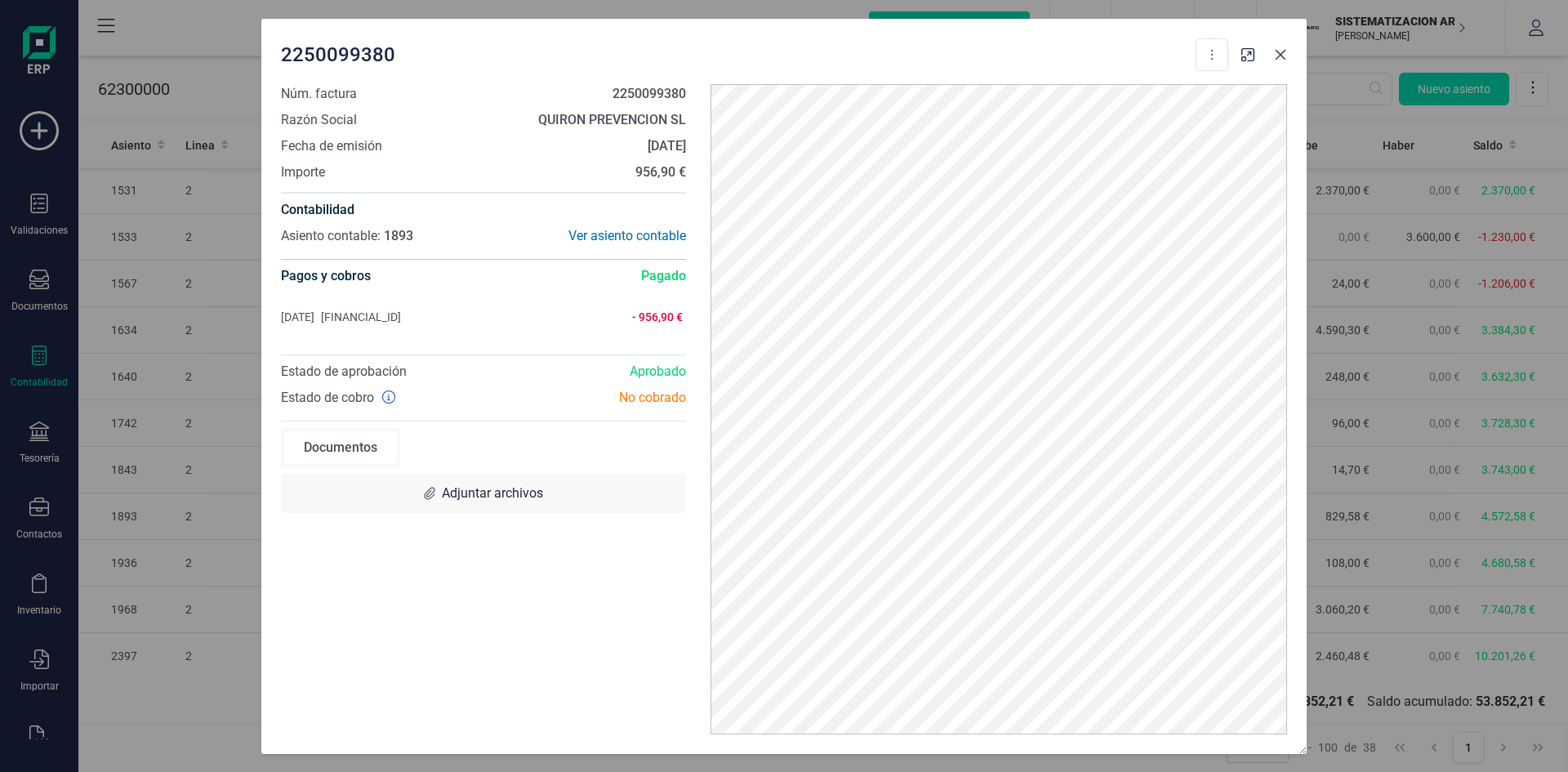
click at [1282, 57] on icon "button" at bounding box center [1280, 54] width 13 height 13
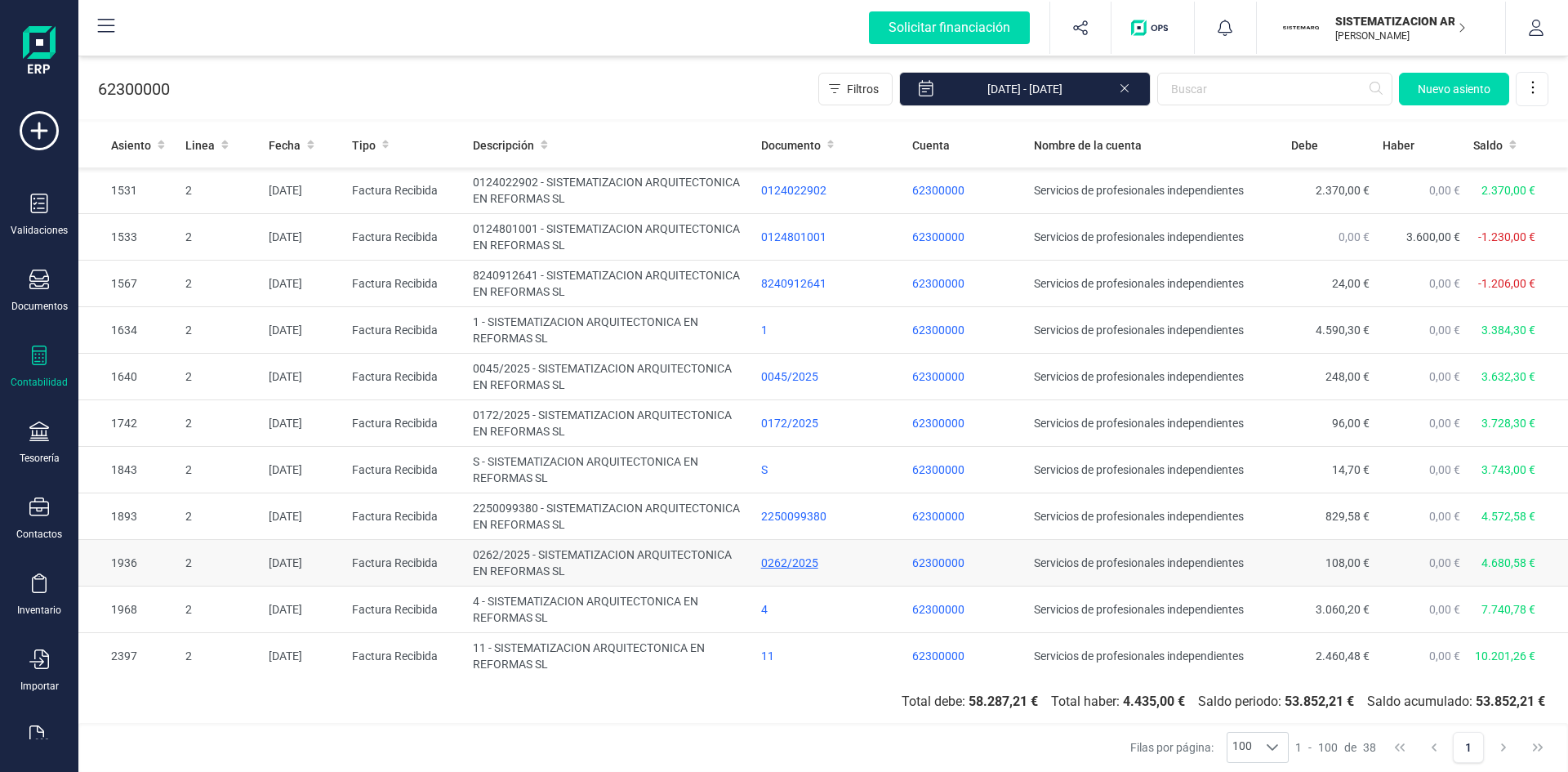
click at [773, 561] on div "0262/2025" at bounding box center [831, 563] width 139 height 16
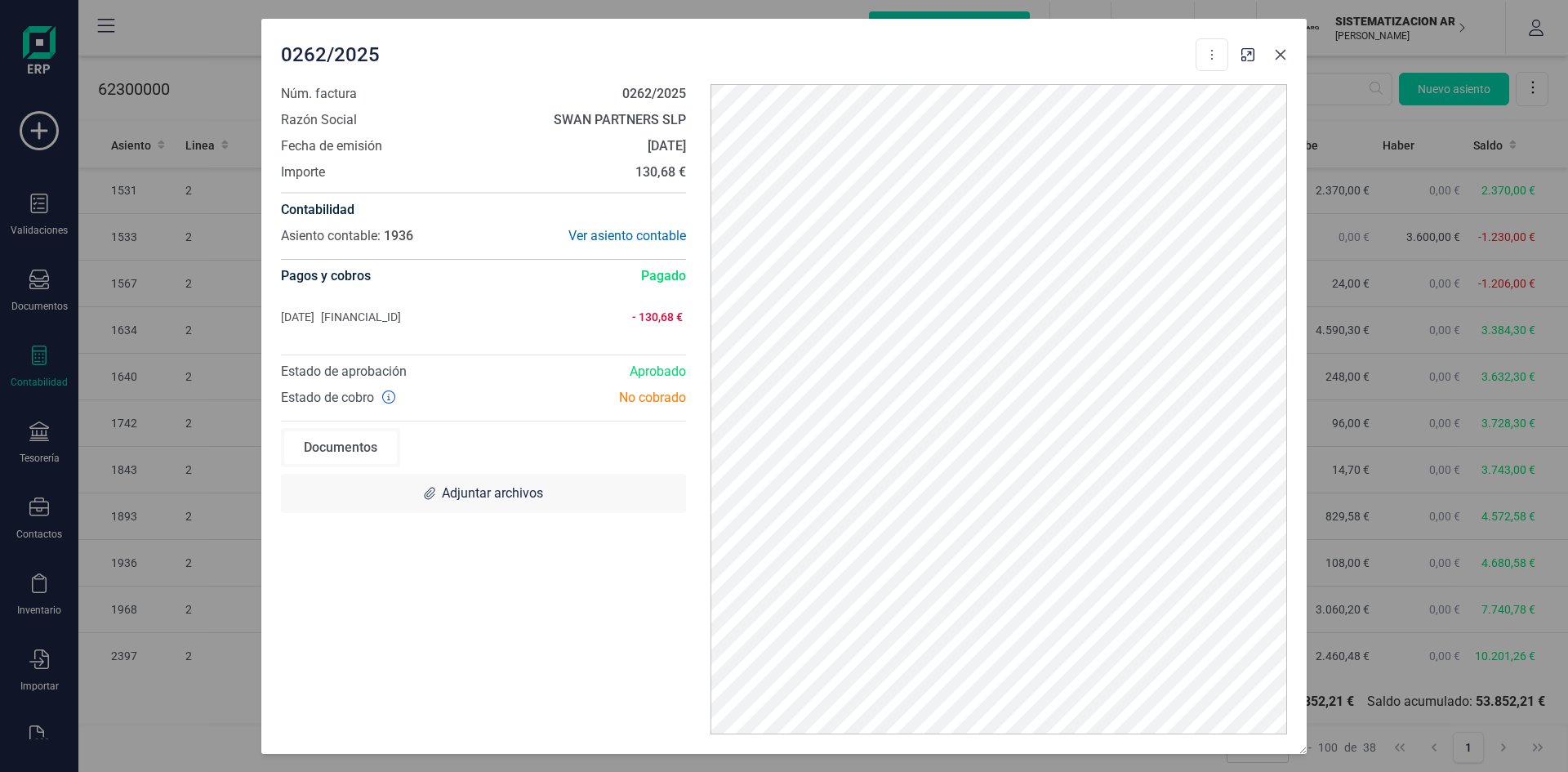
click at [1277, 48] on icon "button" at bounding box center [1280, 54] width 13 height 13
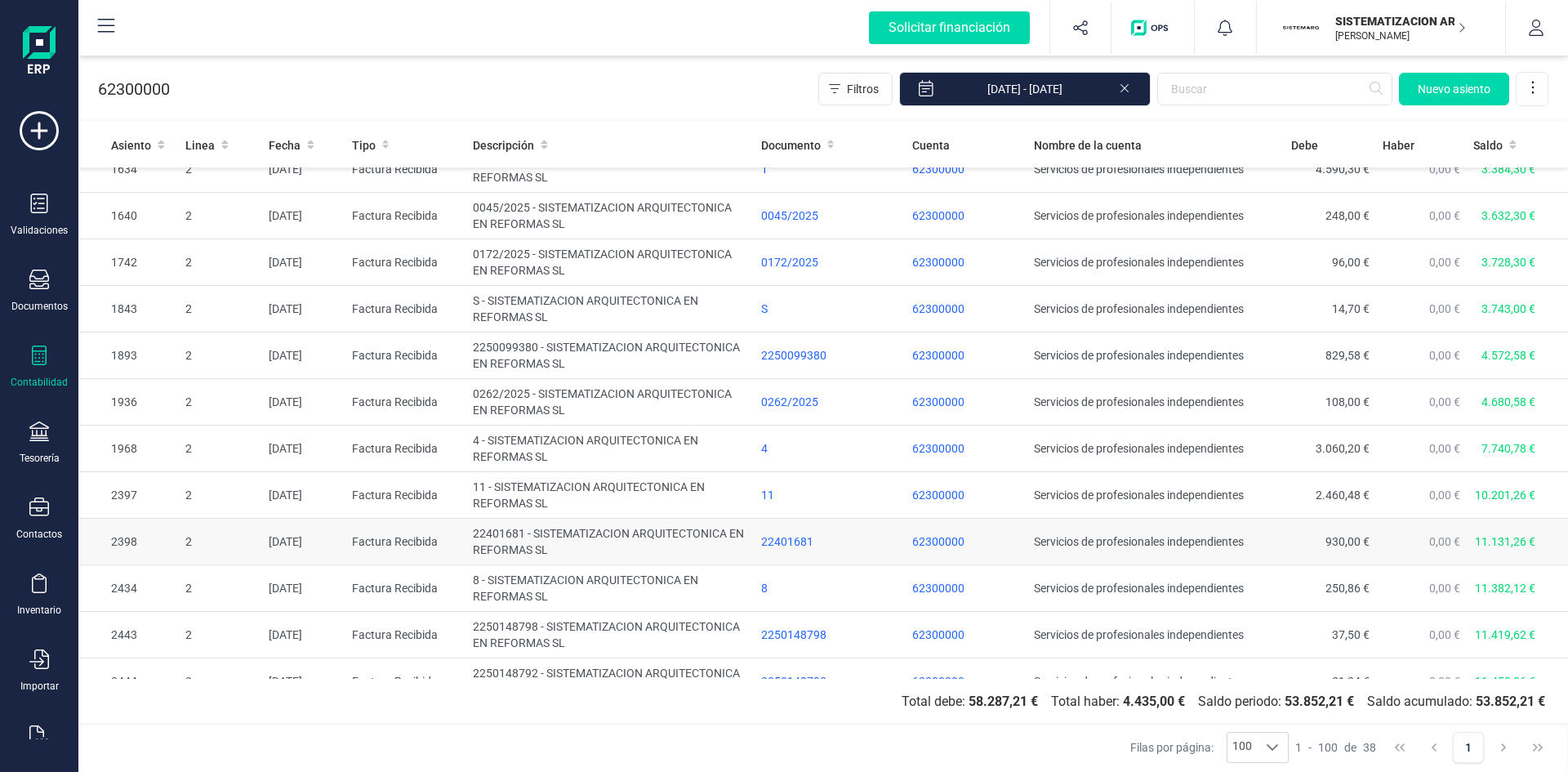
scroll to position [164, 0]
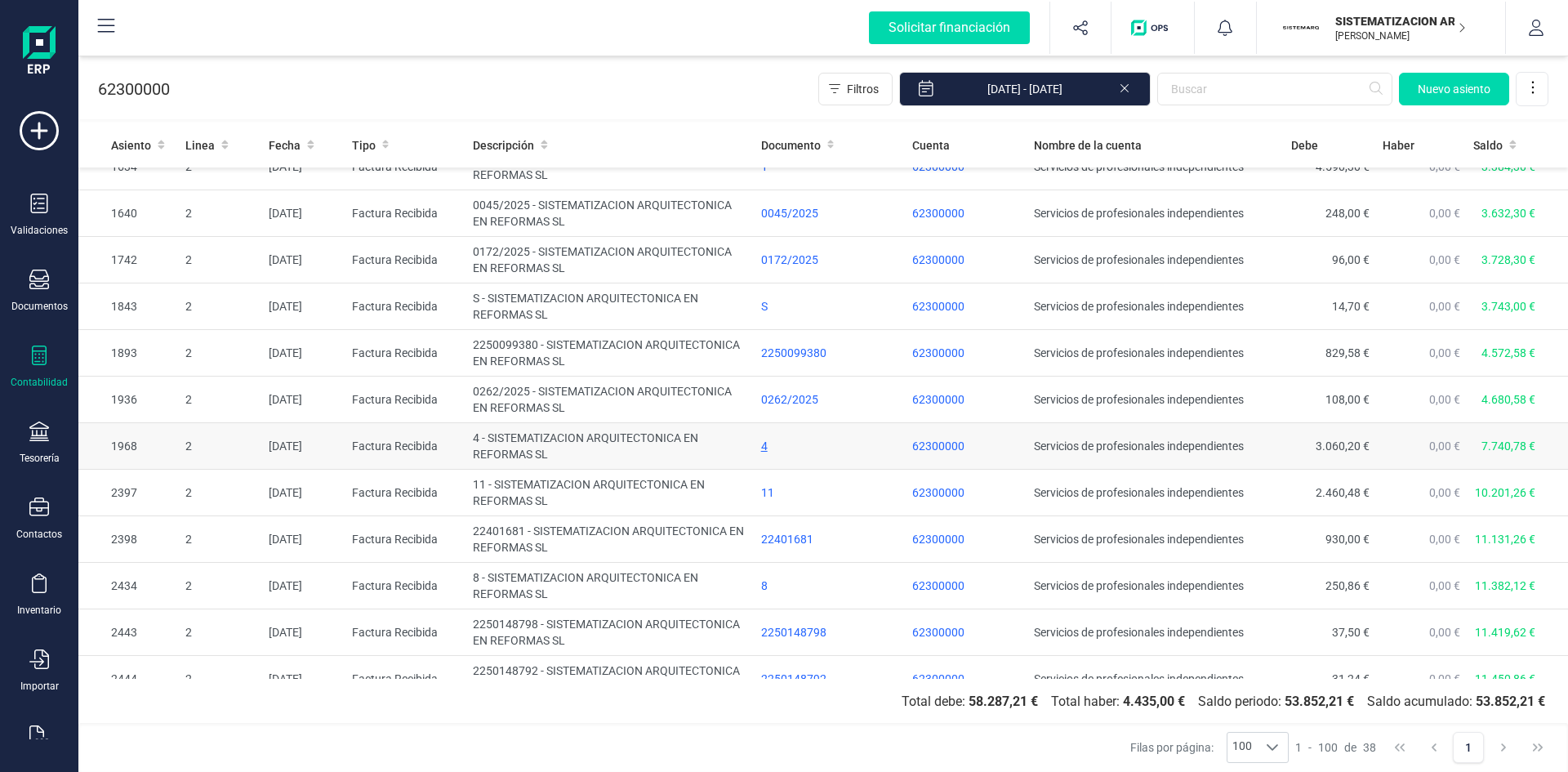
click at [765, 442] on div "4" at bounding box center [831, 446] width 139 height 16
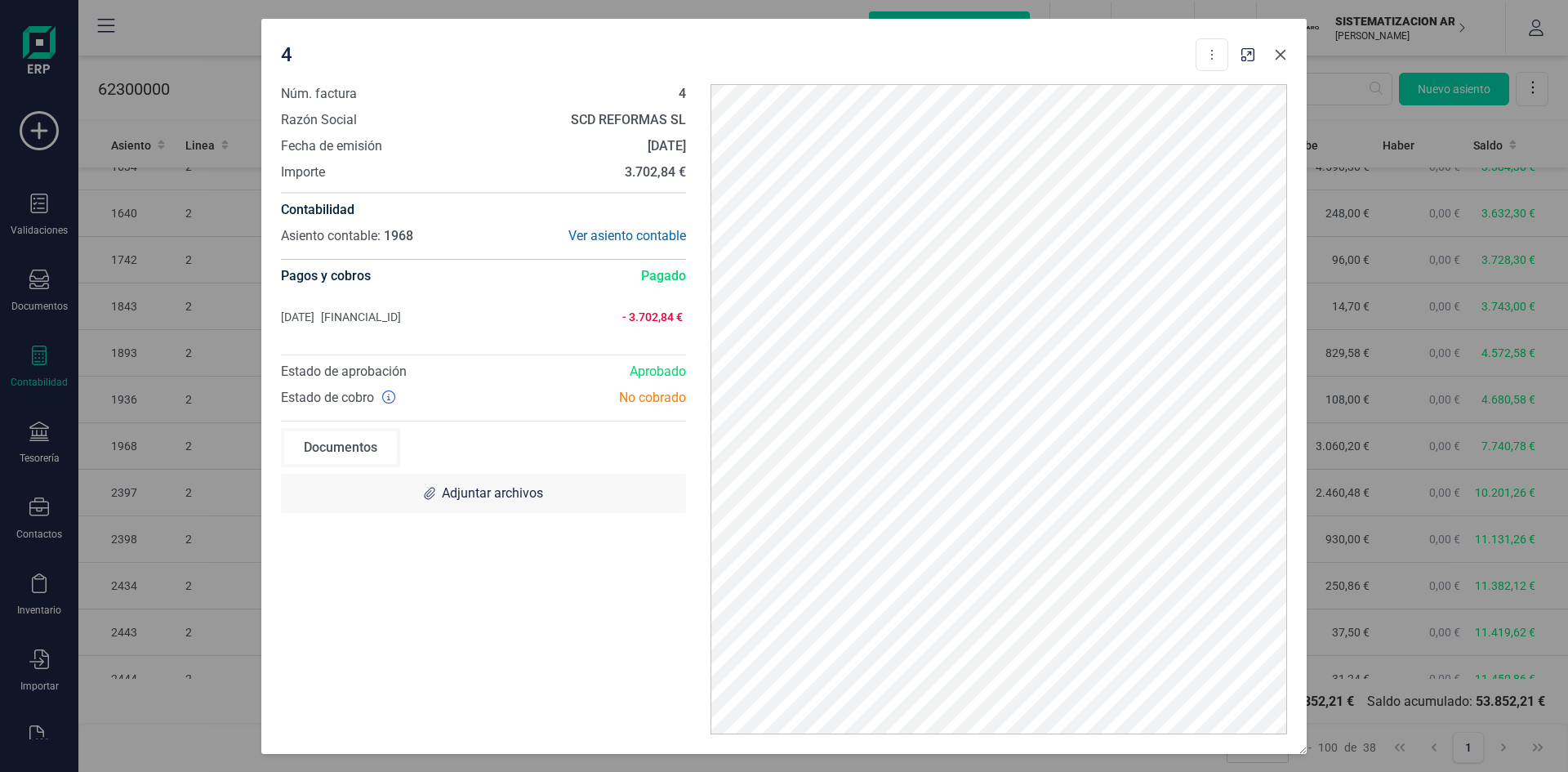
click at [1283, 48] on icon "button" at bounding box center [1280, 54] width 13 height 13
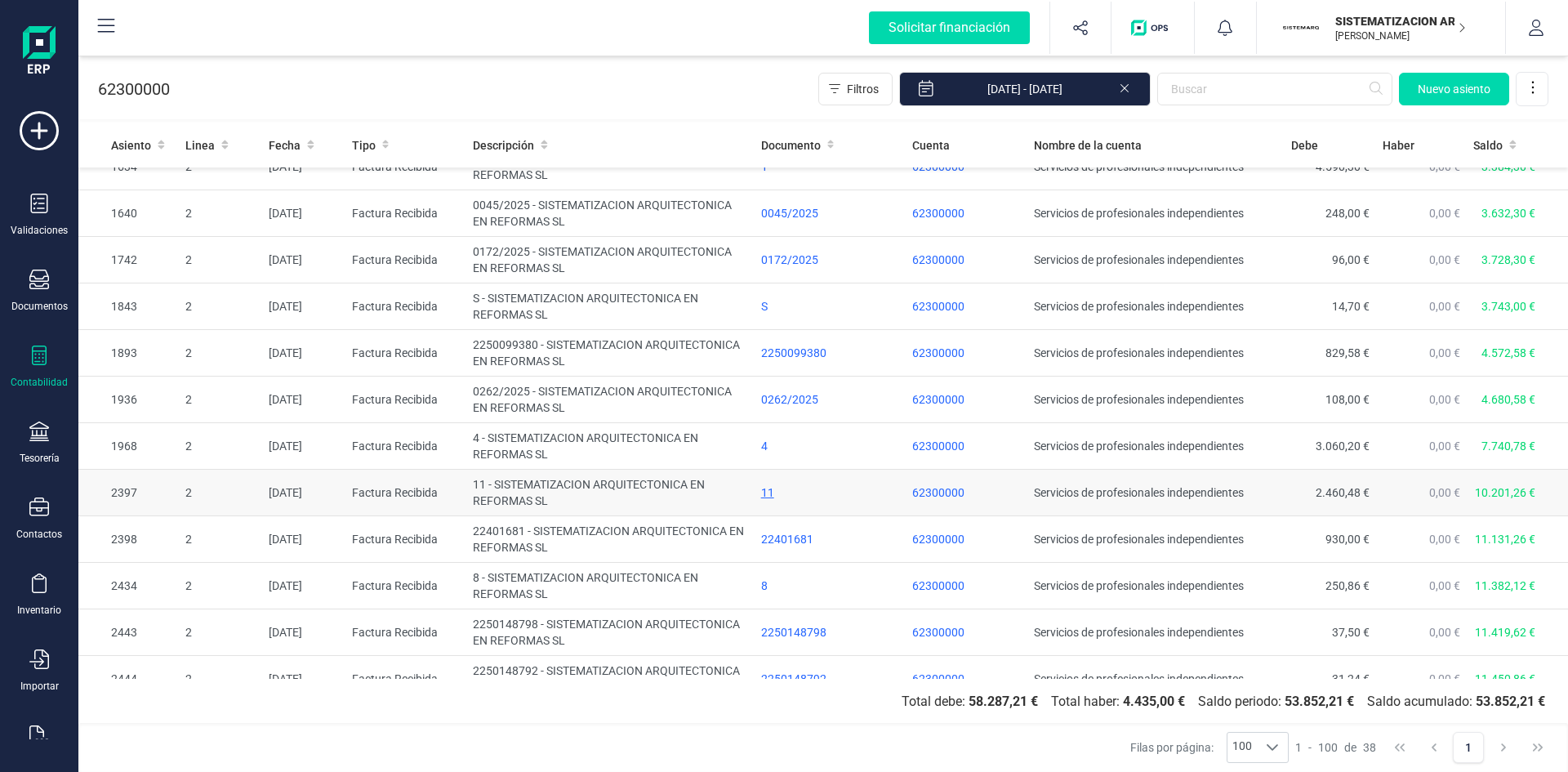
click at [766, 486] on div "11" at bounding box center [831, 492] width 139 height 16
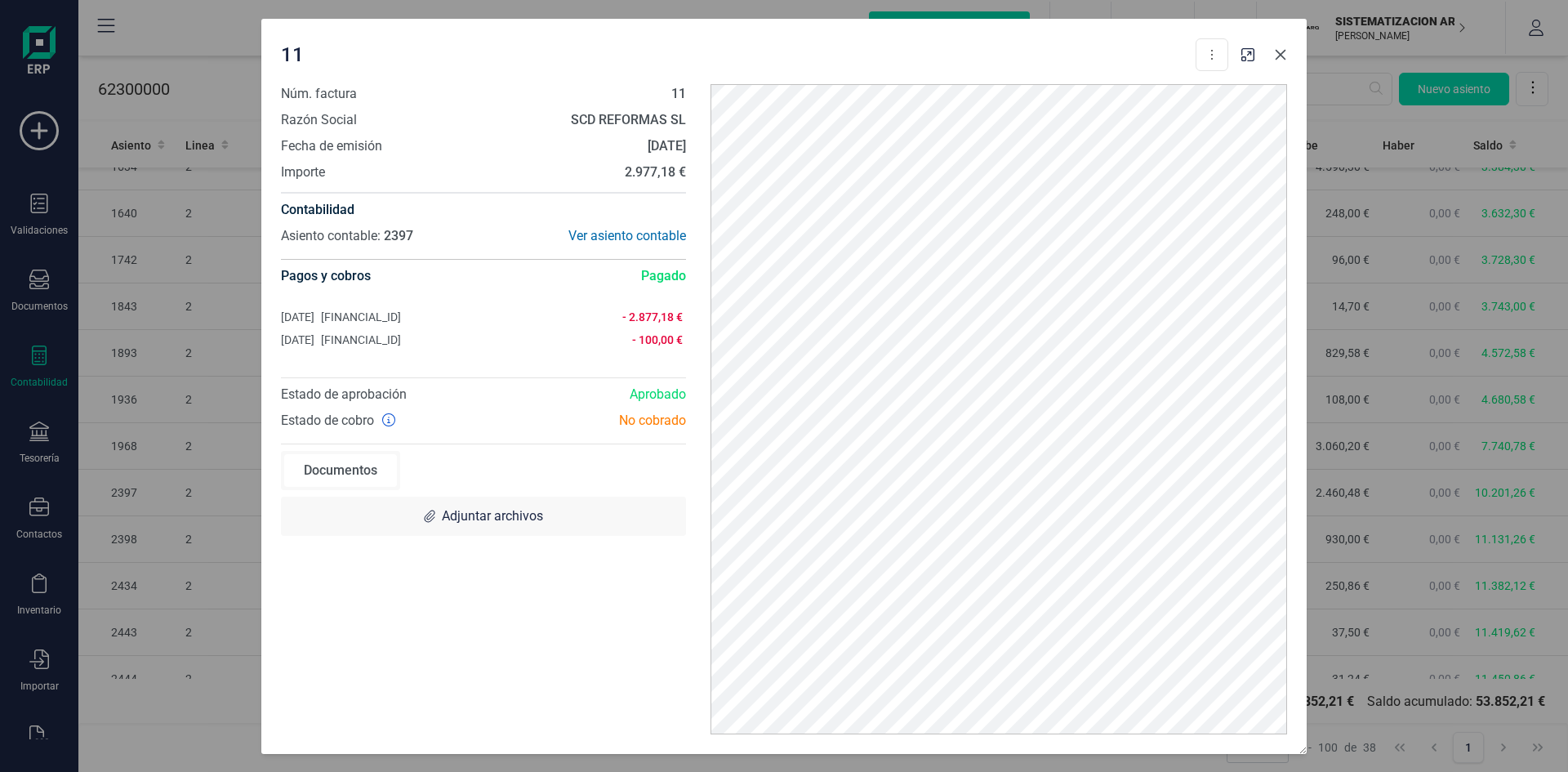
click at [1289, 53] on button "button" at bounding box center [1281, 55] width 26 height 26
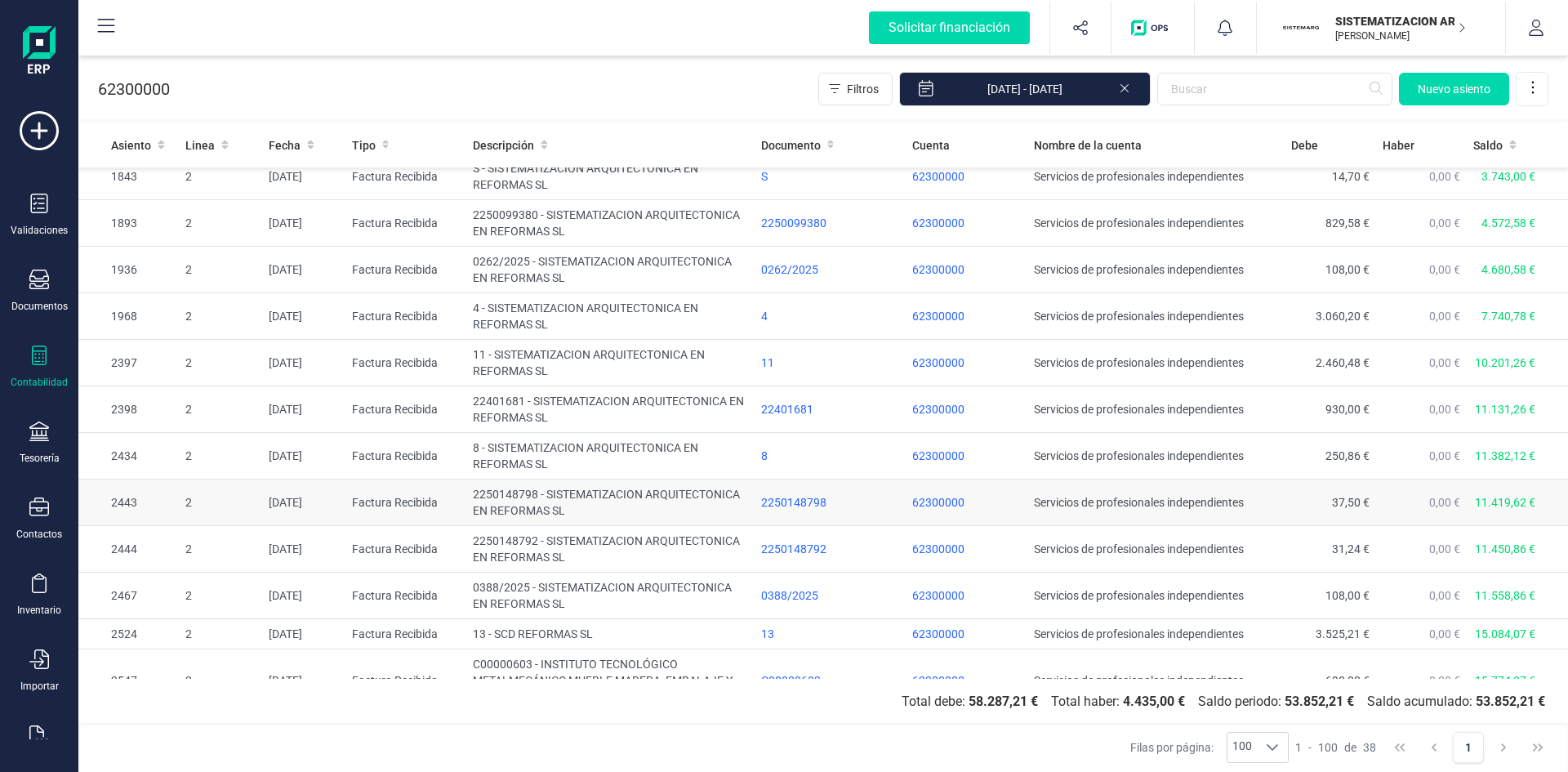
scroll to position [327, 0]
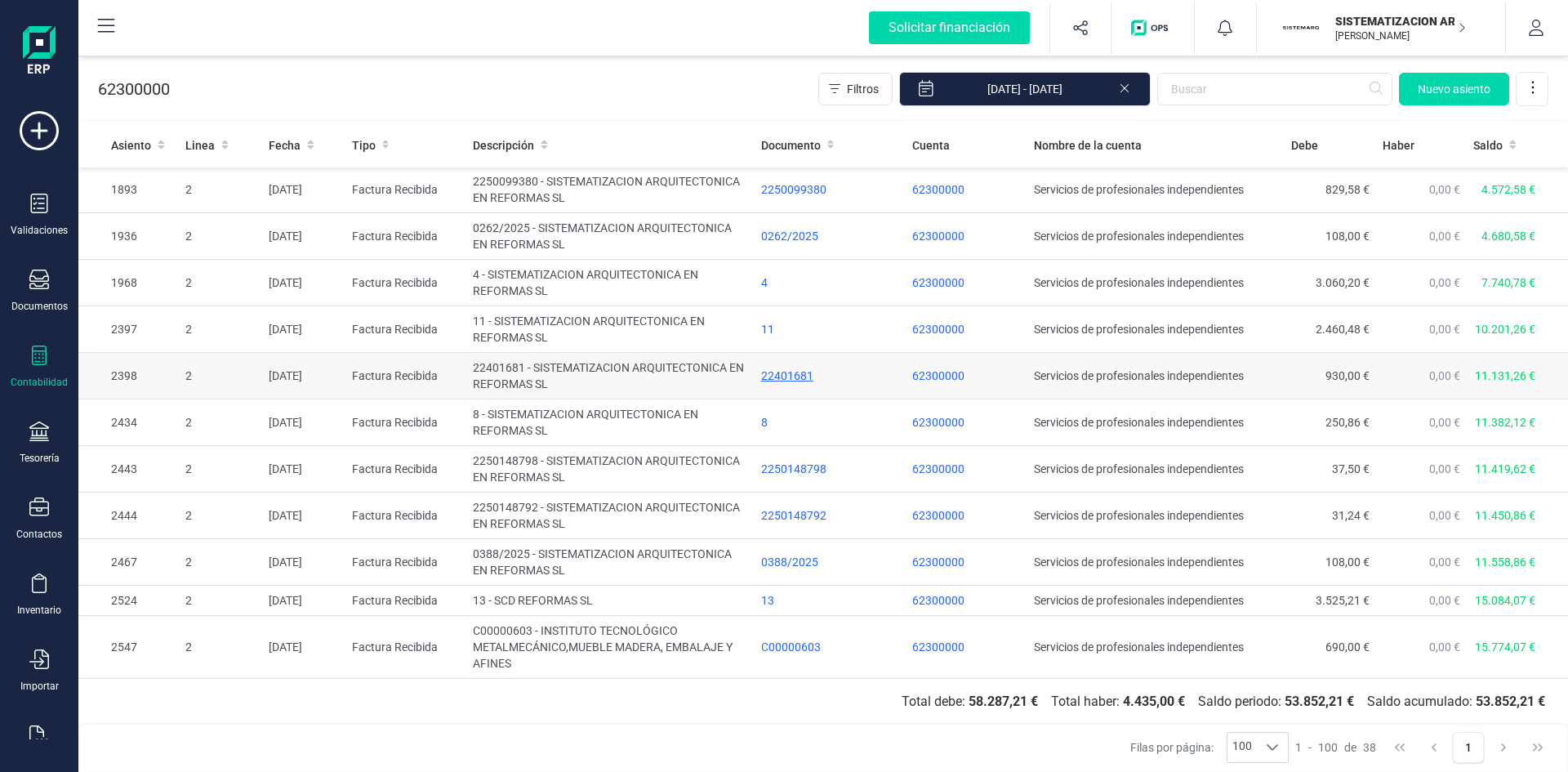
click at [784, 371] on div "22401681" at bounding box center [831, 376] width 139 height 16
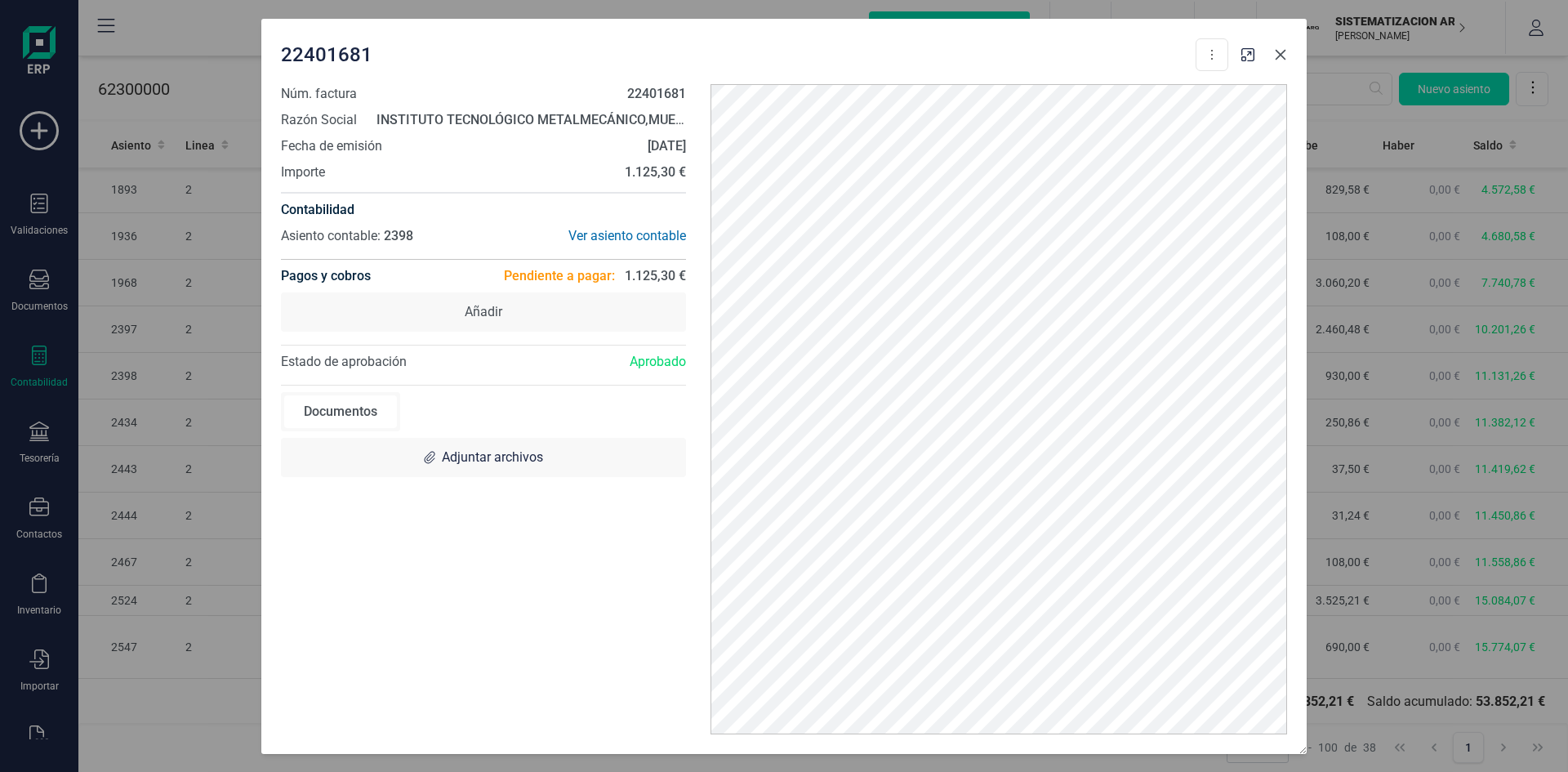
click at [1279, 51] on icon "button" at bounding box center [1280, 54] width 13 height 13
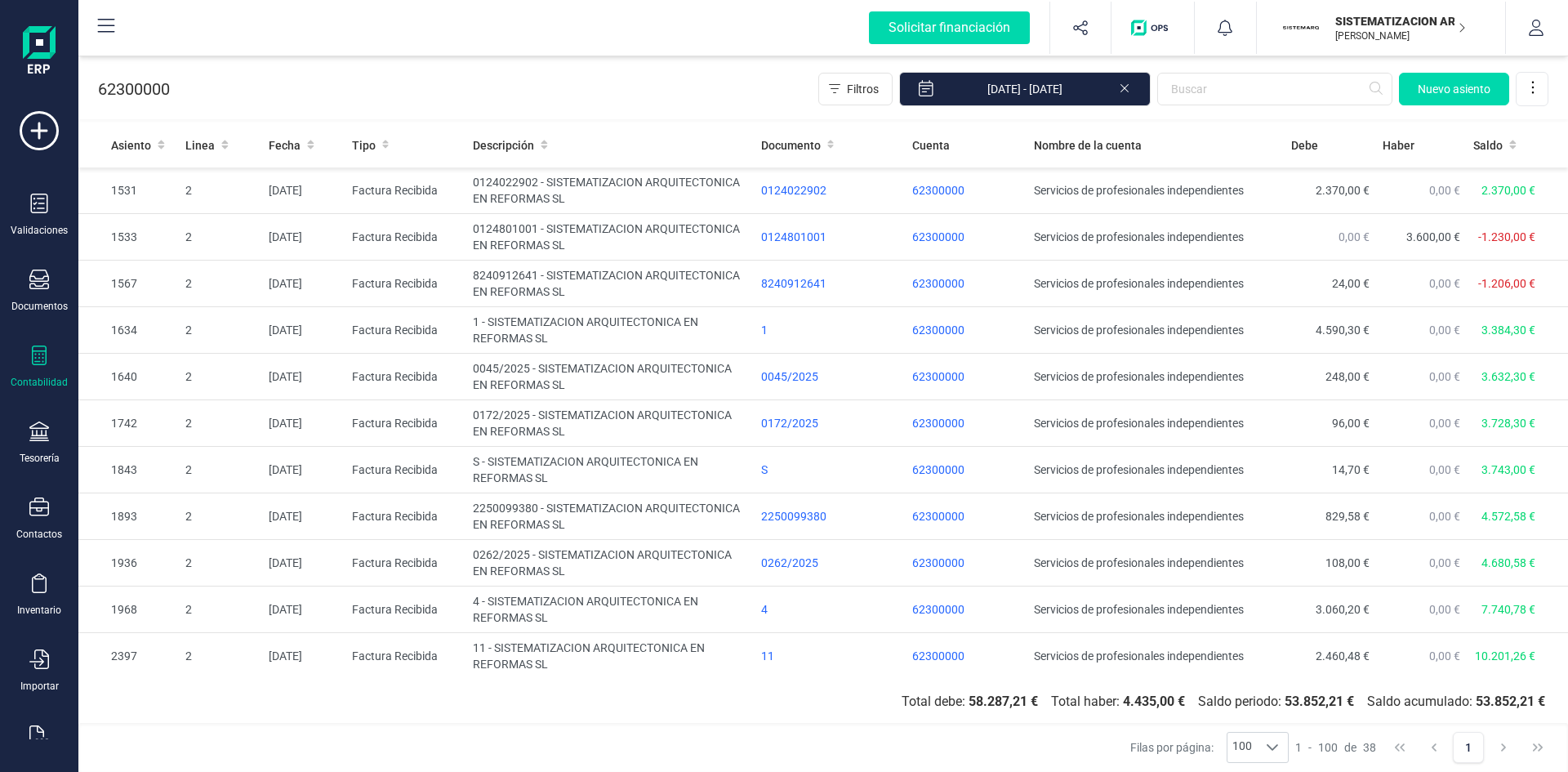
scroll to position [81, 0]
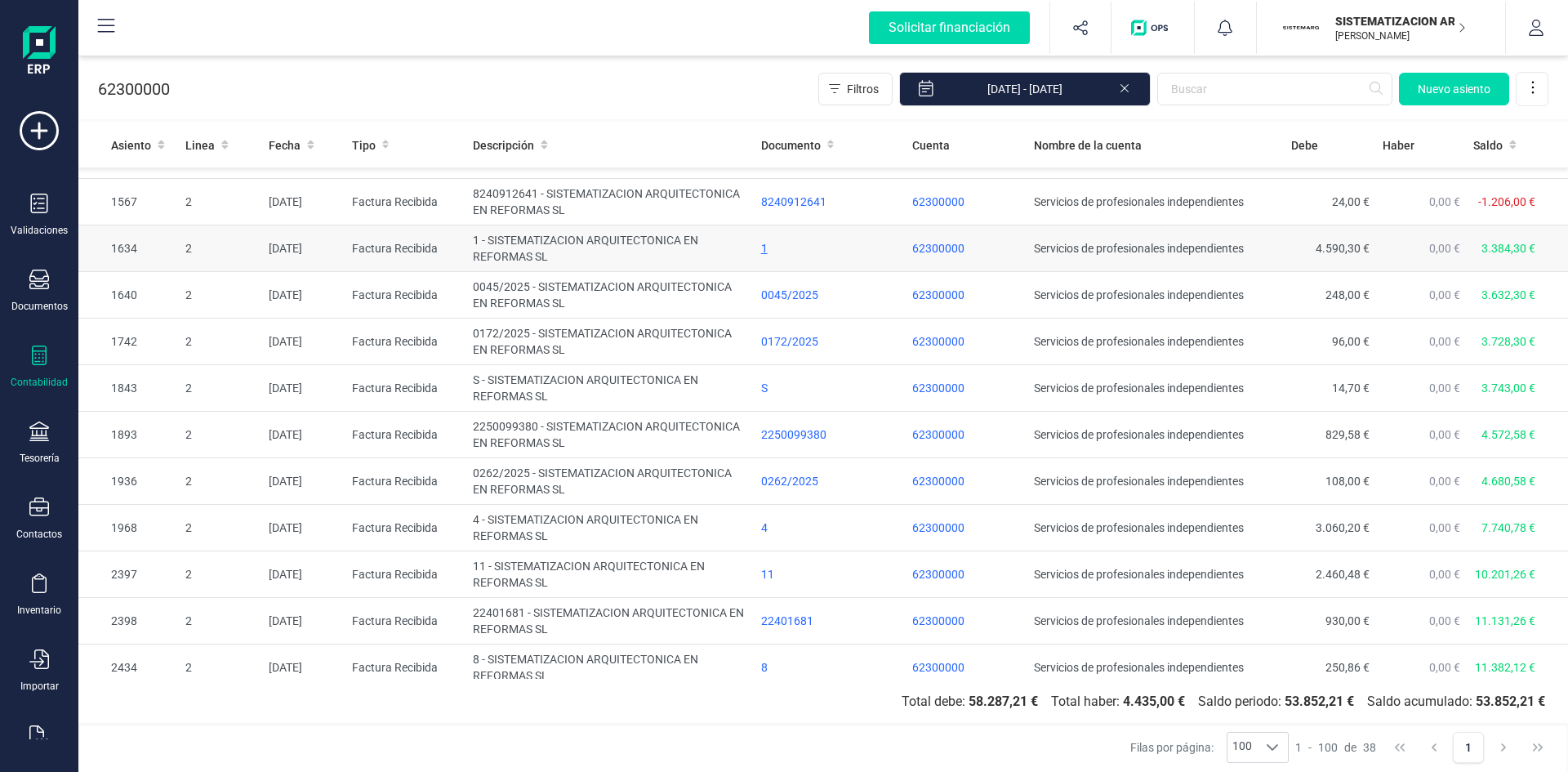
click at [761, 244] on div "1" at bounding box center [831, 248] width 139 height 16
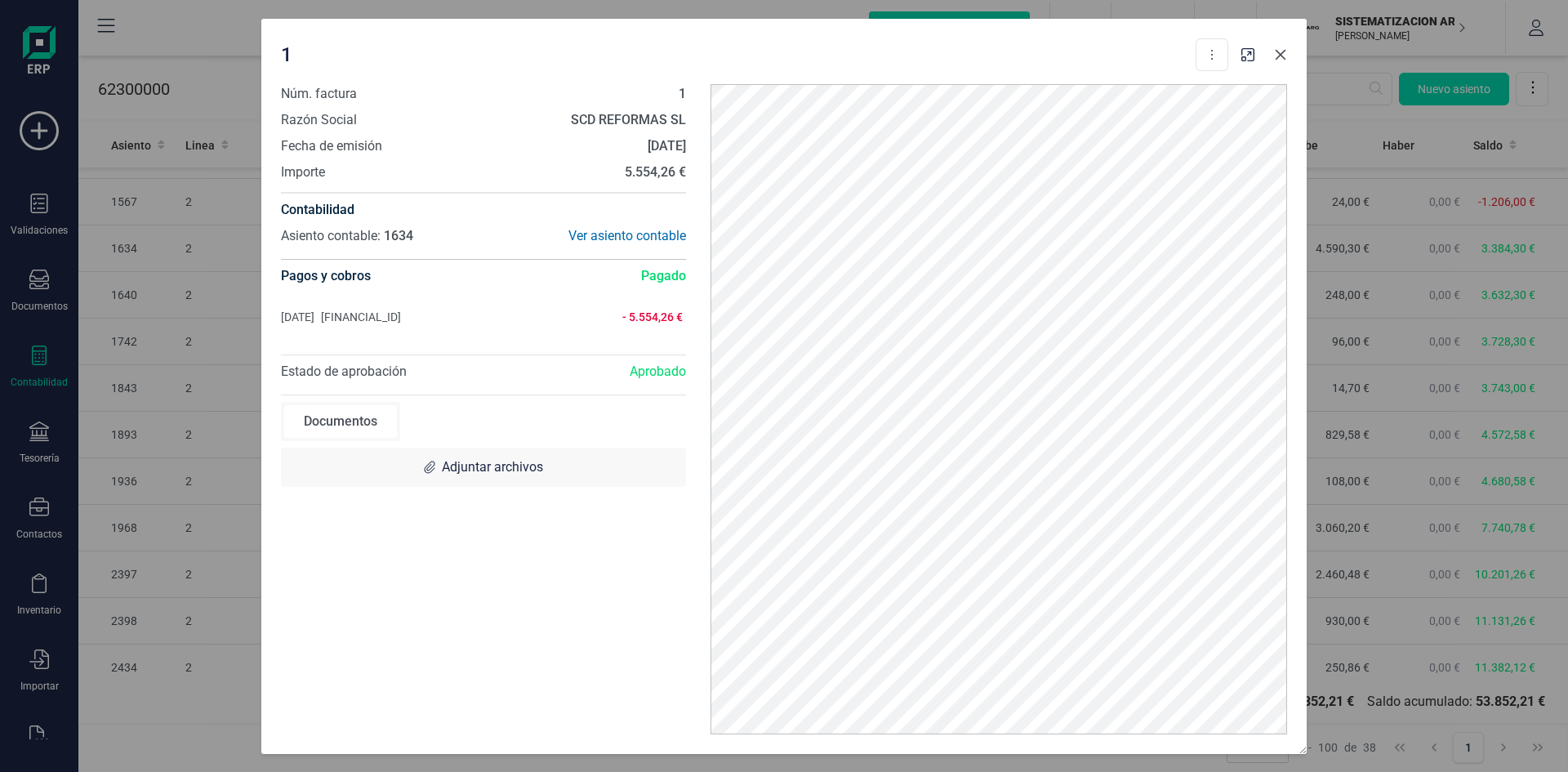
click at [1283, 56] on icon "button" at bounding box center [1280, 54] width 13 height 13
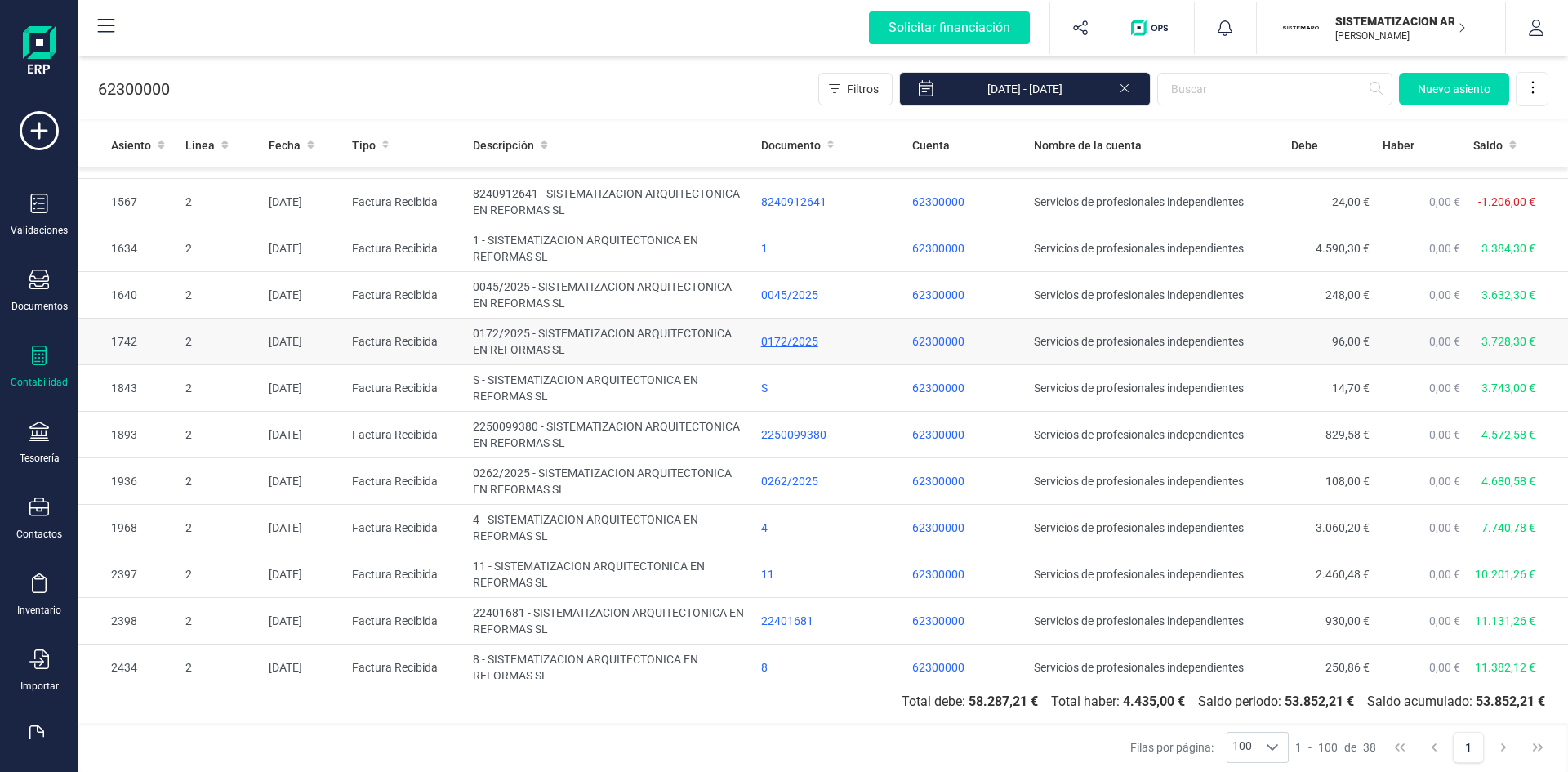
click at [790, 335] on div "0172/2025" at bounding box center [831, 341] width 139 height 16
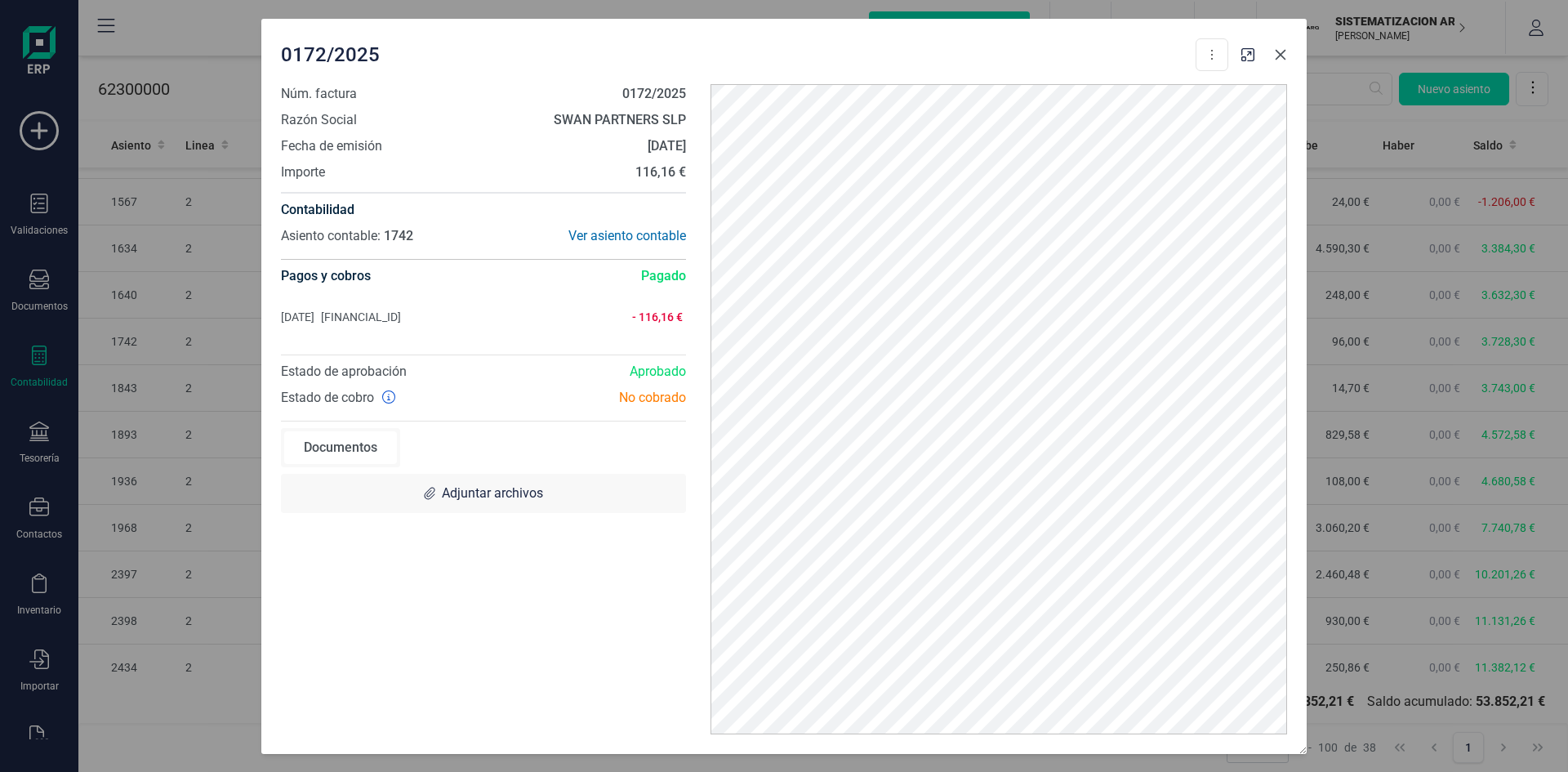
click at [1283, 54] on icon "button" at bounding box center [1280, 54] width 13 height 13
